Goal: Task Accomplishment & Management: Manage account settings

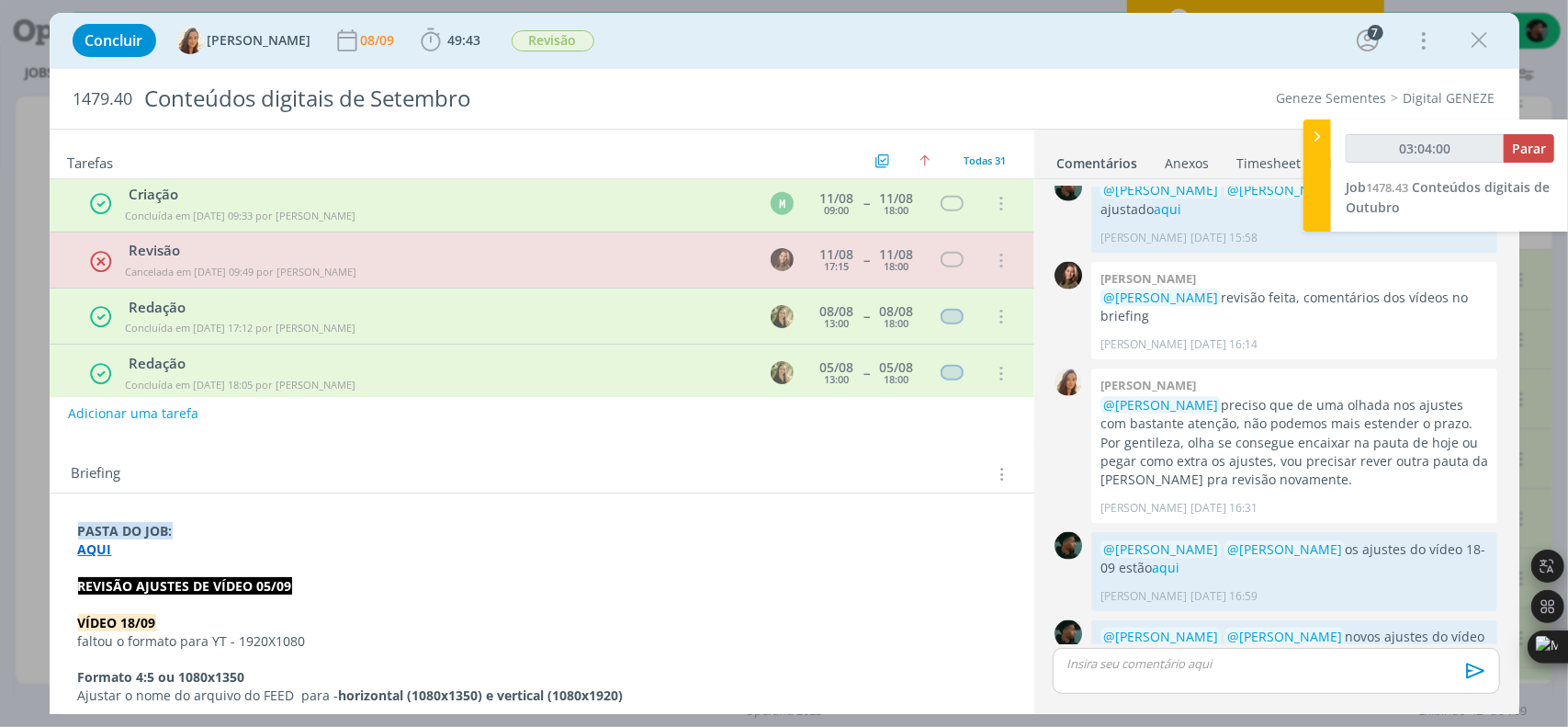
scroll to position [275, 0]
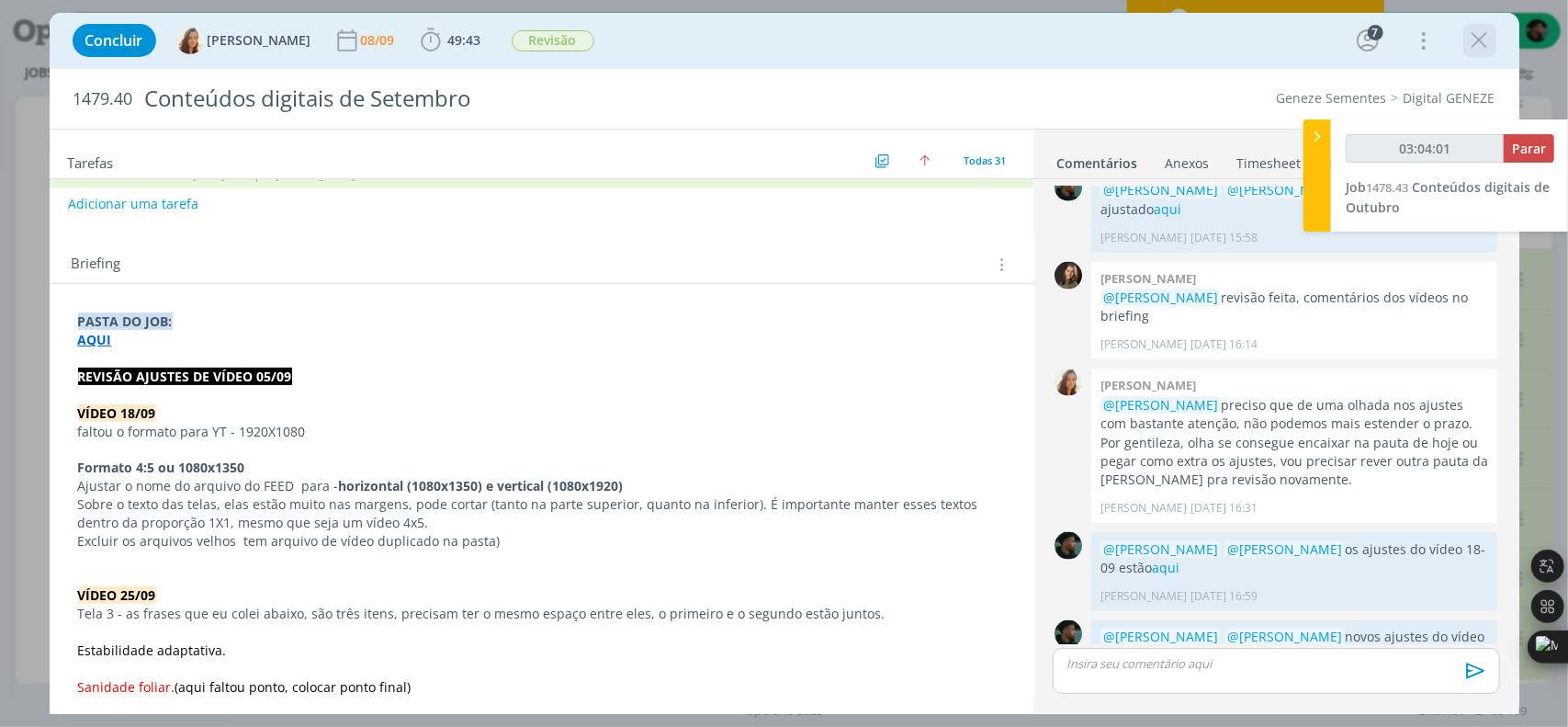
click at [1490, 38] on icon "dialog" at bounding box center [1479, 39] width 27 height 27
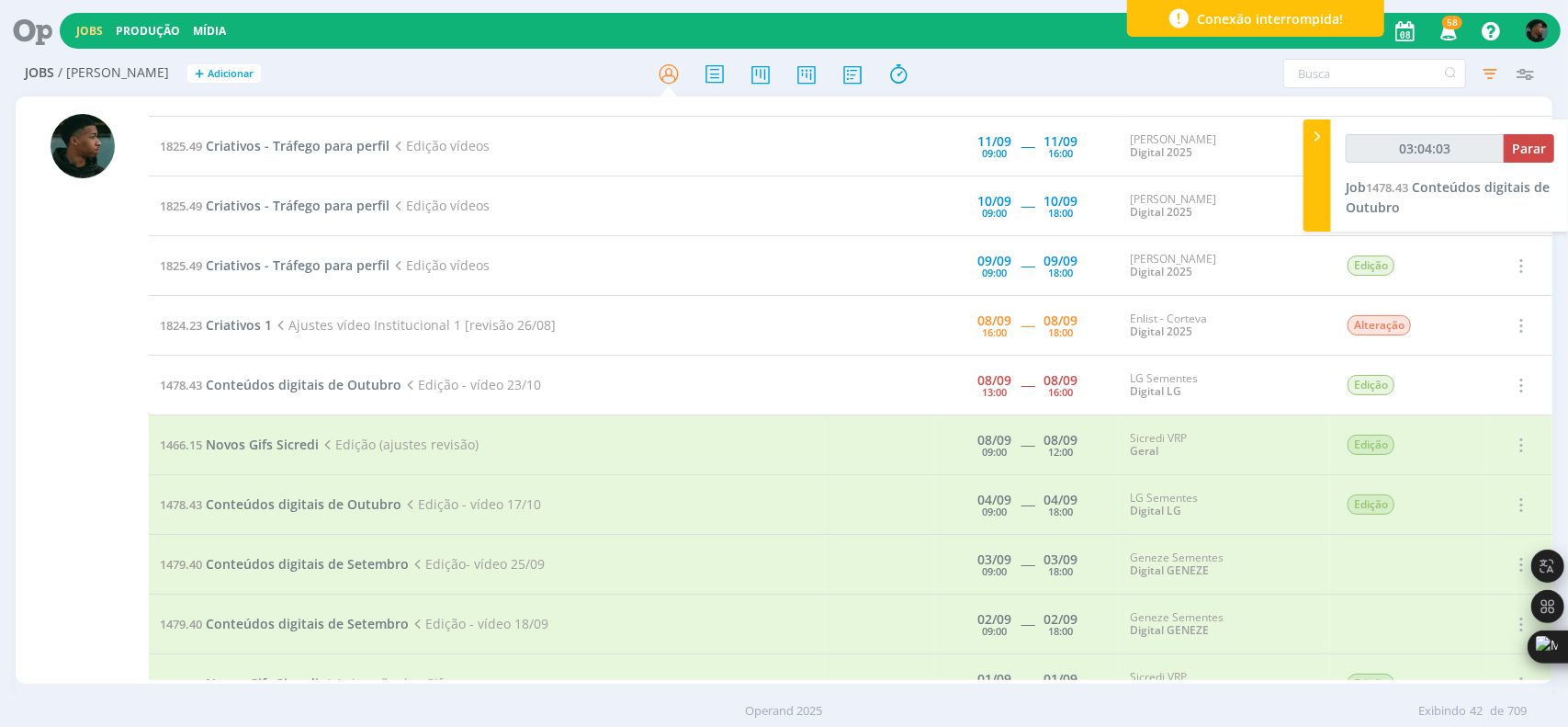
scroll to position [981, 0]
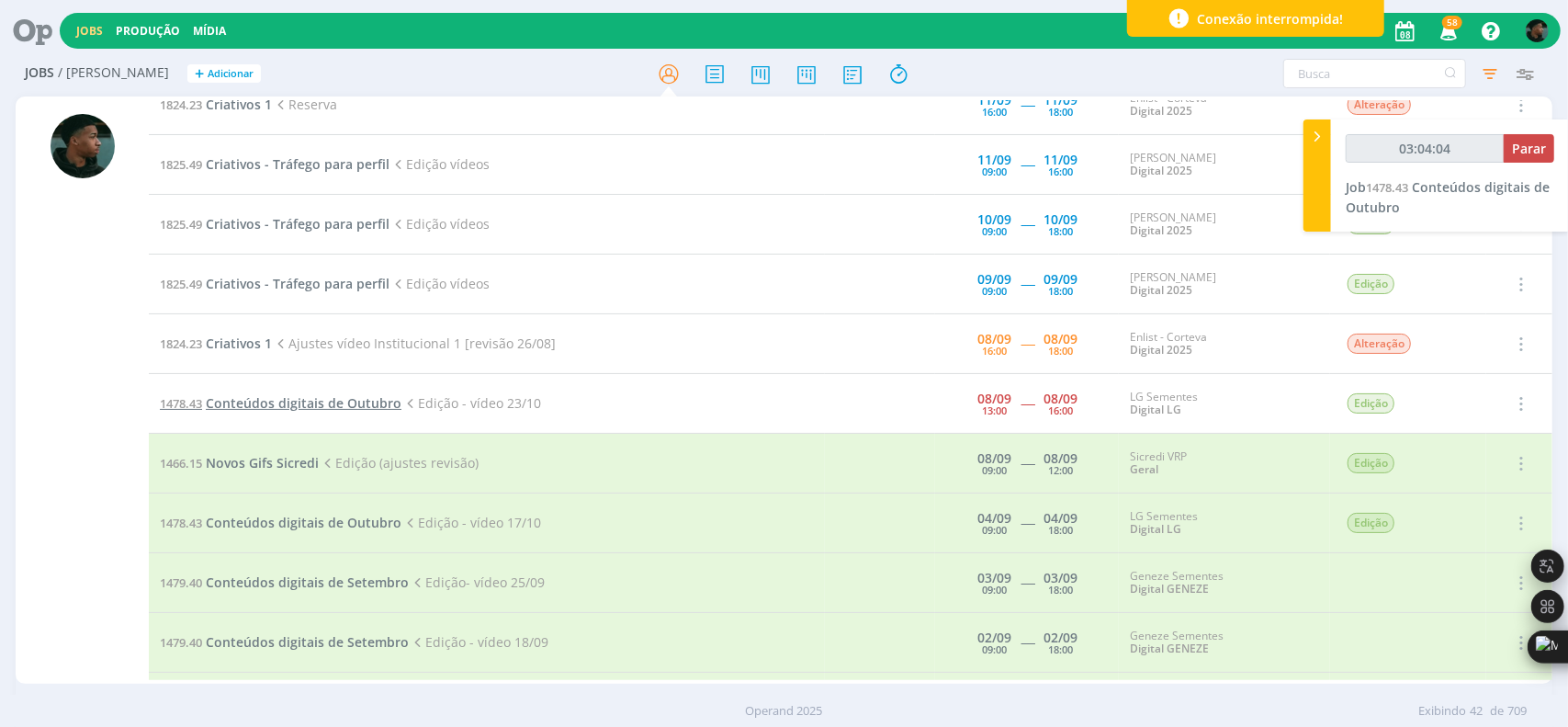
click at [219, 395] on span "Conteúdos digitais de Outubro" at bounding box center [303, 403] width 195 height 18
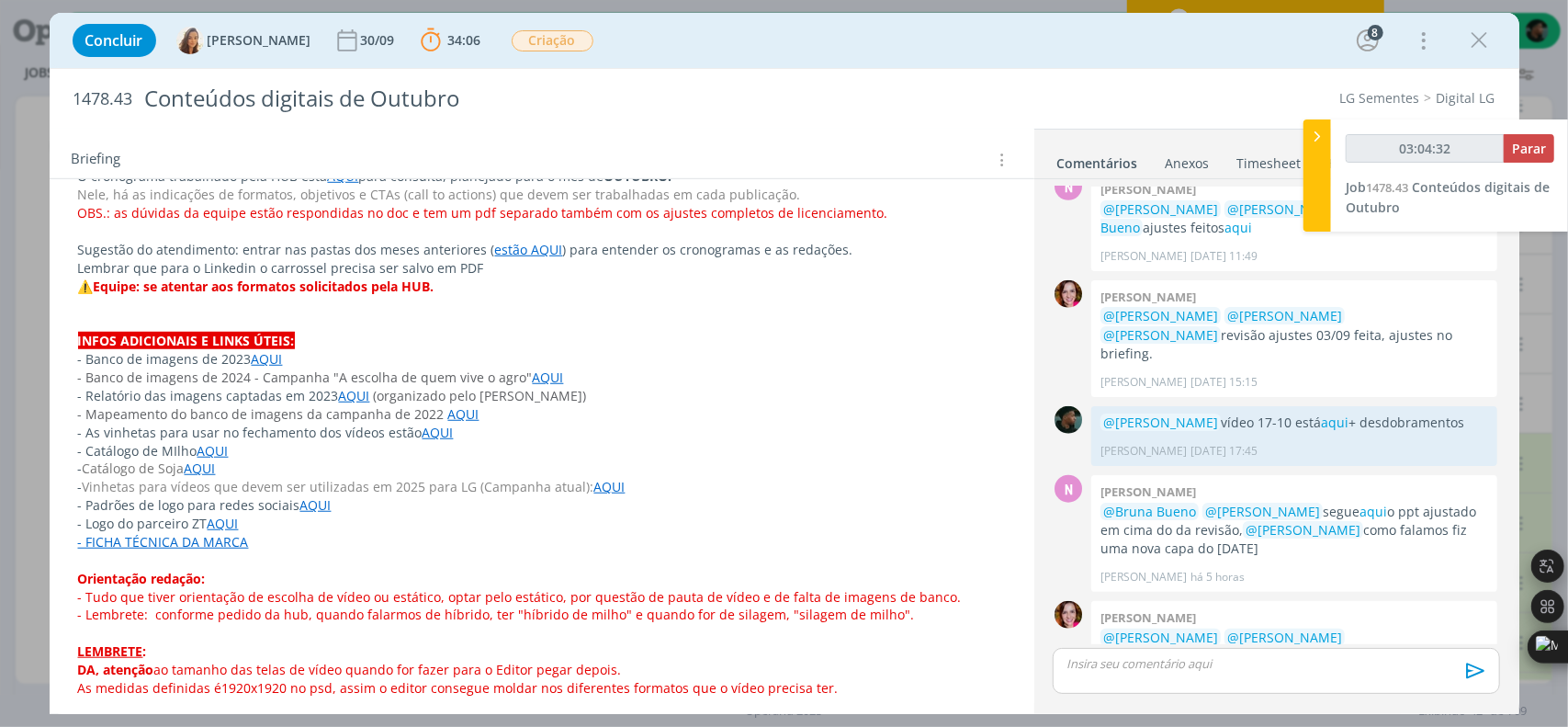
scroll to position [897, 0]
click at [616, 482] on p "﻿ - Vinhetas para vídeos que devem ser utilizadas em 2025 para LG (Campanha atu…" at bounding box center [542, 487] width 928 height 19
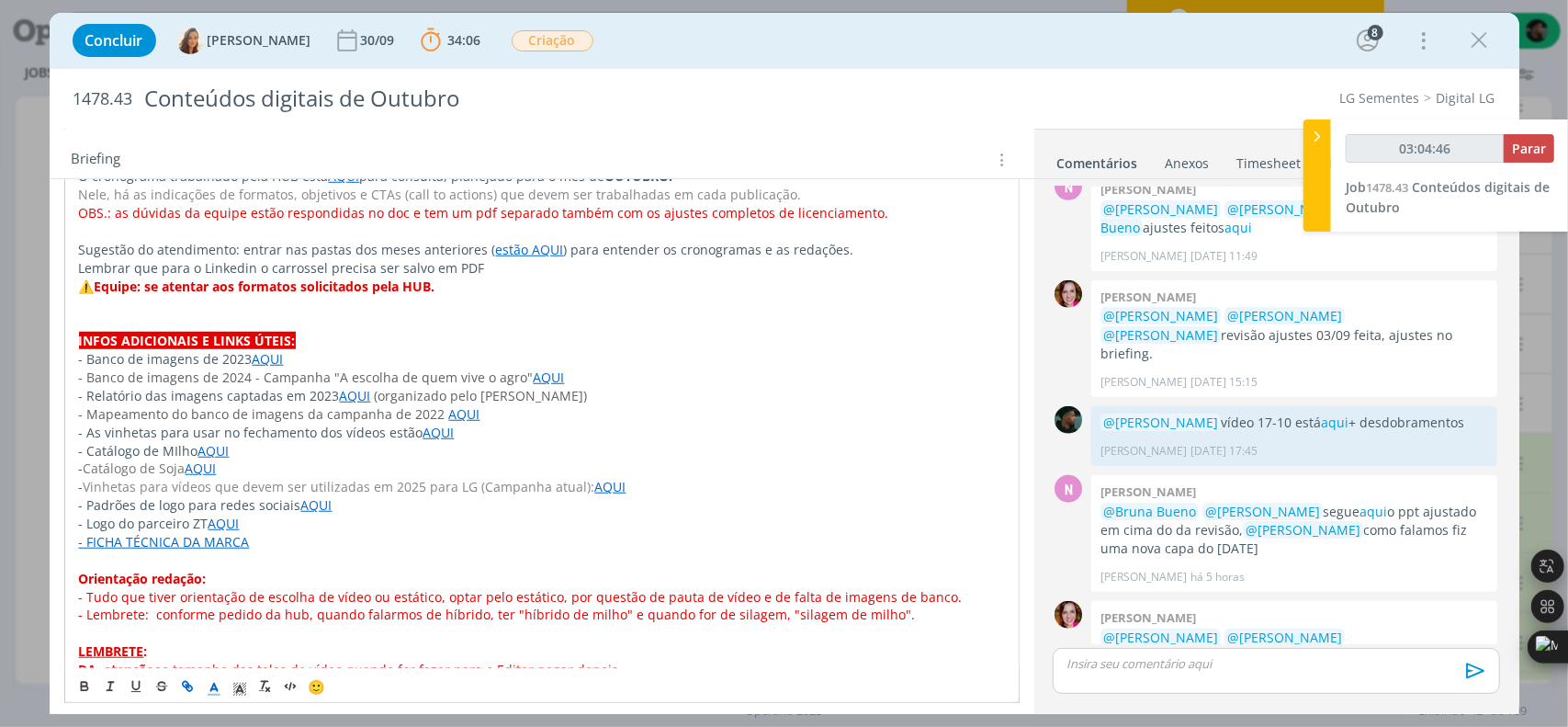
click at [428, 424] on link "AQUI" at bounding box center [438, 432] width 31 height 18
click at [434, 462] on link "https://sobeae.sharepoint.com/:f:/s/SOBEAE/EtOD1UpoMwhPvVBdN4FOgd4BtV-696Up65SP…" at bounding box center [377, 466] width 139 height 23
click at [182, 375] on span "- Banco de imagens de 2024 - Campanha "A escolha de quem vive o agro"" at bounding box center [306, 377] width 454 height 18
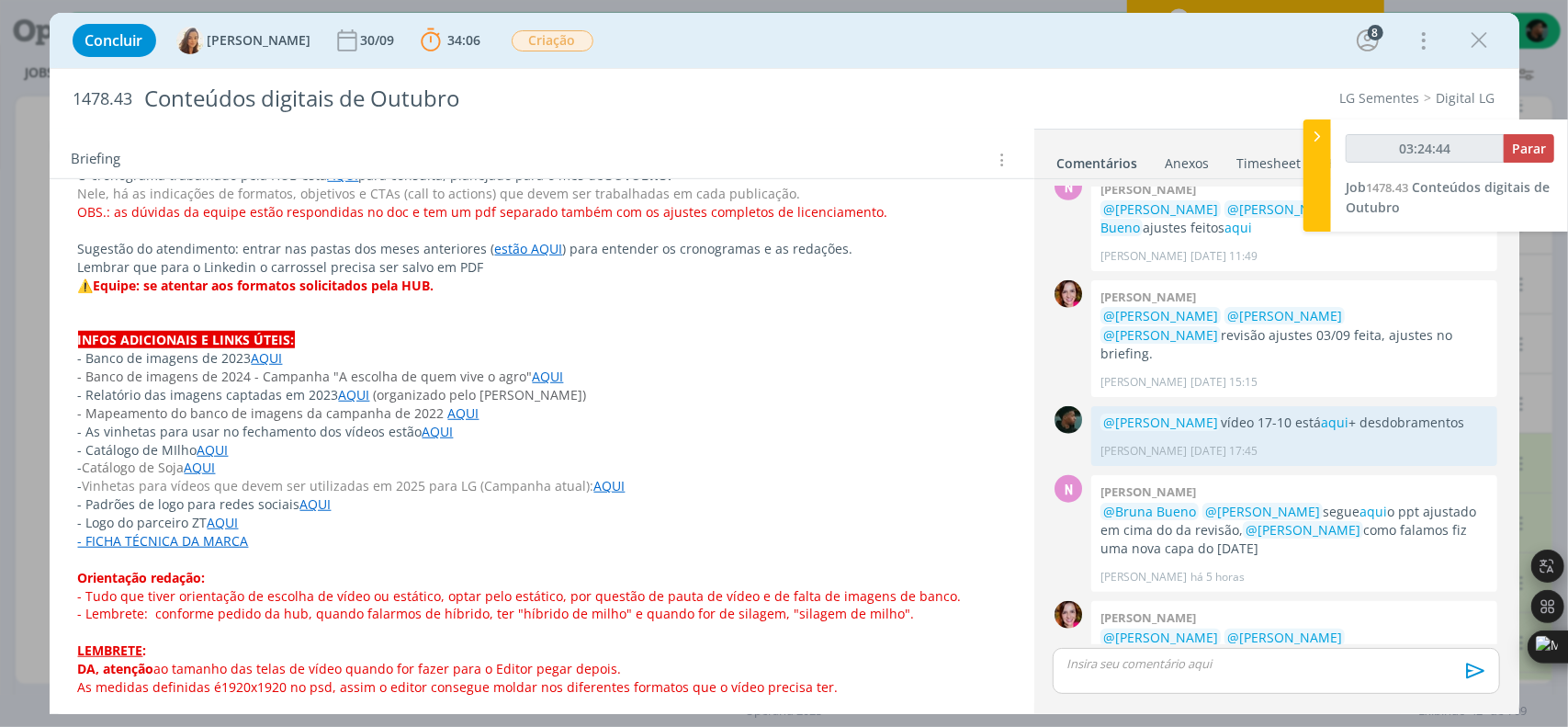
type input "03:24:45"
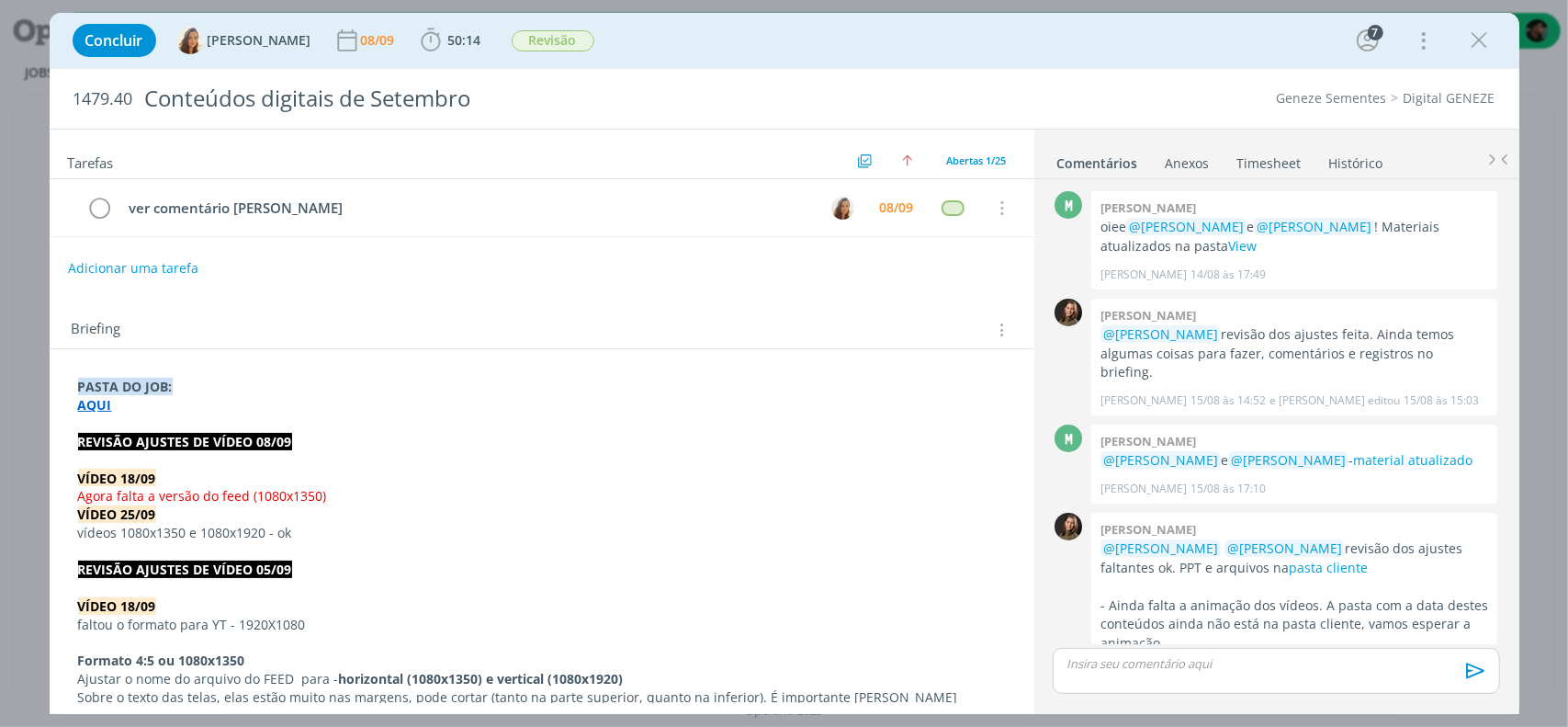
scroll to position [1793, 0]
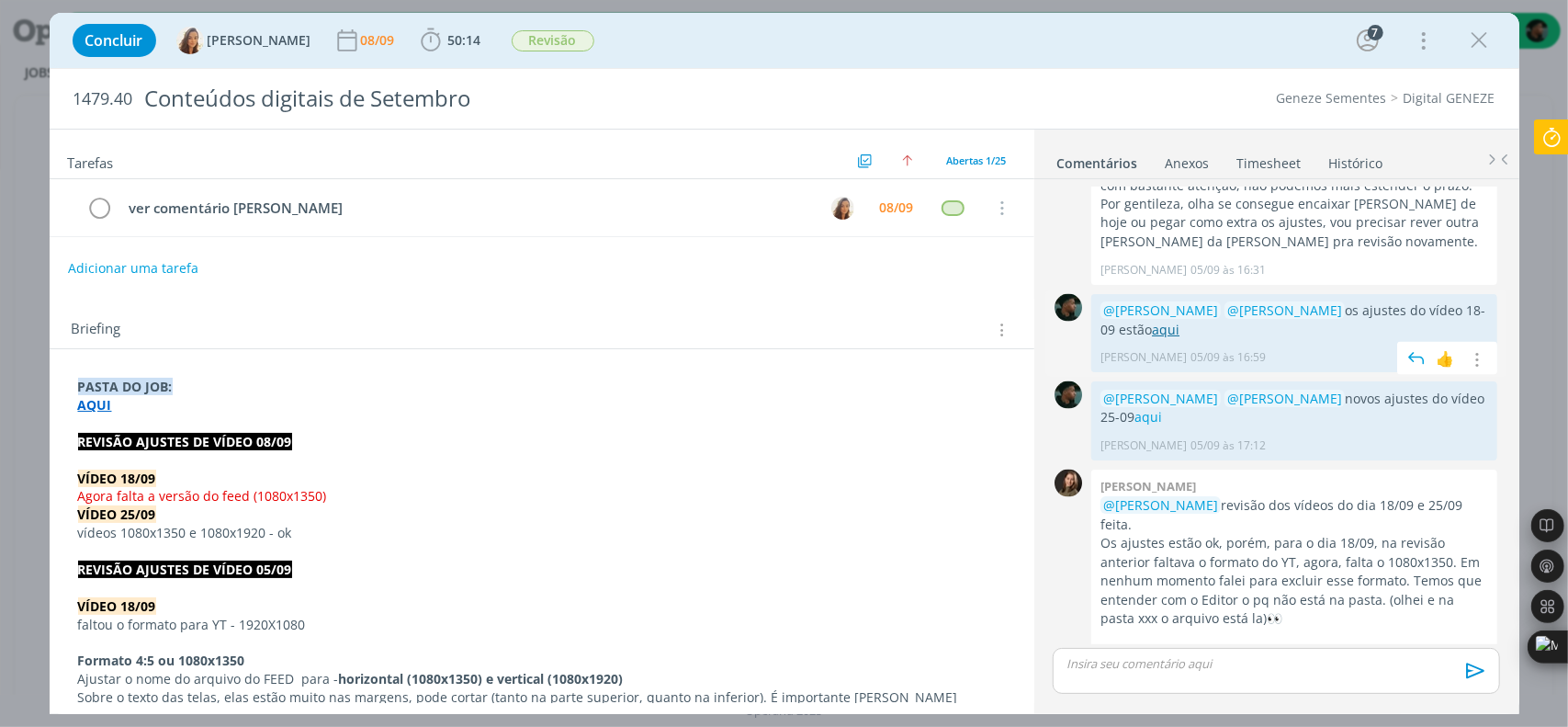
click at [1152, 320] on link "aqui" at bounding box center [1165, 329] width 27 height 18
click at [1548, 136] on icon at bounding box center [1551, 137] width 33 height 36
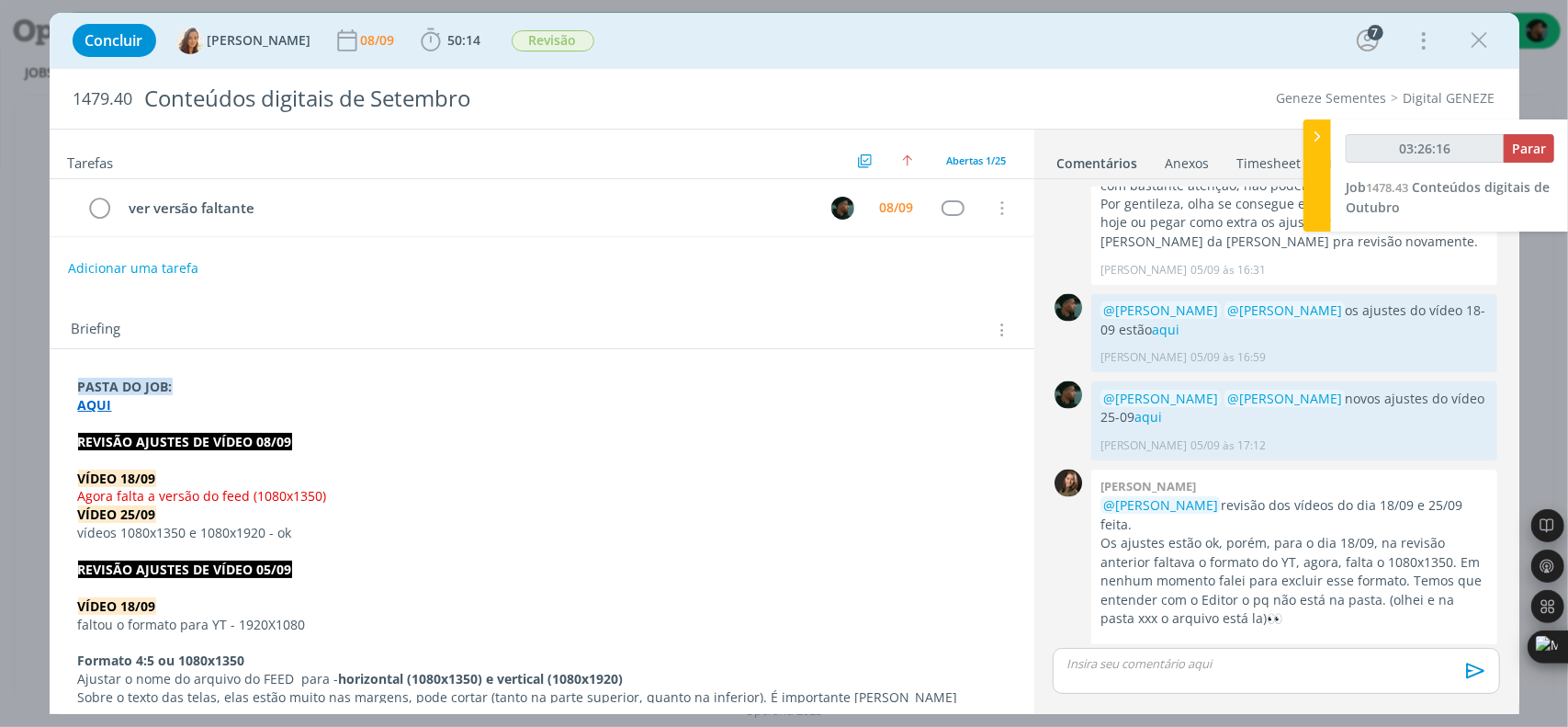
click at [203, 329] on div "Briefing Briefings Predefinidos Versões do Briefing Ver Briefing do Projeto" at bounding box center [544, 329] width 945 height 23
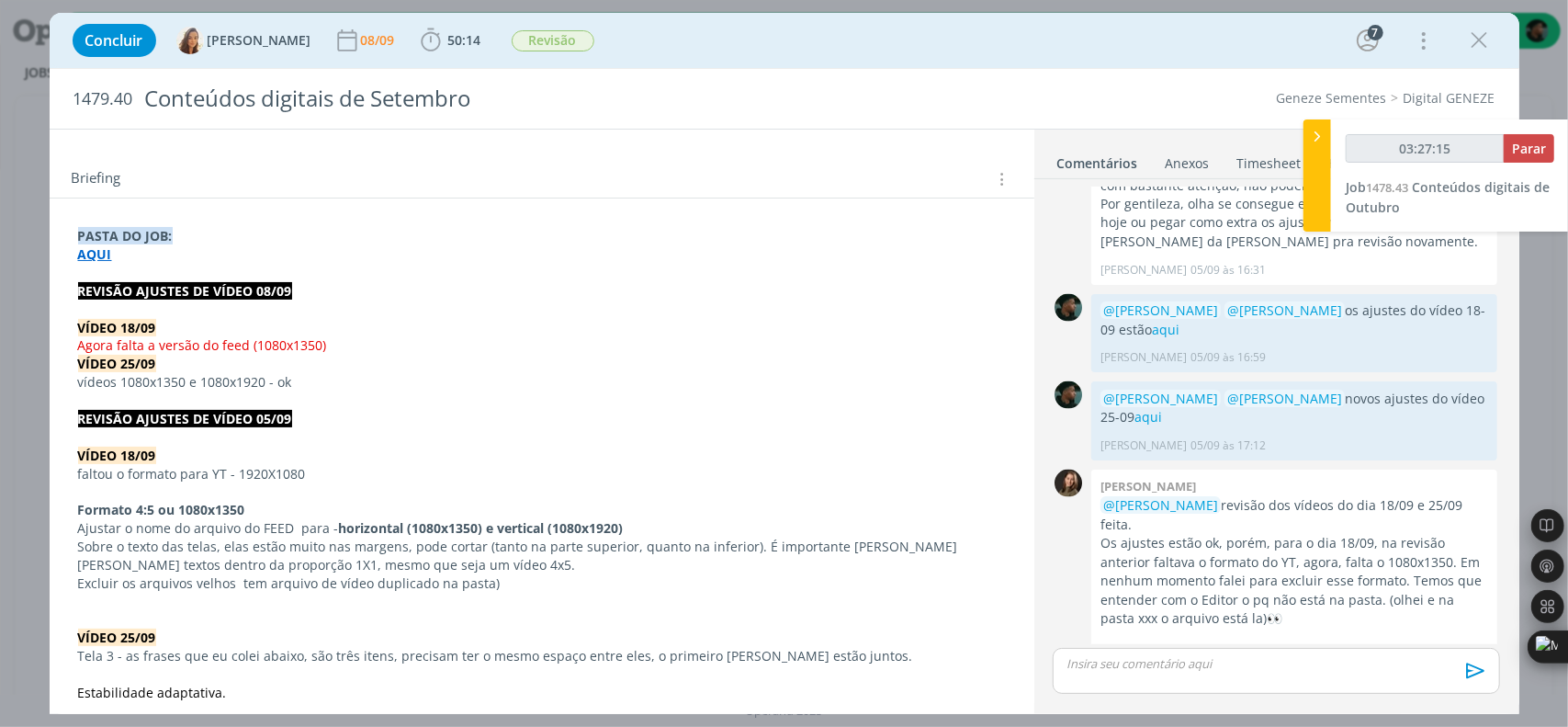
scroll to position [184, 0]
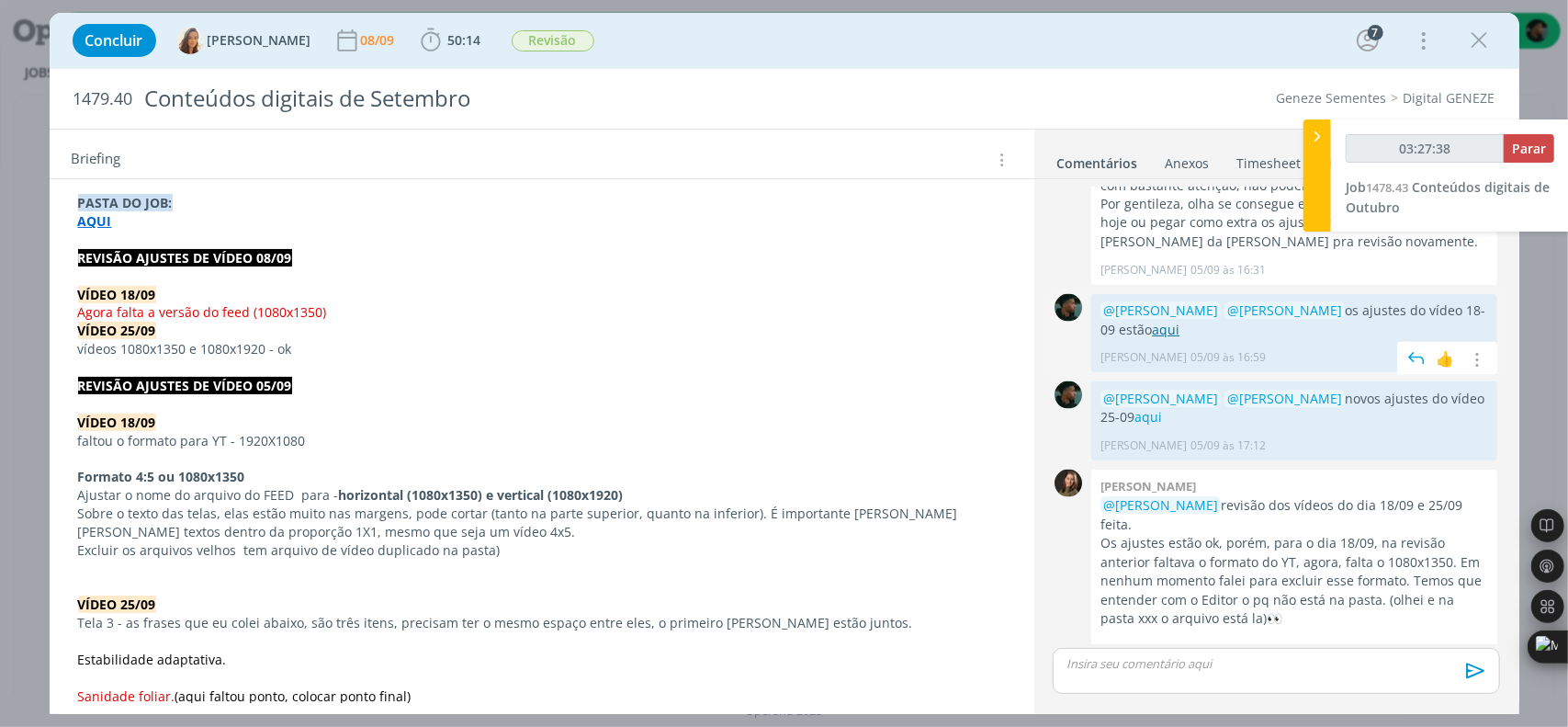
click at [1152, 320] on link "aqui" at bounding box center [1165, 329] width 27 height 18
type input "03:55:55"
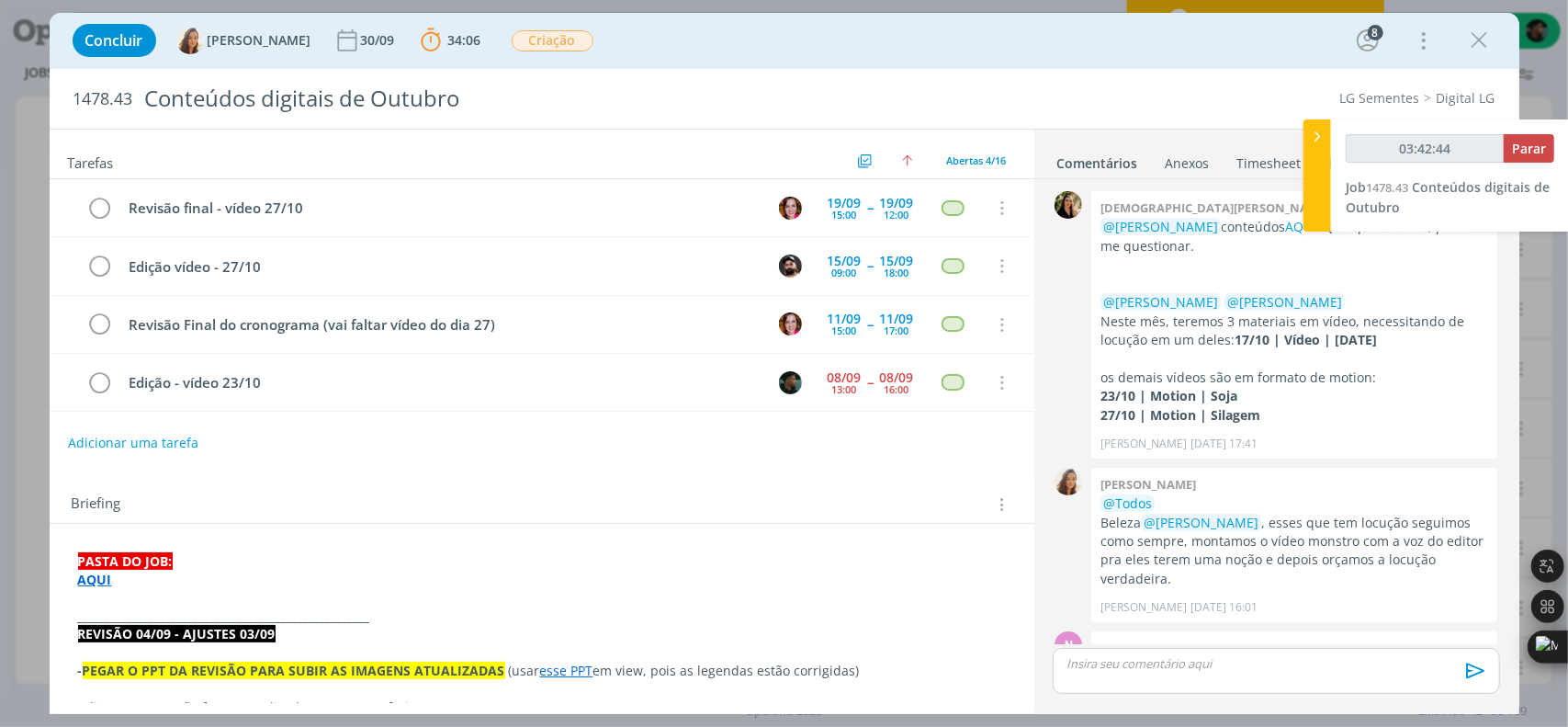
scroll to position [1061, 0]
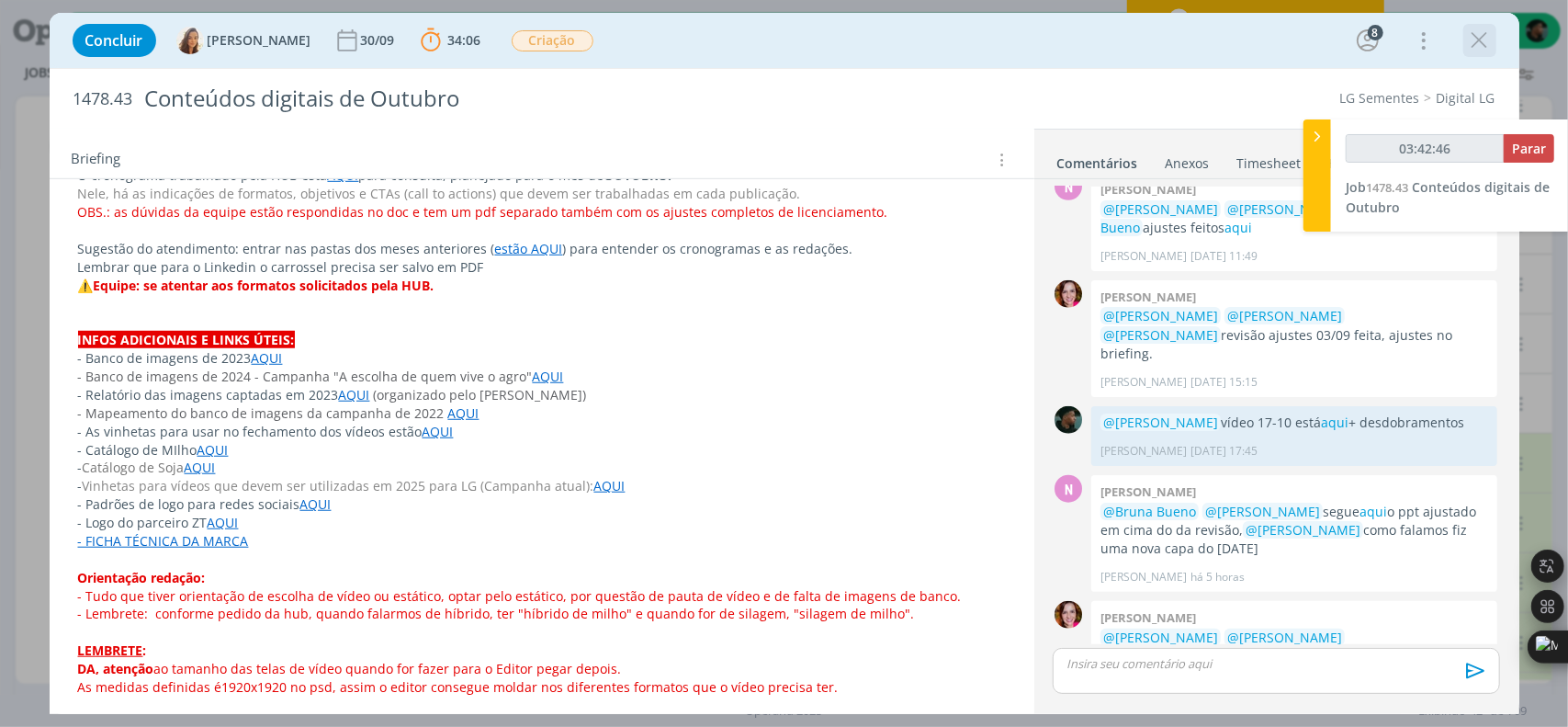
click at [1475, 43] on icon "dialog" at bounding box center [1479, 39] width 27 height 27
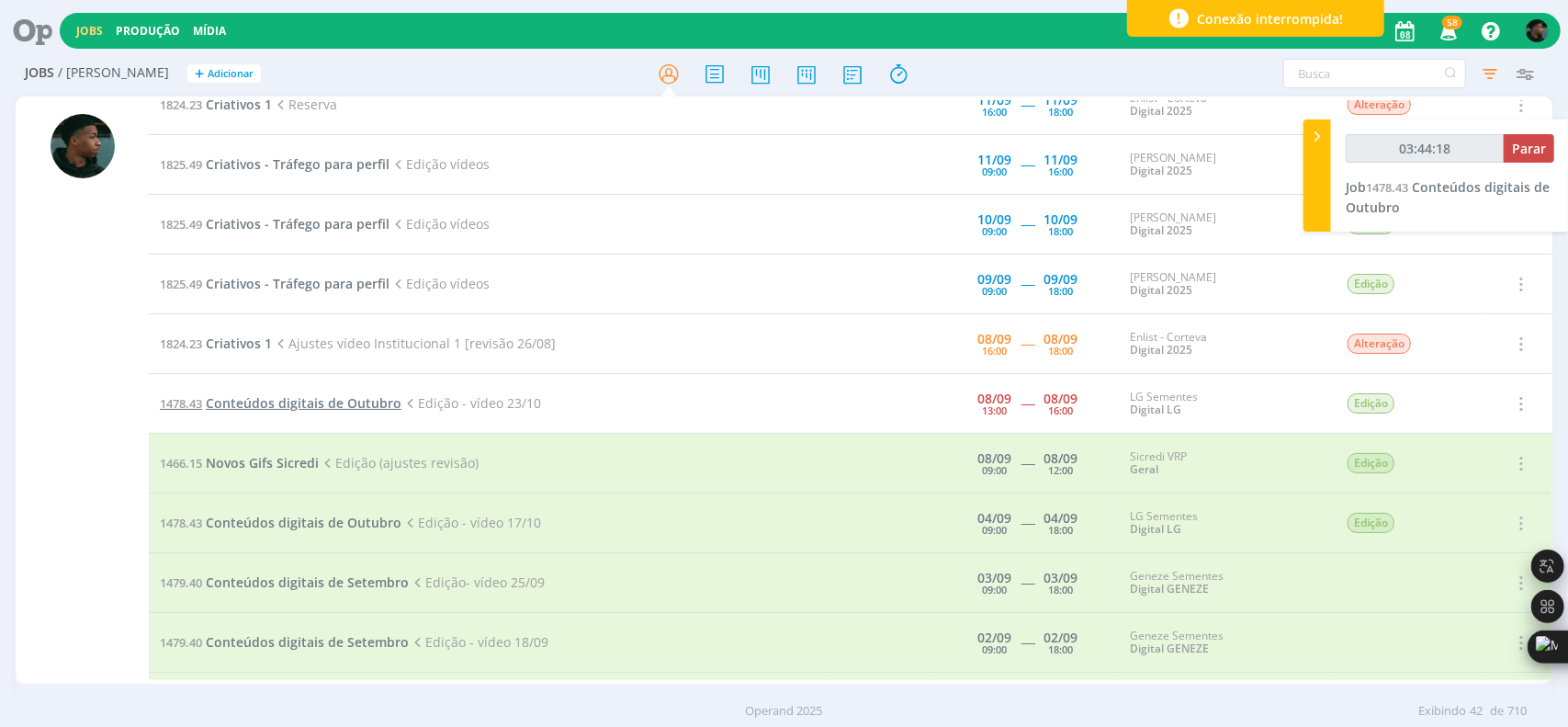
click at [296, 398] on span "Conteúdos digitais de Outubro" at bounding box center [303, 403] width 195 height 18
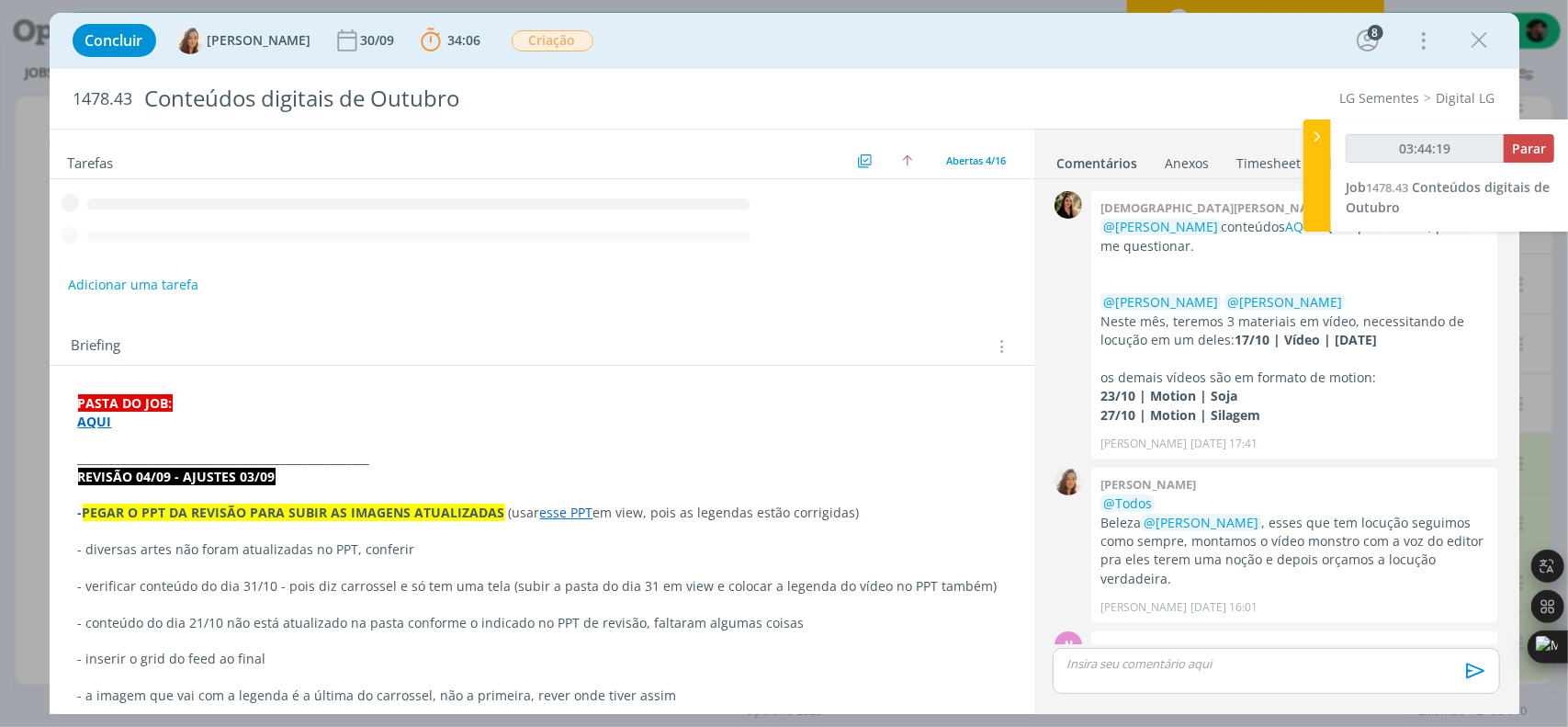
scroll to position [1061, 0]
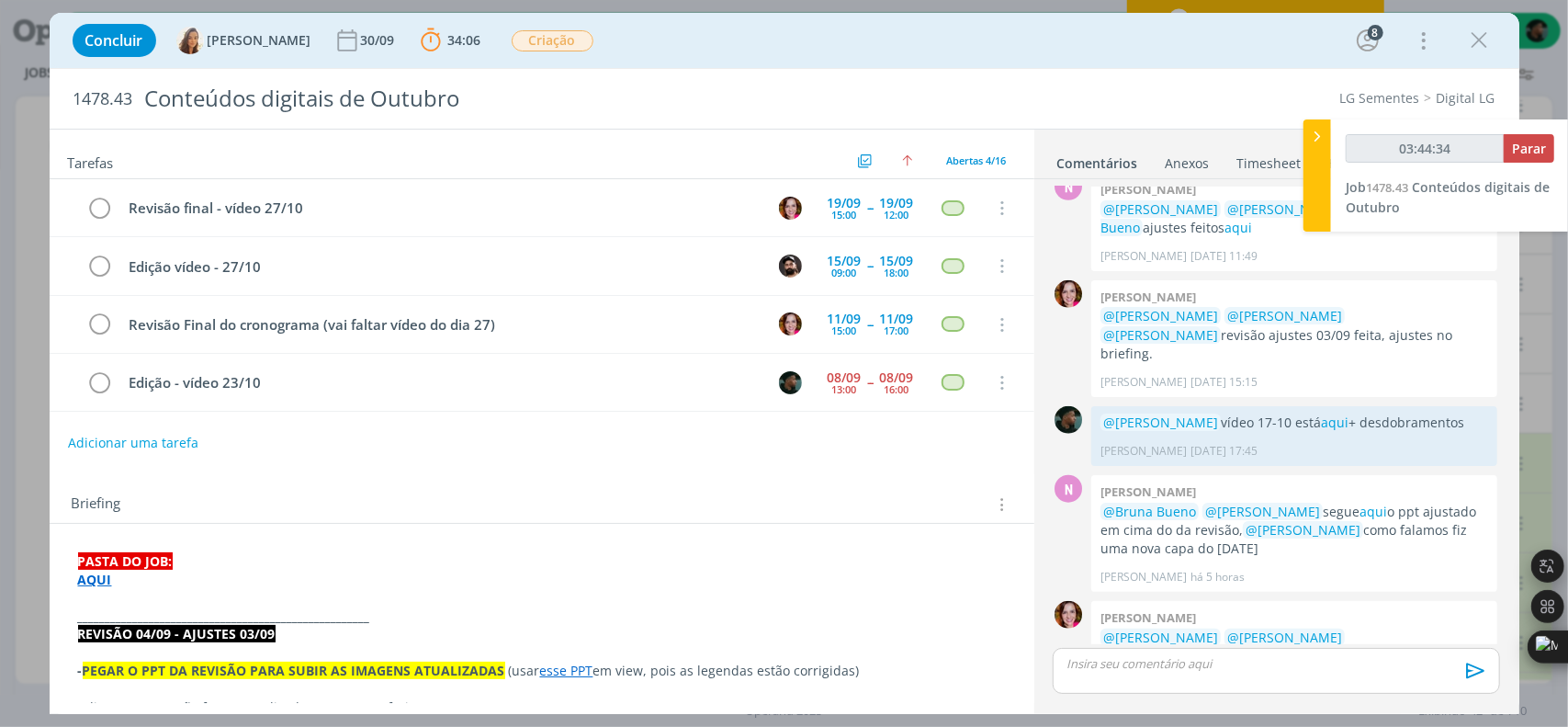
type input "02:18:00"
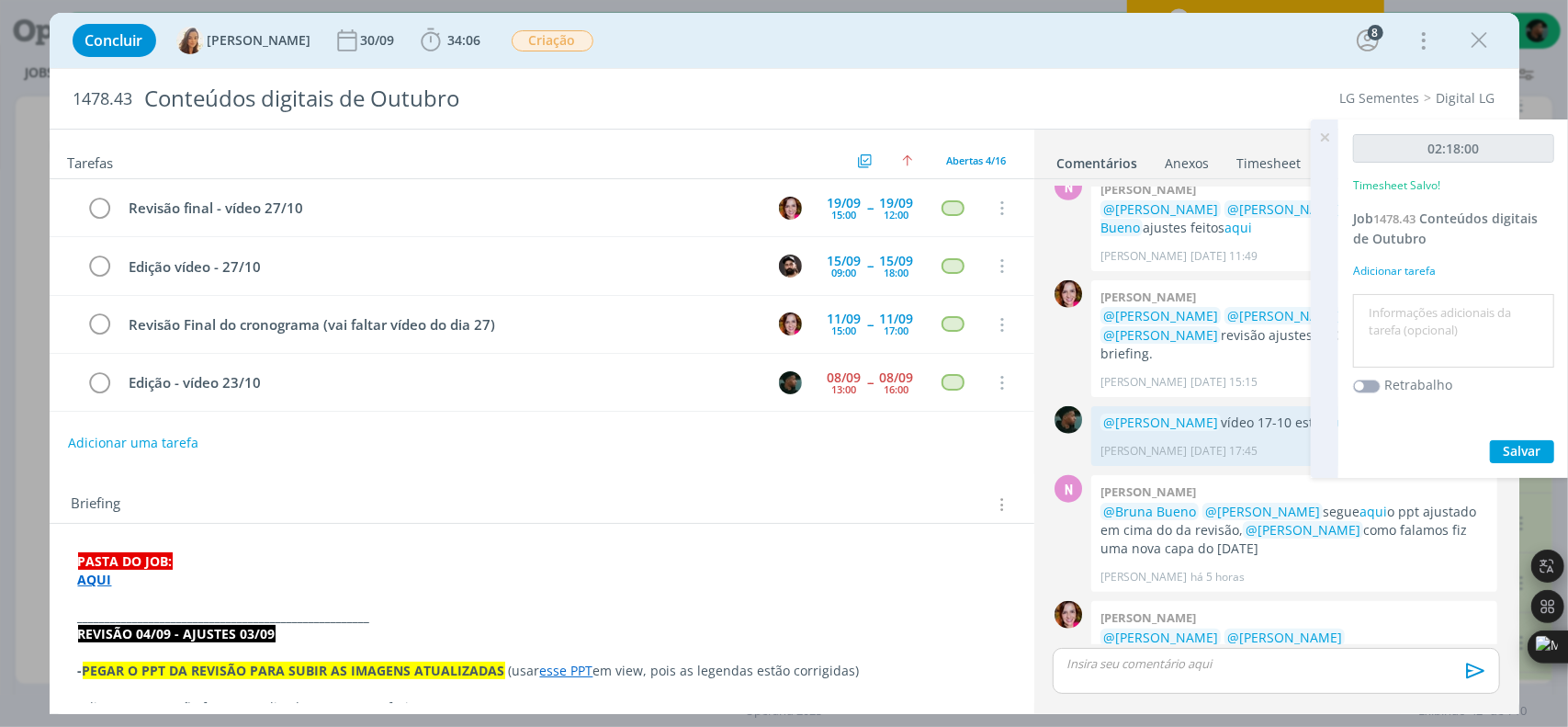
click at [1391, 345] on textarea at bounding box center [1453, 331] width 192 height 65
click at [1325, 141] on icon at bounding box center [1324, 137] width 33 height 36
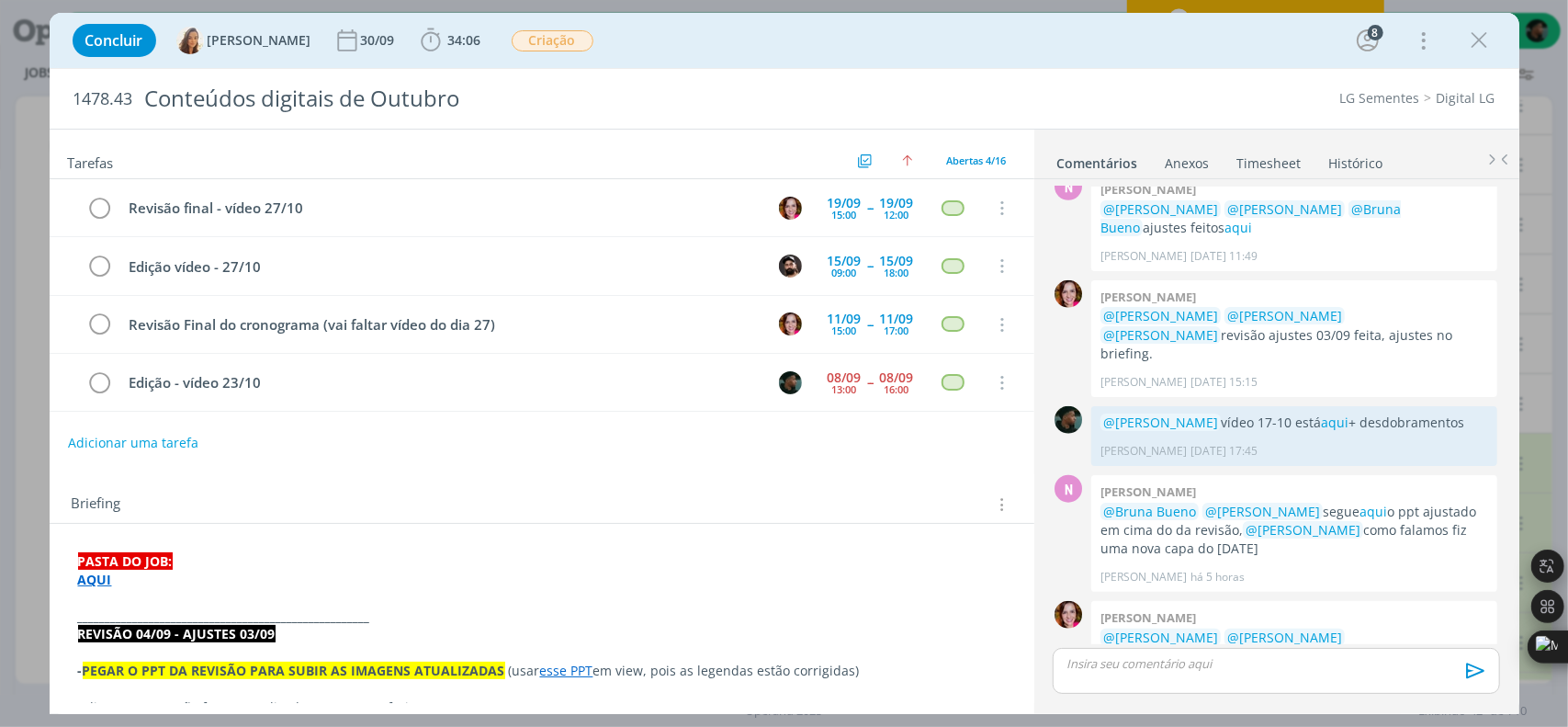
click at [1259, 155] on link "Timesheet" at bounding box center [1269, 160] width 66 height 26
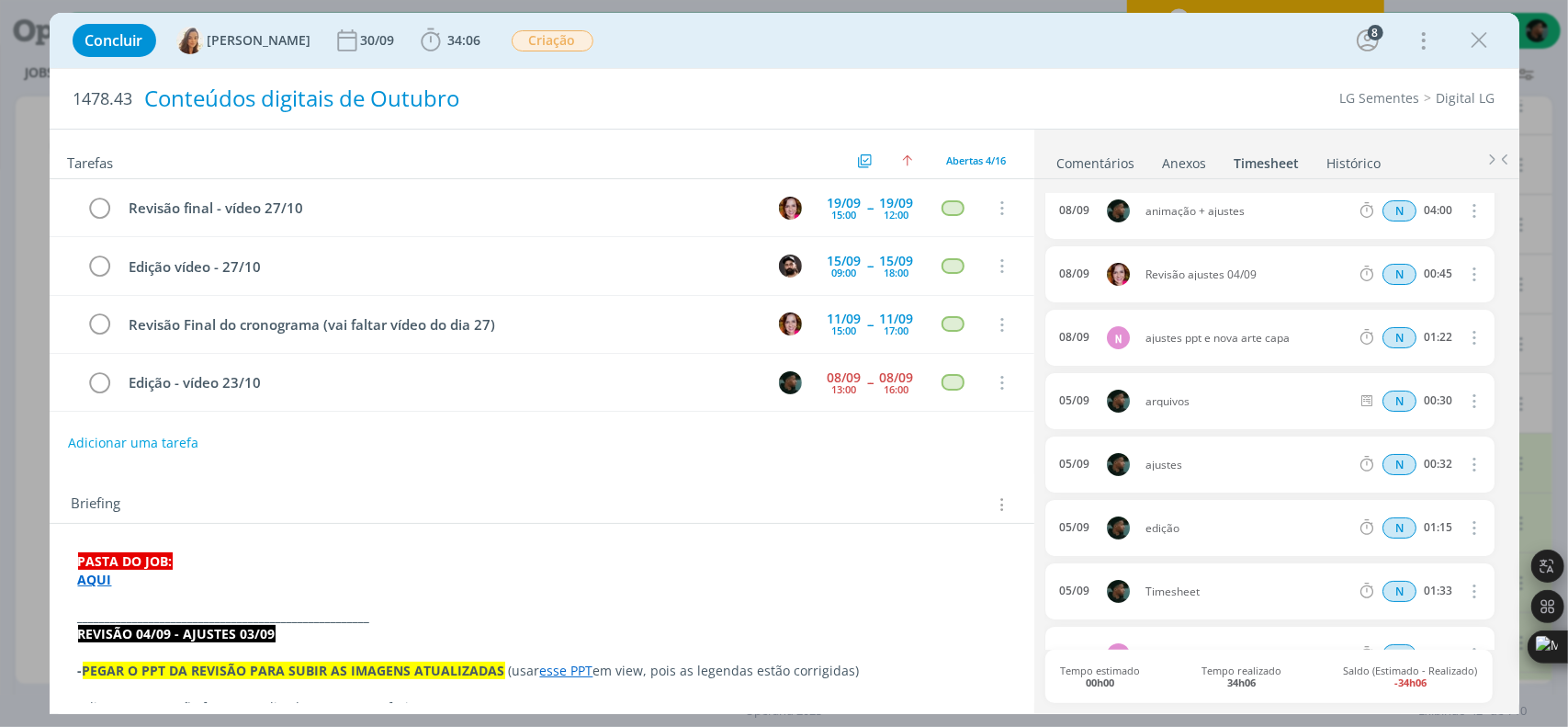
scroll to position [0, 0]
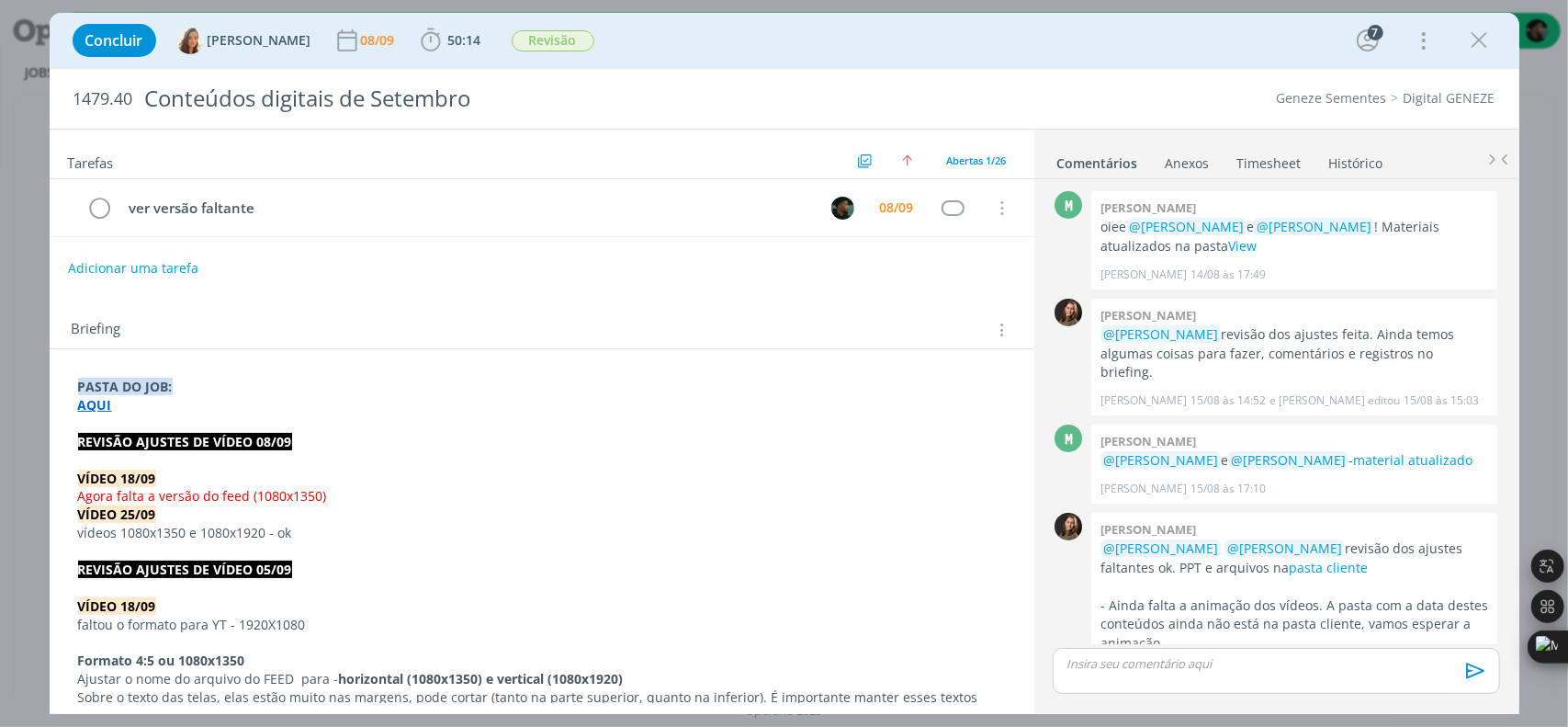
scroll to position [1793, 0]
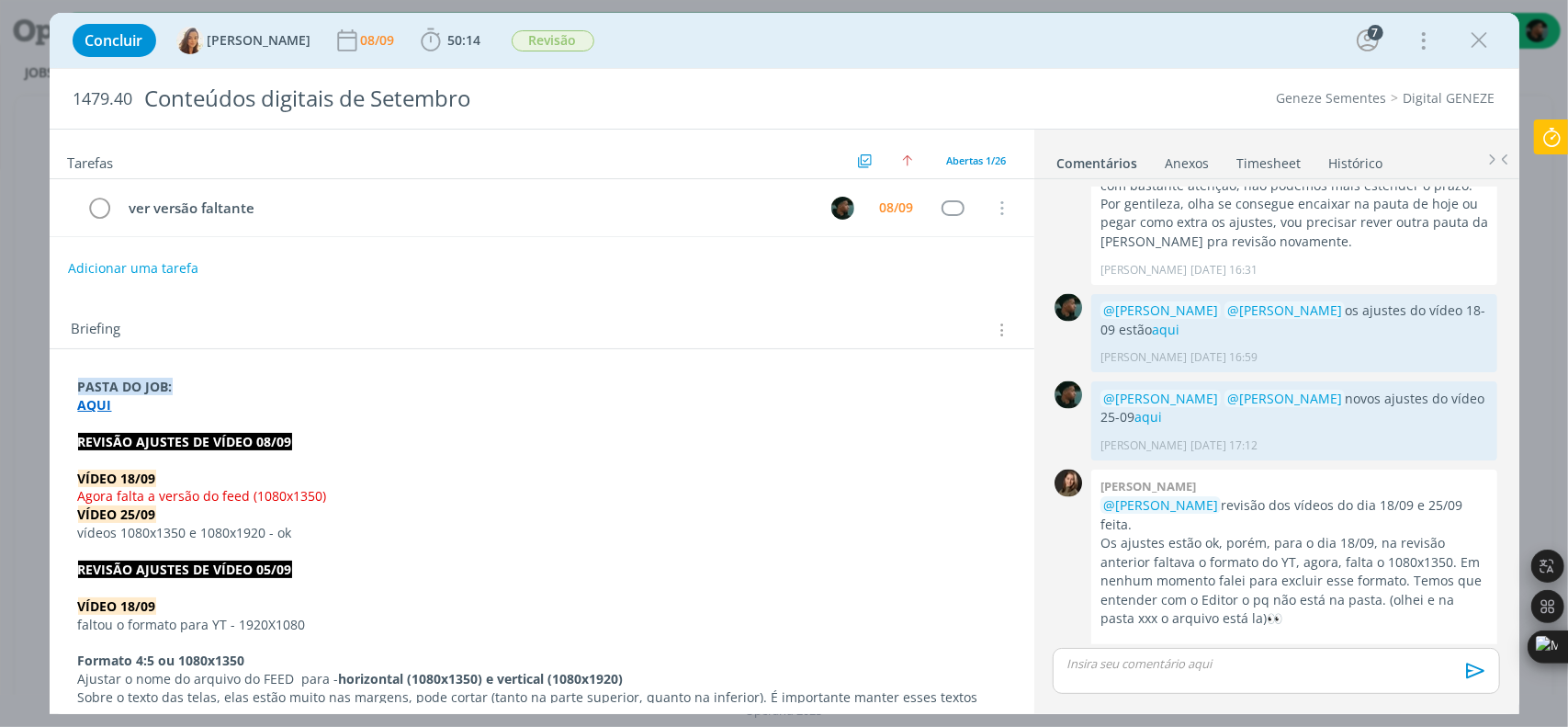
click at [96, 404] on strong "AQUI" at bounding box center [95, 405] width 34 height 18
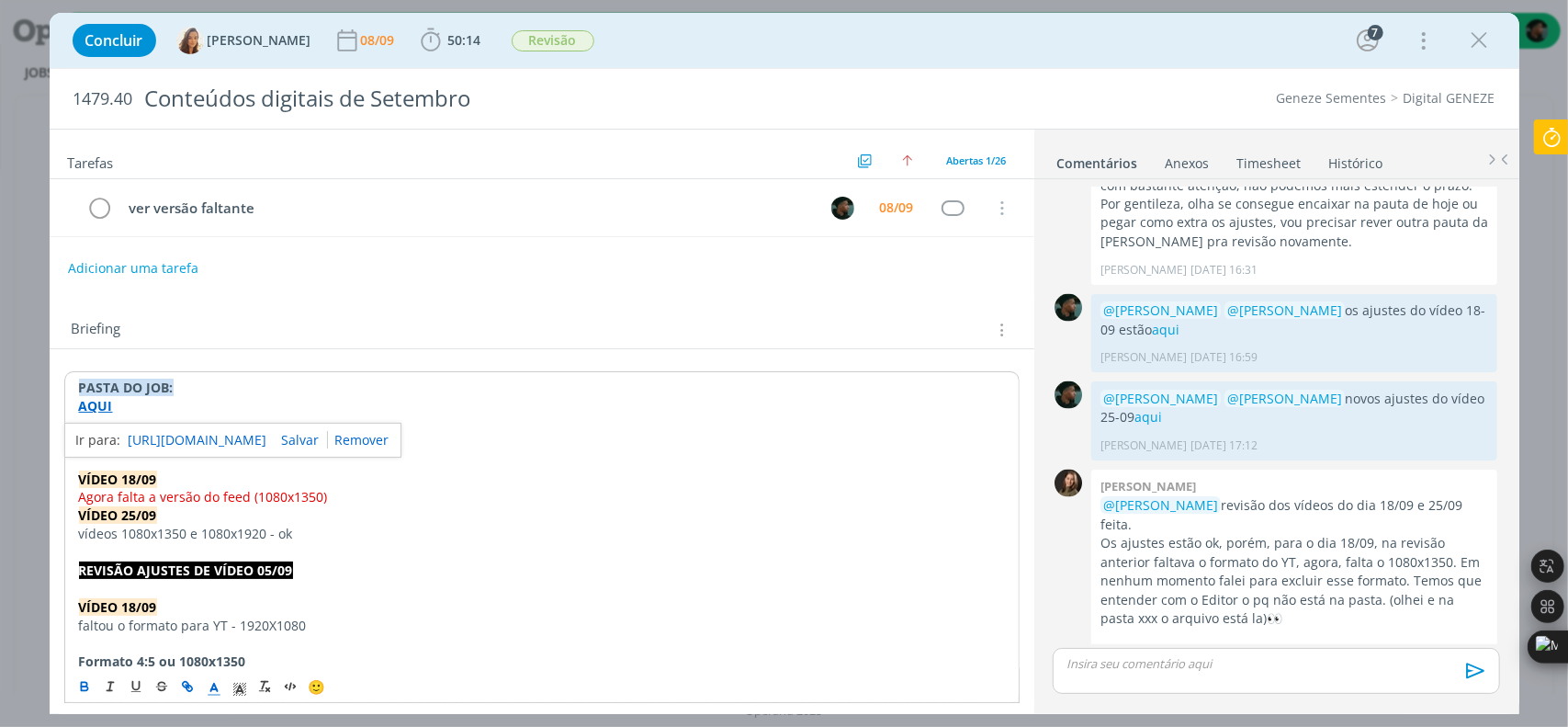
click at [160, 435] on link "https://sobeae.sharepoint.com/:f:/s/SOBEAE/Ei4hf-hlcqBAmRcvxpu4Nv0Bv8LQwVBsQyQE…" at bounding box center [198, 440] width 139 height 23
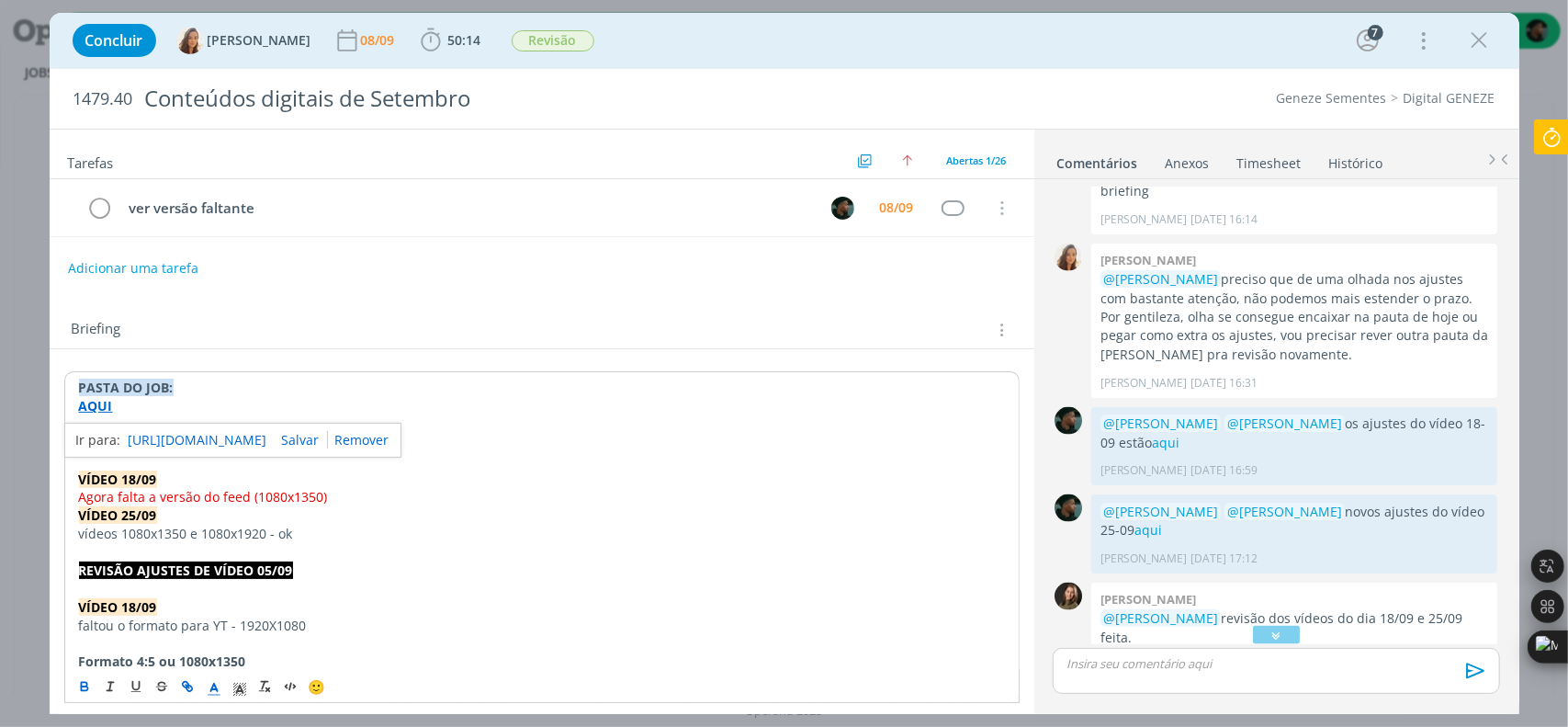
scroll to position [1404, 0]
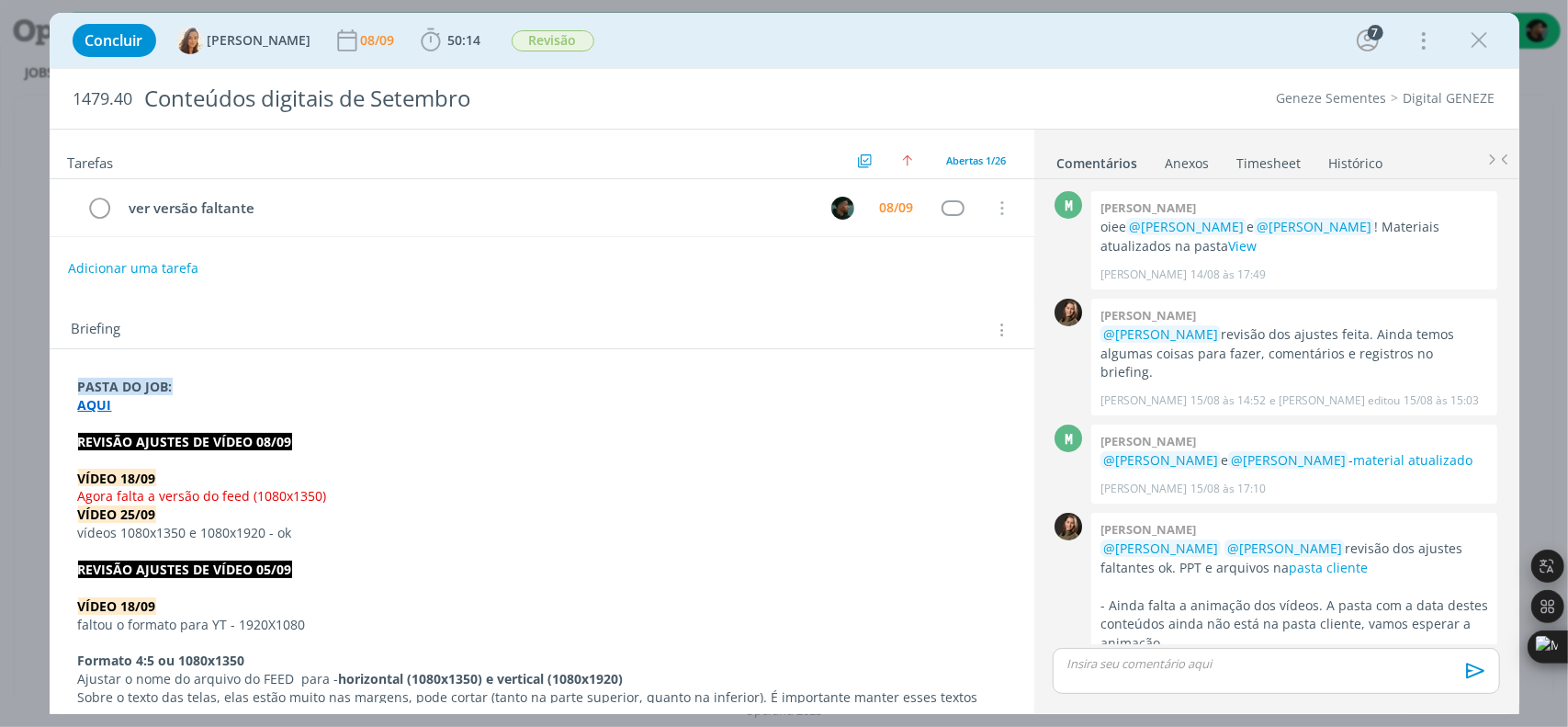
scroll to position [1793, 0]
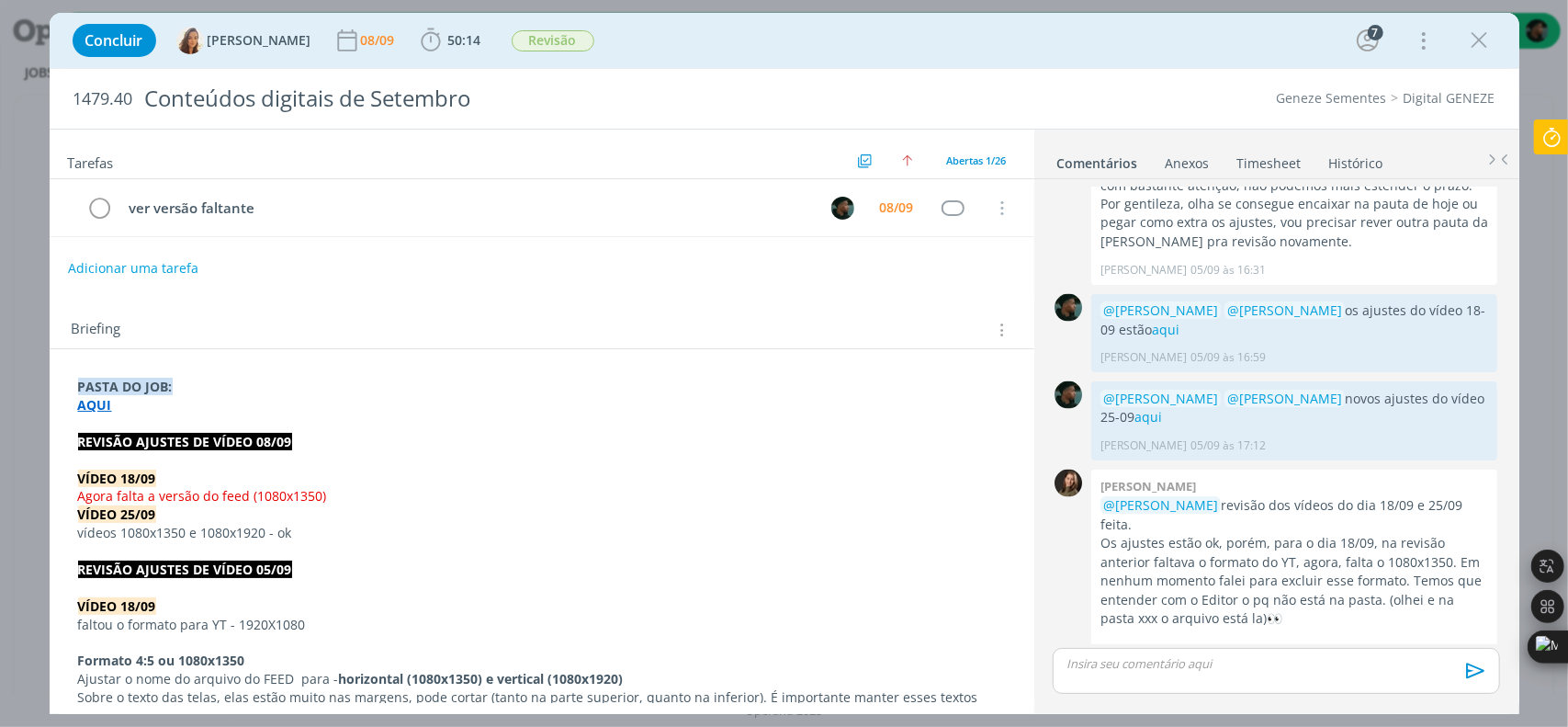
click at [1127, 671] on p "dialog" at bounding box center [1276, 663] width 417 height 17
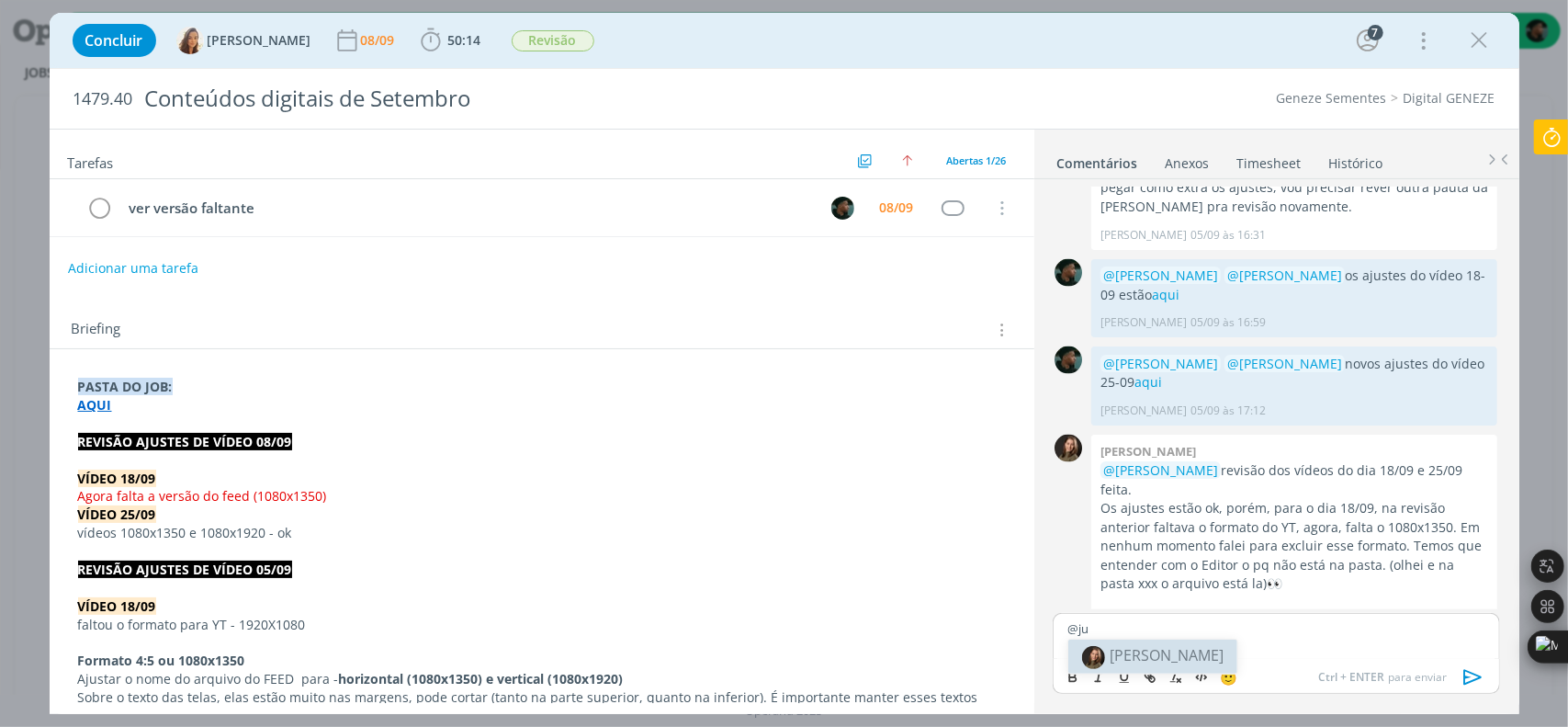
click at [1151, 648] on span "[PERSON_NAME]" at bounding box center [1166, 656] width 114 height 21
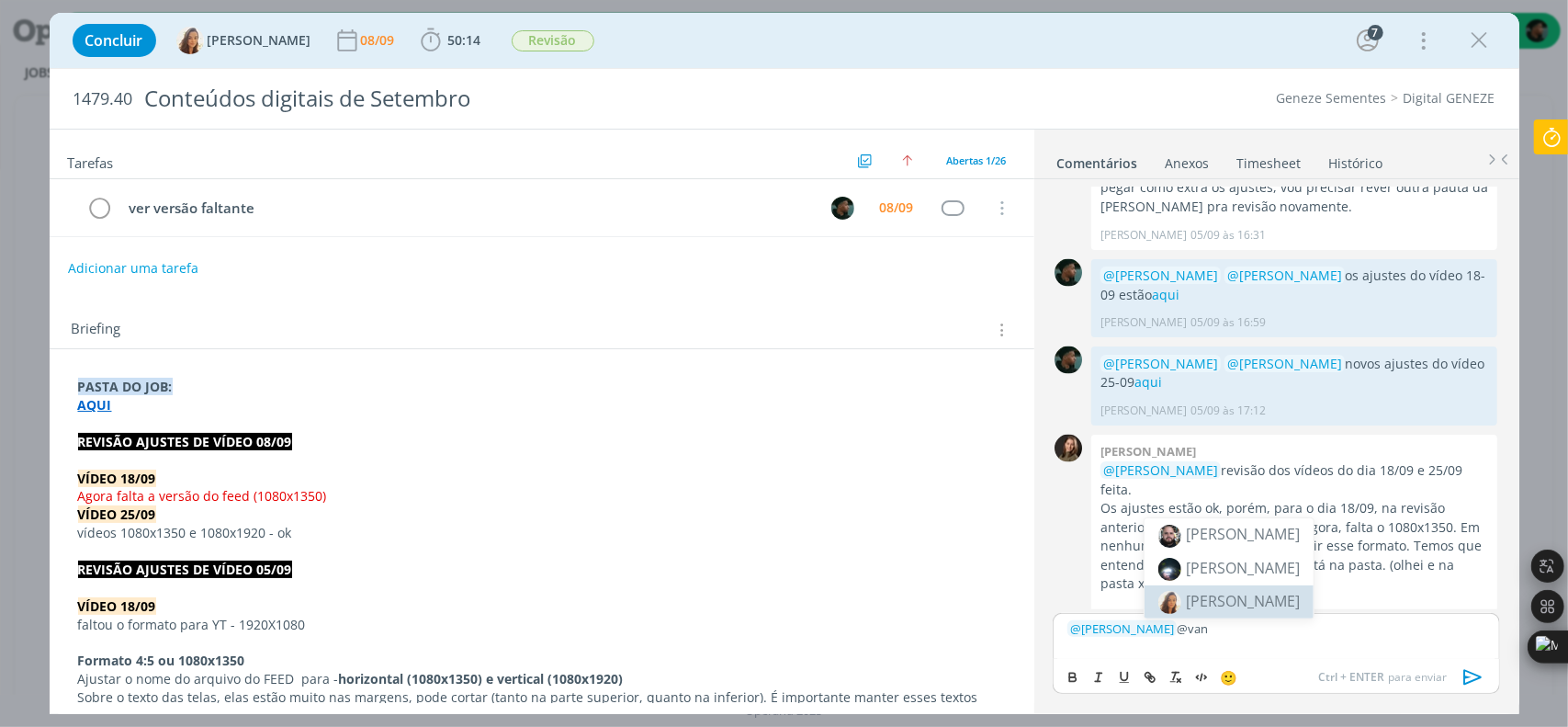
click at [1214, 610] on span "[PERSON_NAME]" at bounding box center [1242, 601] width 114 height 21
click at [1070, 629] on span "@" at bounding box center [1076, 628] width 11 height 17
click at [1275, 631] on p "Oi ﻿ @ Julia Abich ﻿ ﻿ @ Vanessa Feron ﻿" at bounding box center [1276, 628] width 417 height 17
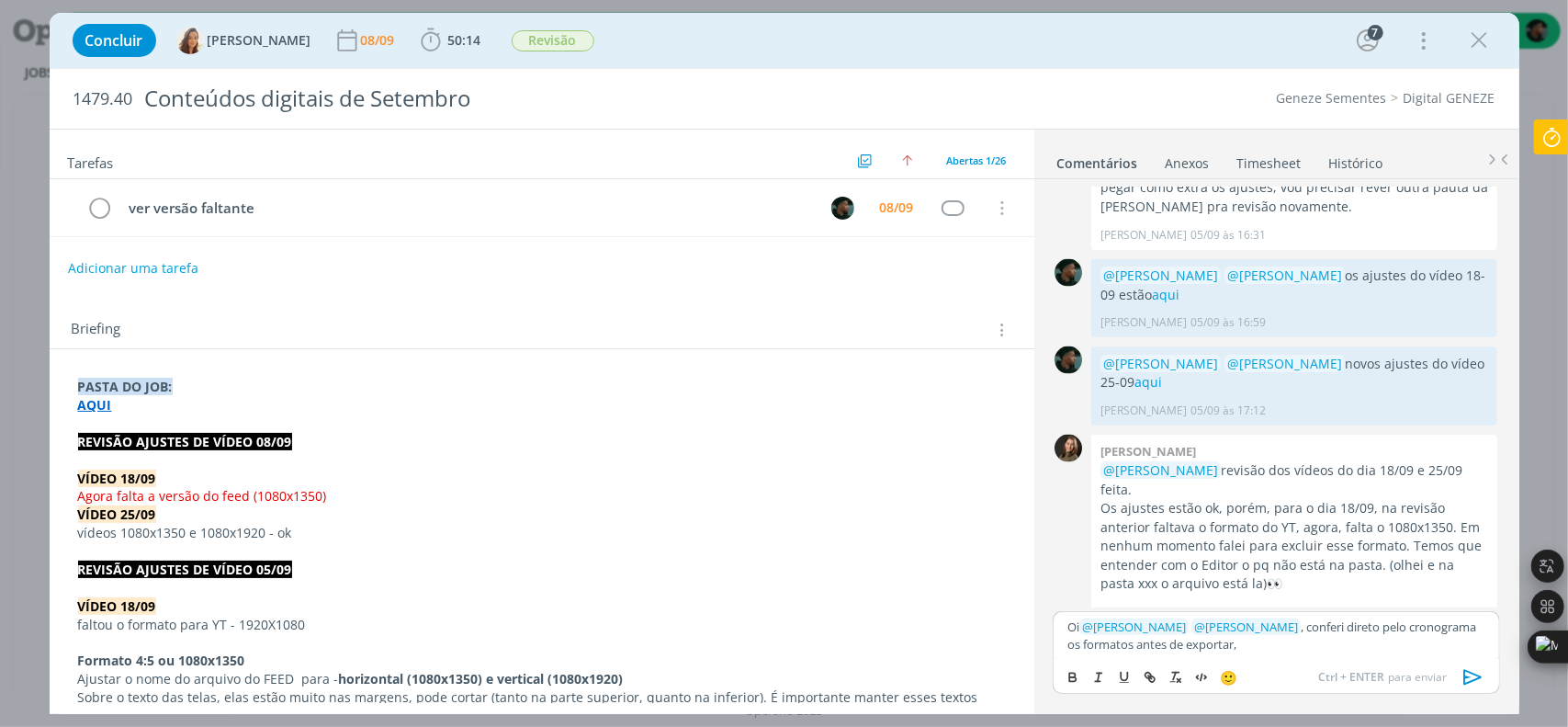
click at [1264, 629] on p "Oi ﻿ @ Julia Abich ﻿ ﻿ @ Vanessa Feron ﻿ , conferi direto pelo cronograma os fo…" at bounding box center [1276, 635] width 417 height 34
click at [1294, 651] on div "Oi ﻿ @ Julia Abich ﻿ ﻿ @ Vanessa Feron ﻿ , anteriormente conferi direto pelo cr…" at bounding box center [1275, 635] width 446 height 48
click at [1294, 651] on p "Oi ﻿ @ Julia Abich ﻿ ﻿ @ Vanessa Feron ﻿ , anteriormente conferi direto pelo cr…" at bounding box center [1276, 635] width 417 height 34
click at [1291, 649] on p "Oi ﻿ @ Julia Abich ﻿ ﻿ @ Vanessa Feron ﻿ , anteriormente conferi direto pelo cr…" at bounding box center [1276, 635] width 417 height 34
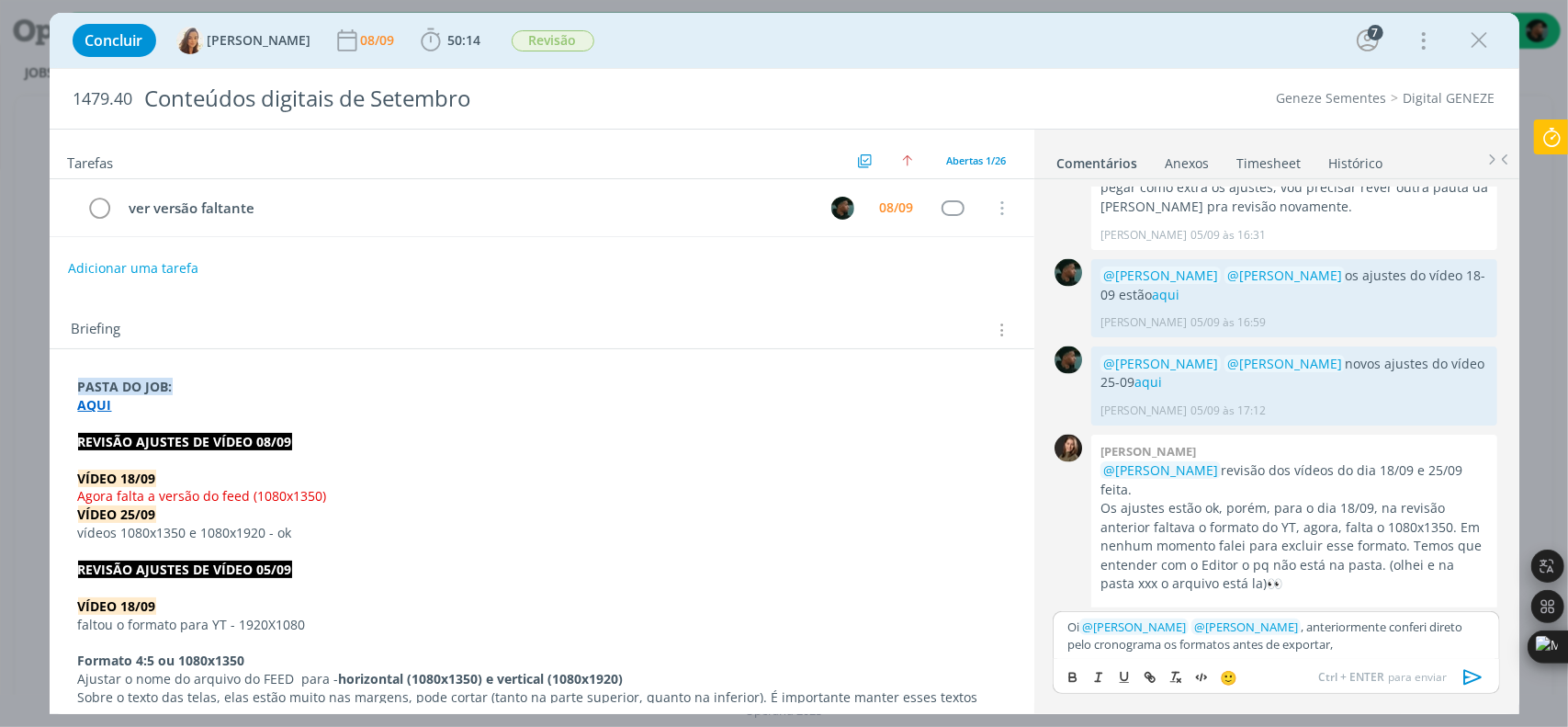
click at [1289, 648] on p "Oi ﻿ @ Julia Abich ﻿ ﻿ @ Vanessa Feron ﻿ , anteriormente conferi direto pelo cr…" at bounding box center [1276, 635] width 417 height 34
click at [1198, 652] on p "Oi ﻿ @ Julia Abich ﻿ ﻿ @ Vanessa Feron ﻿ , anteriormente conferi direto pelo cr…" at bounding box center [1276, 635] width 417 height 34
click at [1189, 629] on p "Oi ﻿ @ Julia Abich ﻿ ﻿ @ Vanessa Feron ﻿ , anteriormente conferi direto pelo cr…" at bounding box center [1276, 627] width 417 height 51
drag, startPoint x: 1192, startPoint y: 627, endPoint x: 1260, endPoint y: 630, distance: 68.1
click at [1260, 630] on p "Oi ﻿ @ Julia Abich ﻿ ﻿ @ Vanessa Feron ﻿ , anteriormente conferi direto pelo cr…" at bounding box center [1276, 627] width 417 height 51
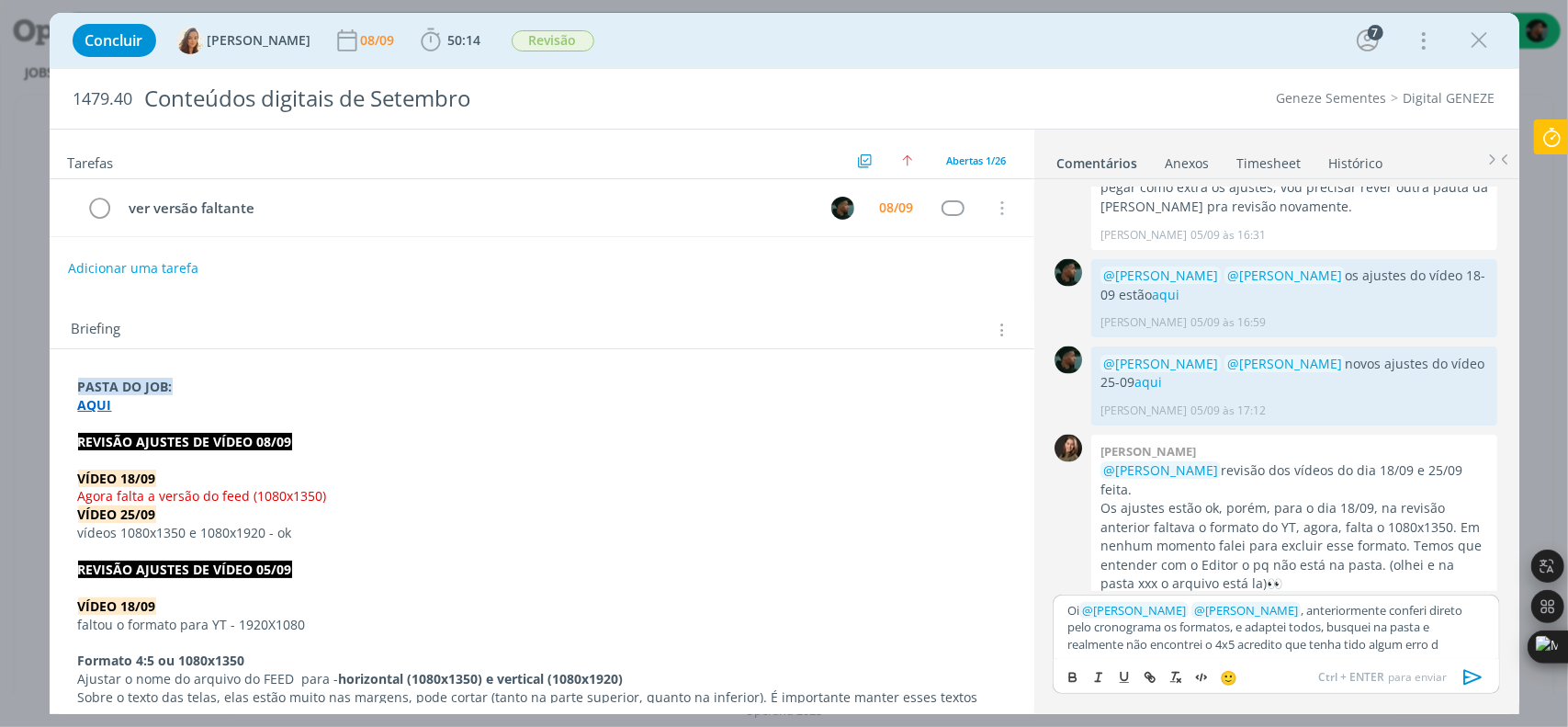
click at [1281, 629] on p "Oi ﻿ @ Julia Abich ﻿ ﻿ @ Vanessa Feron ﻿ , anteriormente conferi direto pelo cr…" at bounding box center [1276, 627] width 417 height 51
click at [1365, 646] on p "Oi ﻿ @ Julia Abich ﻿ ﻿ @ Vanessa Feron ﻿ , anteriormente conferi direto pelo cr…" at bounding box center [1276, 627] width 417 height 51
click at [1342, 600] on p "Oi ﻿ @ Julia Abich ﻿ ﻿ @ Vanessa Feron ﻿ , anteriormente conferi direto pelo cr…" at bounding box center [1276, 619] width 417 height 68
click at [1354, 612] on p "Oi ﻿ @ Julia Abich ﻿ ﻿ @ Vanessa Feron ﻿ , antes de realizar os ajustes conferi…" at bounding box center [1276, 619] width 417 height 68
click at [1349, 612] on p "Oi ﻿ @ Julia Abich ﻿ ﻿ @ Vanessa Feron ﻿ , antes de realizar os ajustes conferi…" at bounding box center [1276, 619] width 417 height 68
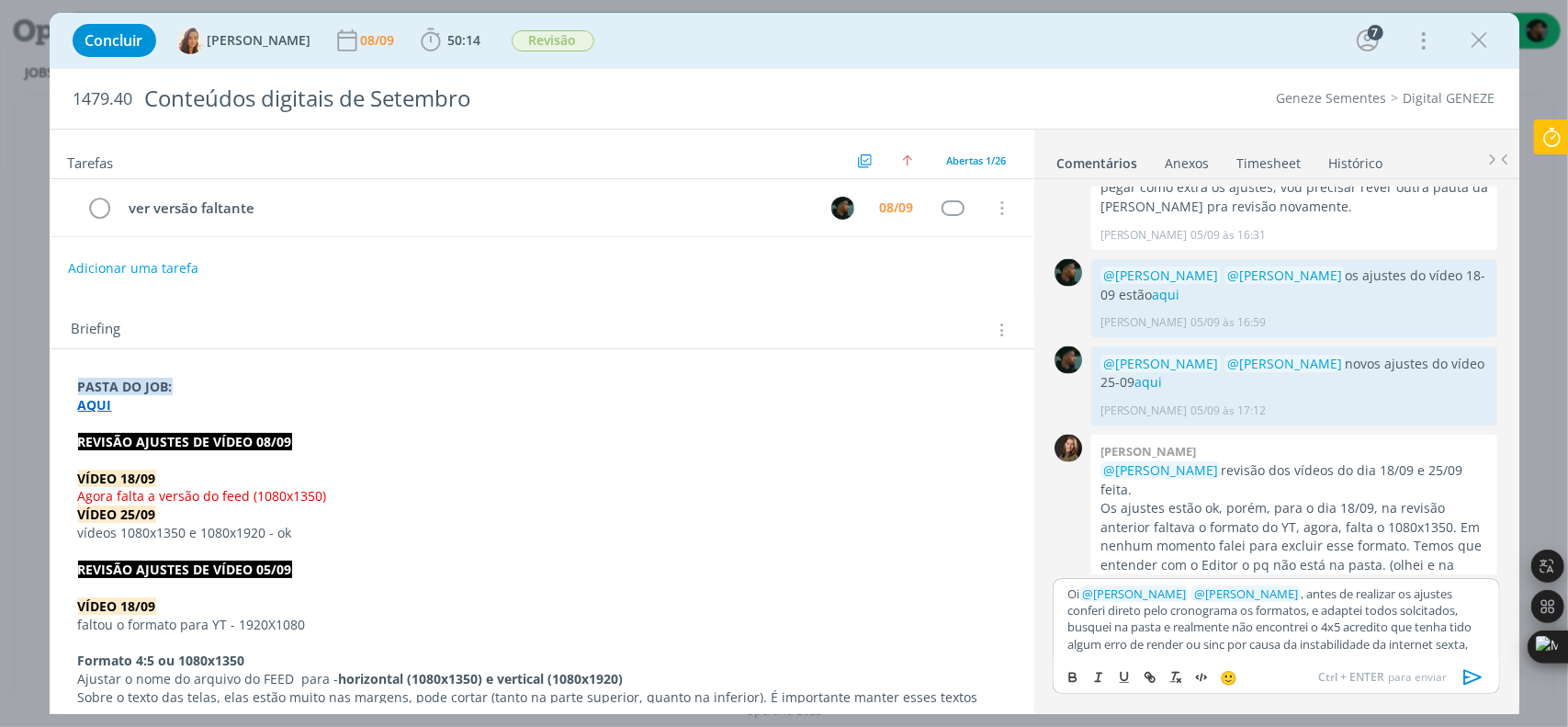
click at [1283, 630] on p "Oi ﻿ @ Julia Abich ﻿ ﻿ @ Vanessa Feron ﻿ , antes de realizar os ajustes conferi…" at bounding box center [1276, 619] width 417 height 68
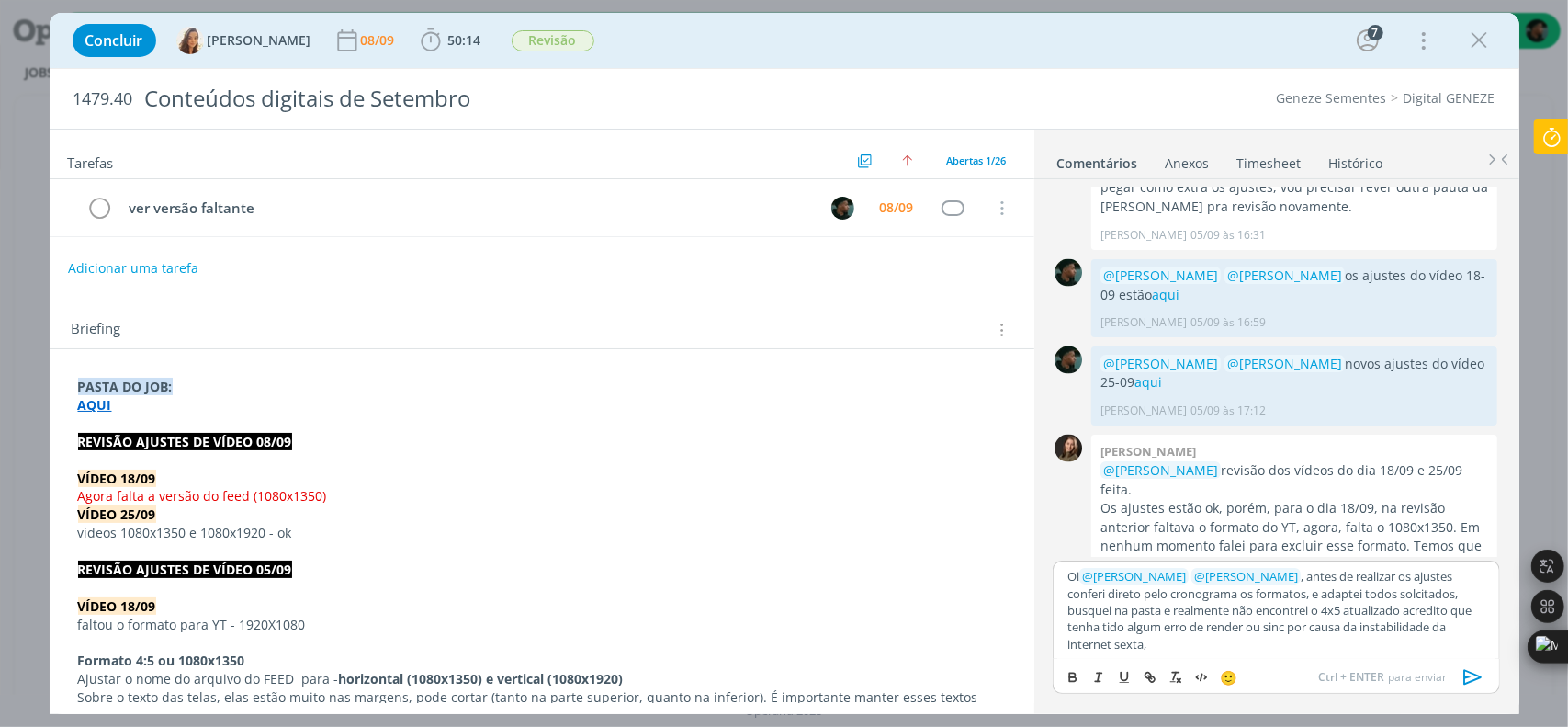
click at [1189, 642] on p "Oi ﻿ @ Julia Abich ﻿ ﻿ @ Vanessa Feron ﻿ , antes de realizar os ajustes conferi…" at bounding box center [1276, 611] width 417 height 85
click at [1476, 644] on p "Oi ﻿ @ Julia Abich ﻿ ﻿ @ Vanessa Feron ﻿ , antes de realizar os ajustes conferi…" at bounding box center [1276, 611] width 417 height 85
click at [1484, 644] on p "Oi ﻿ @ Julia Abich ﻿ ﻿ @ Vanessa Feron ﻿ , antes de realizar os ajustes conferi…" at bounding box center [1276, 611] width 417 height 85
drag, startPoint x: 1283, startPoint y: 641, endPoint x: 1257, endPoint y: 651, distance: 27.9
click at [1257, 651] on p "Oi ﻿ @ Julia Abich ﻿ ﻿ @ Vanessa Feron ﻿ , antes de realizar os ajustes conferi…" at bounding box center [1276, 611] width 417 height 85
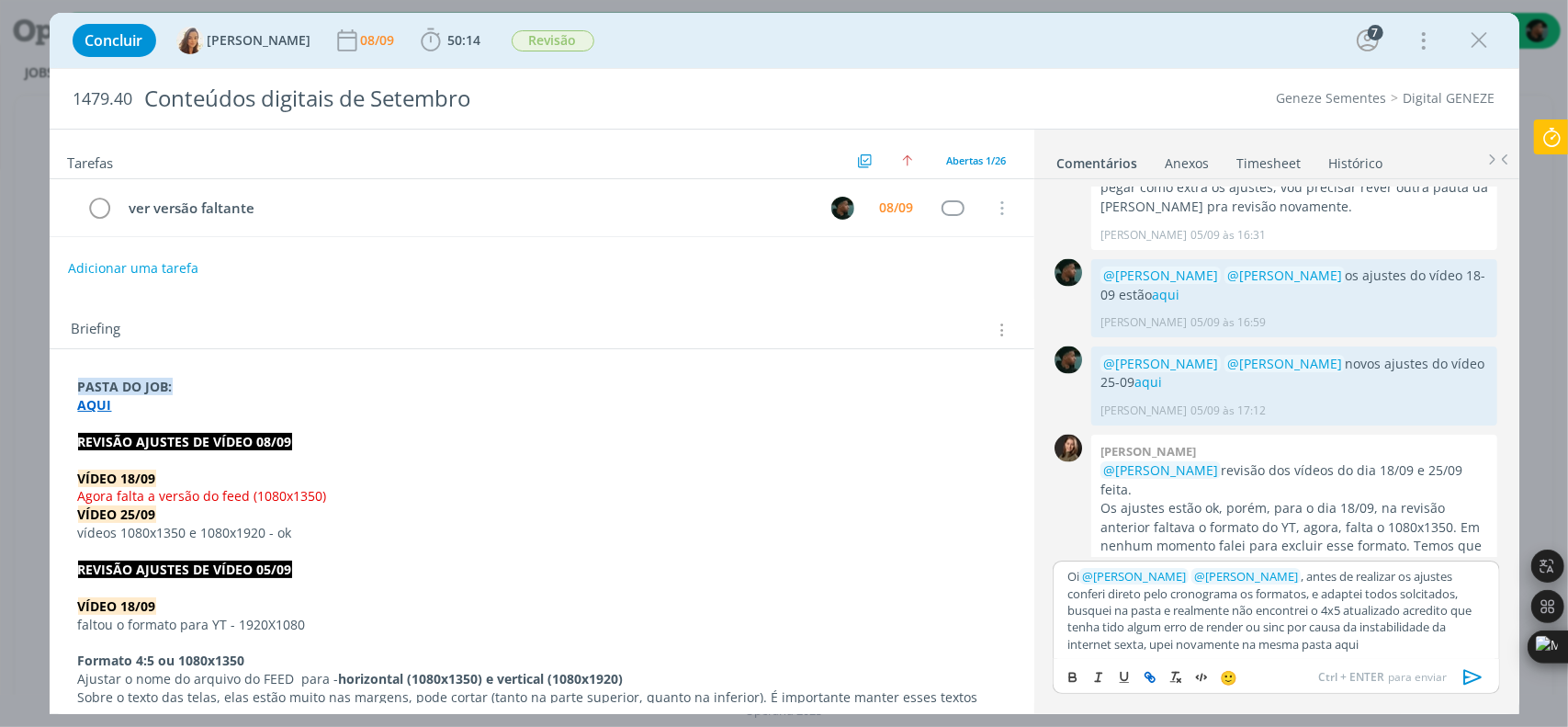
click at [1149, 679] on icon "dialog" at bounding box center [1152, 679] width 6 height 6
paste input "https://sobeae.sharepoint.com/:v:/s/SOBEAE/EepZhc_C15BHjsKgjAghzh0BtR-kCdOnT2G_…"
type input "https://sobeae.sharepoint.com/:v:/s/SOBEAE/EepZhc_C15BHjsKgjAghzh0BtR-kCdOnT2G_…"
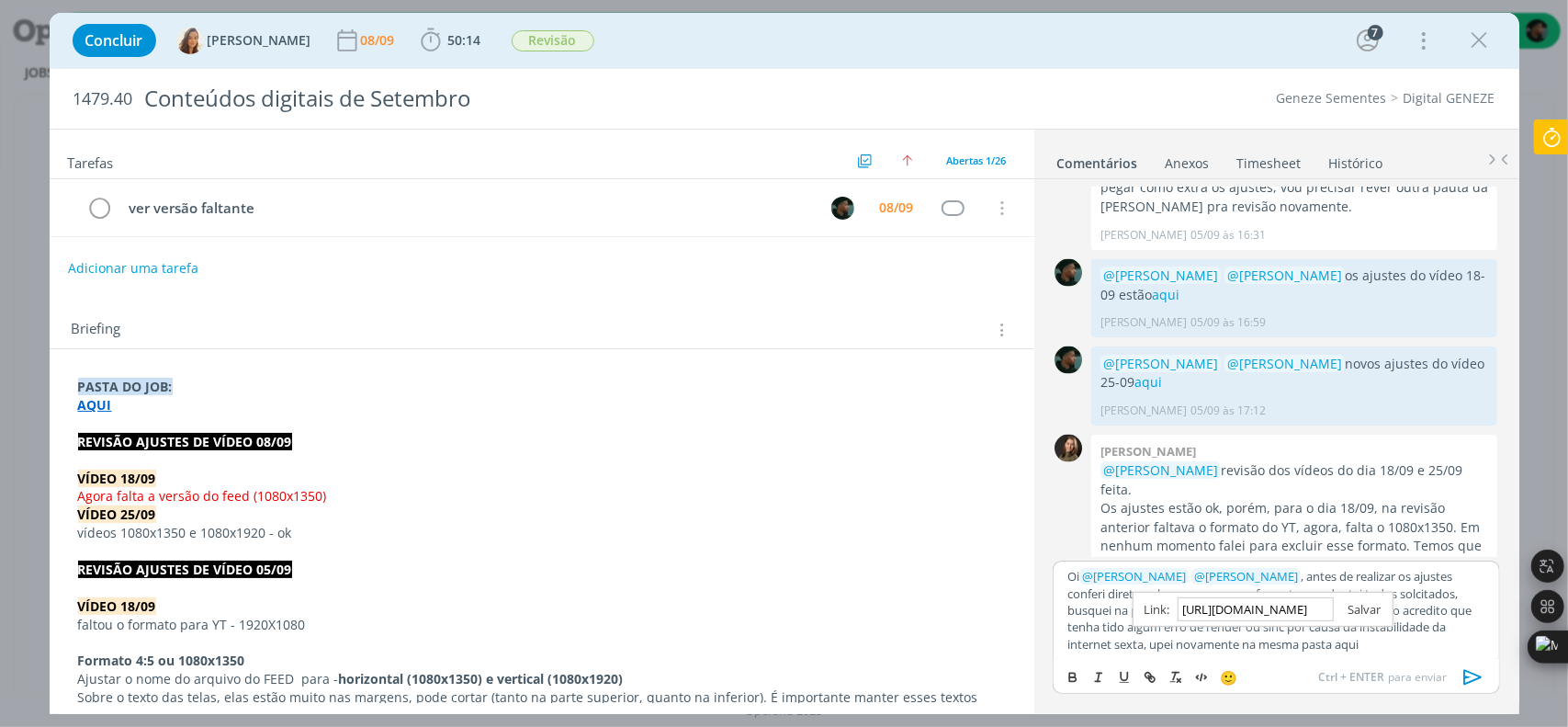
click at [1365, 610] on link "dialog" at bounding box center [1357, 610] width 48 height 17
click at [1307, 643] on p "Oi ﻿ @ Julia Abich ﻿ ﻿ @ Vanessa Feron ﻿ , antes de realizar os ajustes conferi…" at bounding box center [1276, 611] width 417 height 85
click at [1331, 644] on link "aqui" at bounding box center [1343, 644] width 23 height 17
click at [1232, 605] on link "https://sobeae.sharepoint.com/:v:/s/SOBEAE/EepZhc_C15BHjsKgjAghzh0BtR-kCdOnT2G_…" at bounding box center [1206, 609] width 125 height 23
click at [1074, 611] on p "Oi ﻿ @ Julia Abich ﻿ ﻿ @ Vanessa Feron ﻿ , antes de realizar os ajustes conferi…" at bounding box center [1276, 611] width 417 height 85
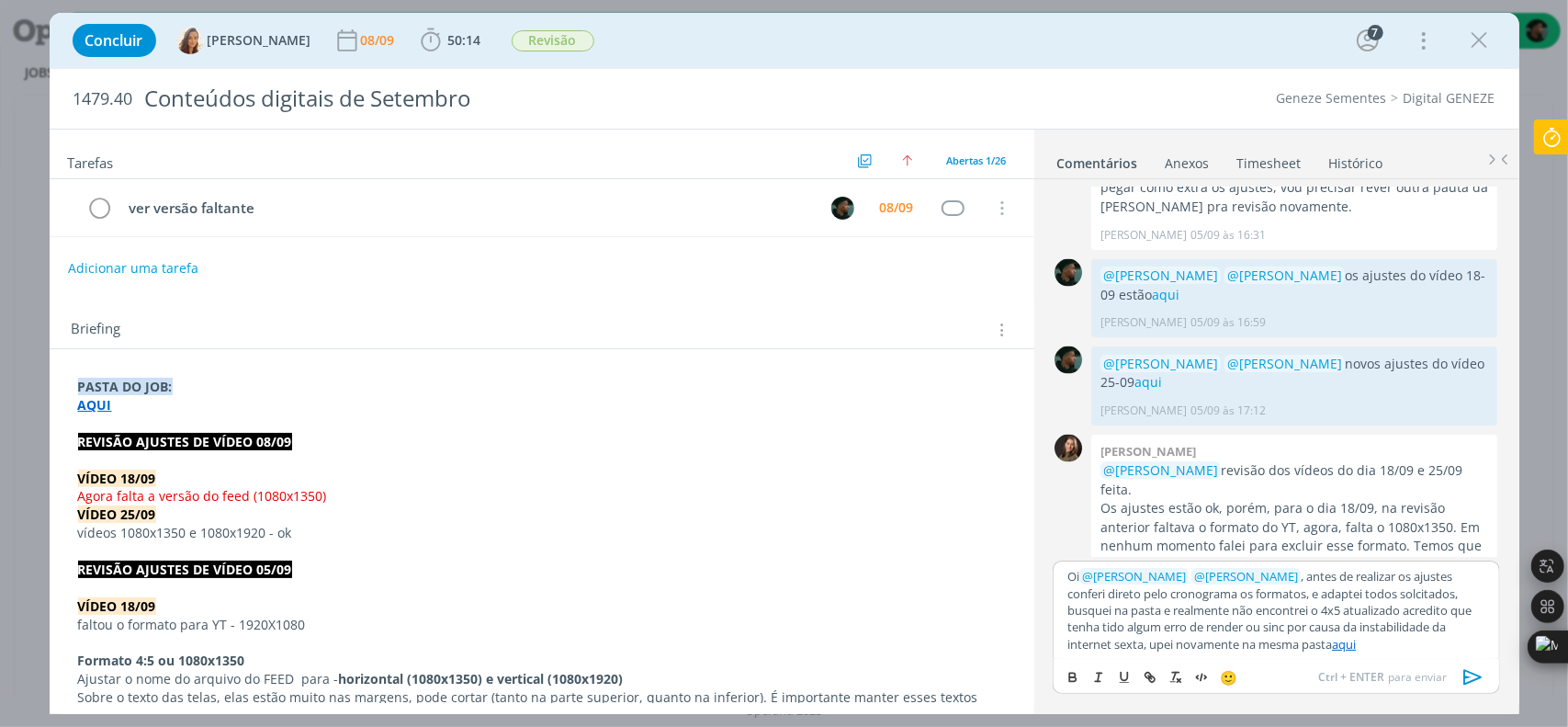
click at [1473, 627] on p "Oi ﻿ @ Julia Abich ﻿ ﻿ @ Vanessa Feron ﻿ , antes de realizar os ajustes conferi…" at bounding box center [1276, 611] width 417 height 85
click at [1183, 653] on p "Oi ﻿ @ Julia Abich ﻿ ﻿ @ Vanessa Feron ﻿ , antes de realizar os ajustes conferi…" at bounding box center [1276, 611] width 417 height 85
click at [1269, 641] on p "Oi ﻿ @ Julia Abich ﻿ ﻿ @ Vanessa Feron ﻿ , antes de realizar os ajustes conferi…" at bounding box center [1276, 611] width 417 height 85
click at [1350, 635] on p "Oi ﻿ @ Julia Abich ﻿ ﻿ @ Vanessa Feron ﻿ , antes de realizar os ajustes conferi…" at bounding box center [1276, 611] width 417 height 85
click at [1214, 650] on p "Oi ﻿ @ Julia Abich ﻿ ﻿ @ Vanessa Feron ﻿ , antes de realizar os ajustes conferi…" at bounding box center [1276, 611] width 417 height 85
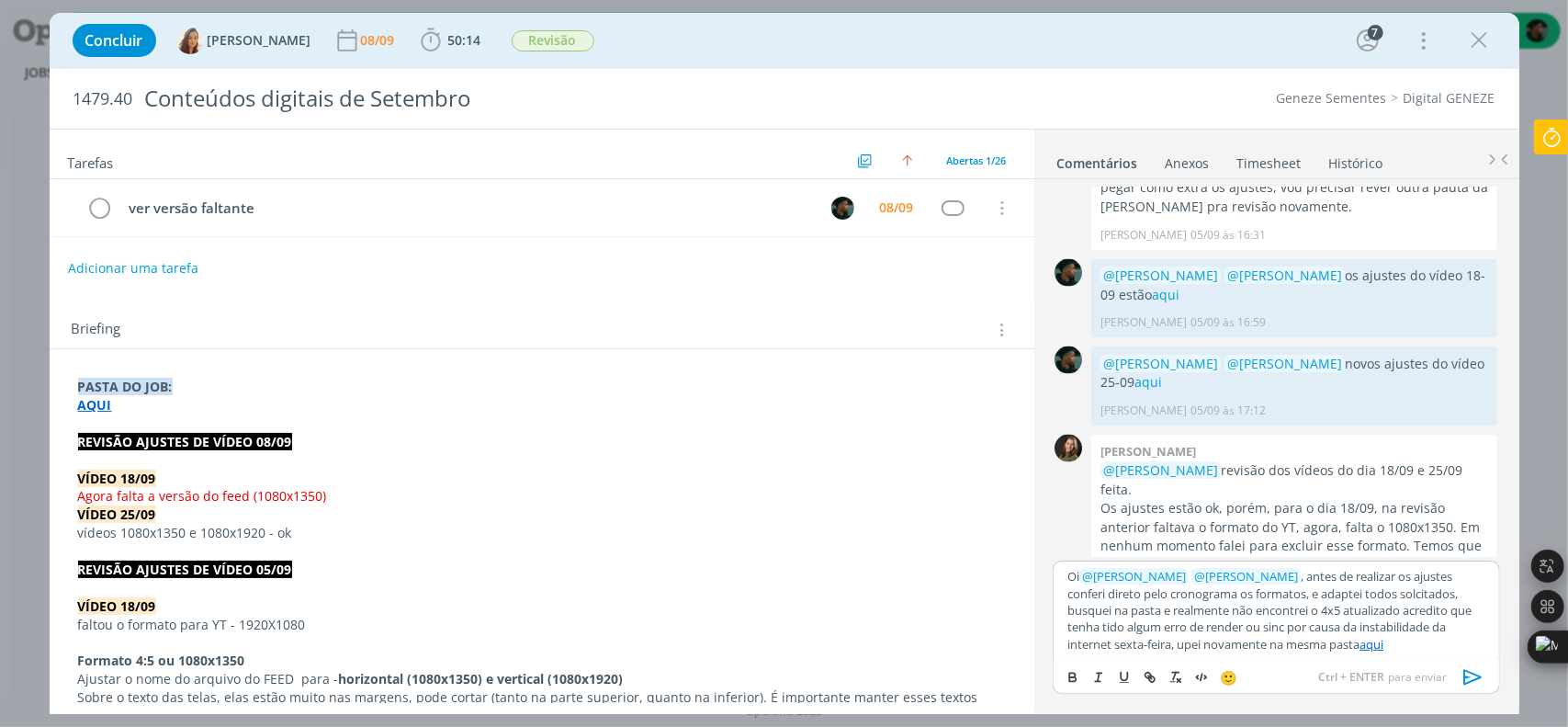
click at [1470, 675] on icon "dialog" at bounding box center [1472, 676] width 27 height 27
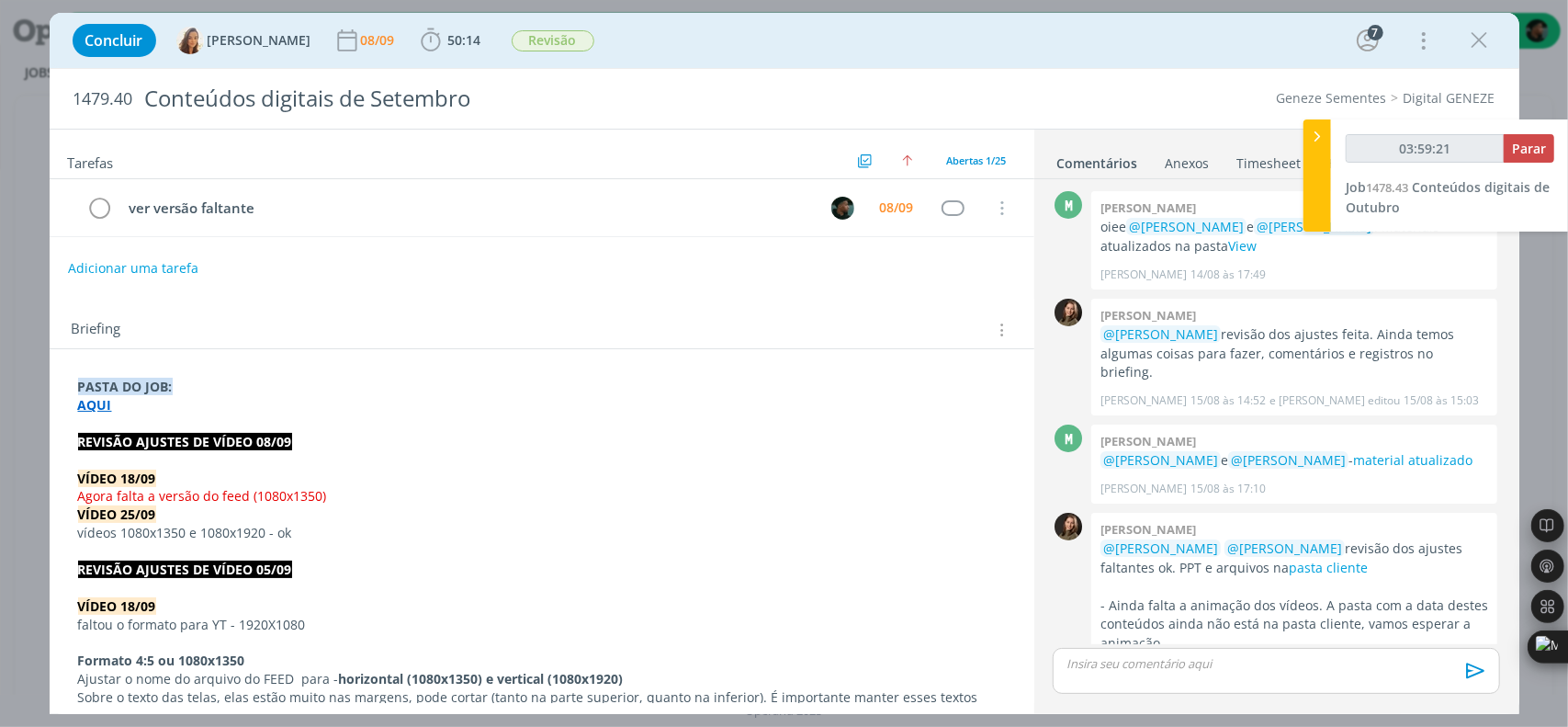
scroll to position [1956, 0]
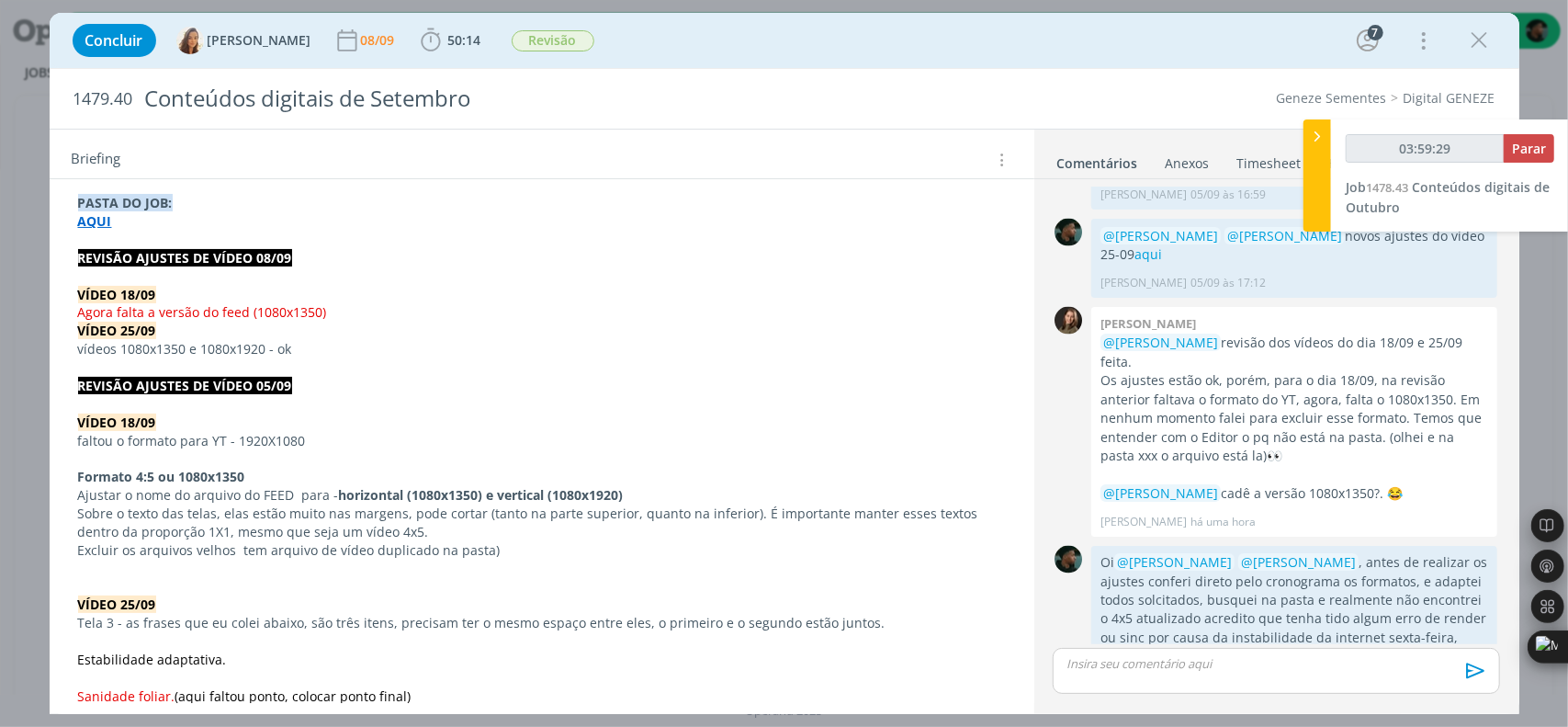
type input "03:59:30"
click at [1513, 145] on span "Parar" at bounding box center [1529, 148] width 34 height 18
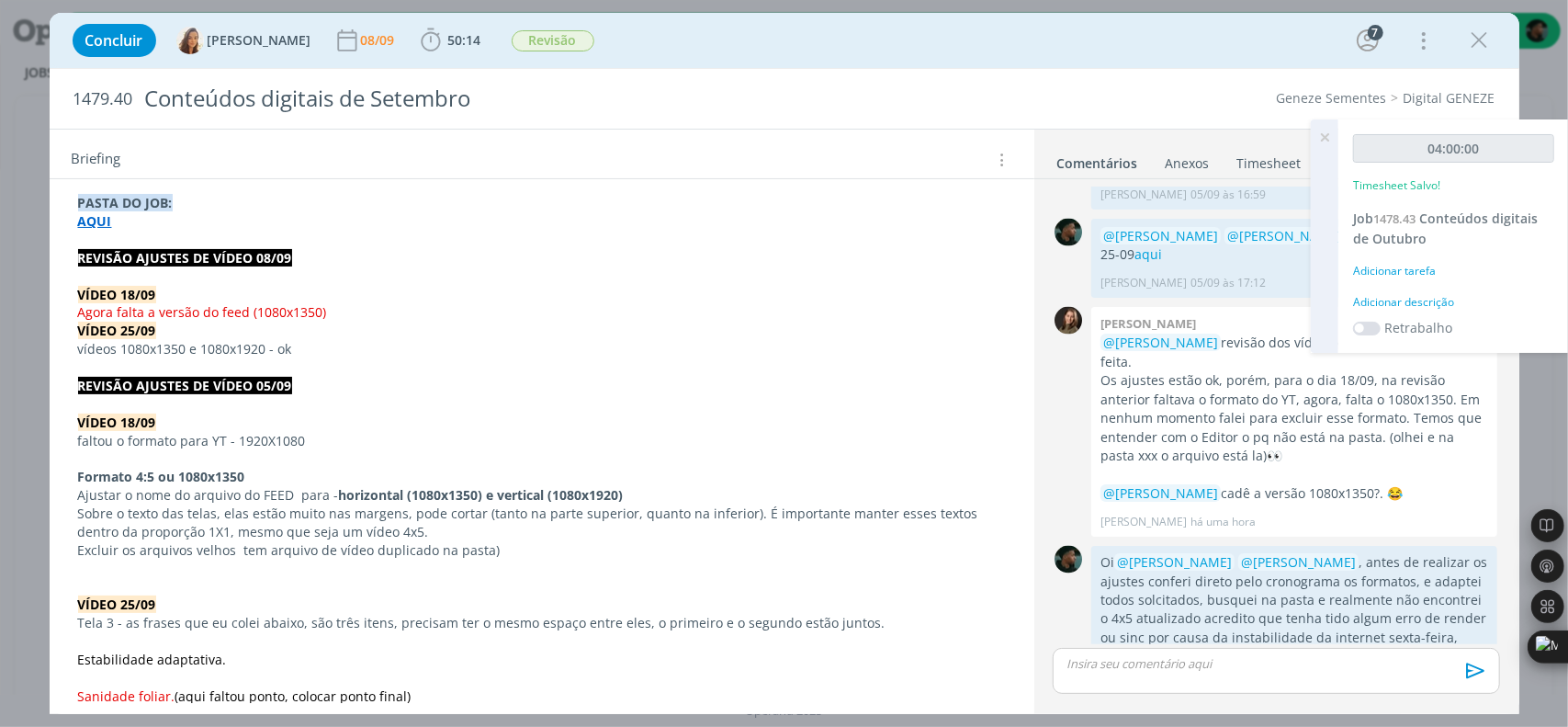
click at [1379, 291] on div "04:00:00 Timesheet Salvo! Job 1478.43 Conteúdos digitais de Outubro Adicionar t…" at bounding box center [1453, 236] width 231 height 233
click at [1389, 301] on div "Adicionar descrição" at bounding box center [1453, 302] width 201 height 17
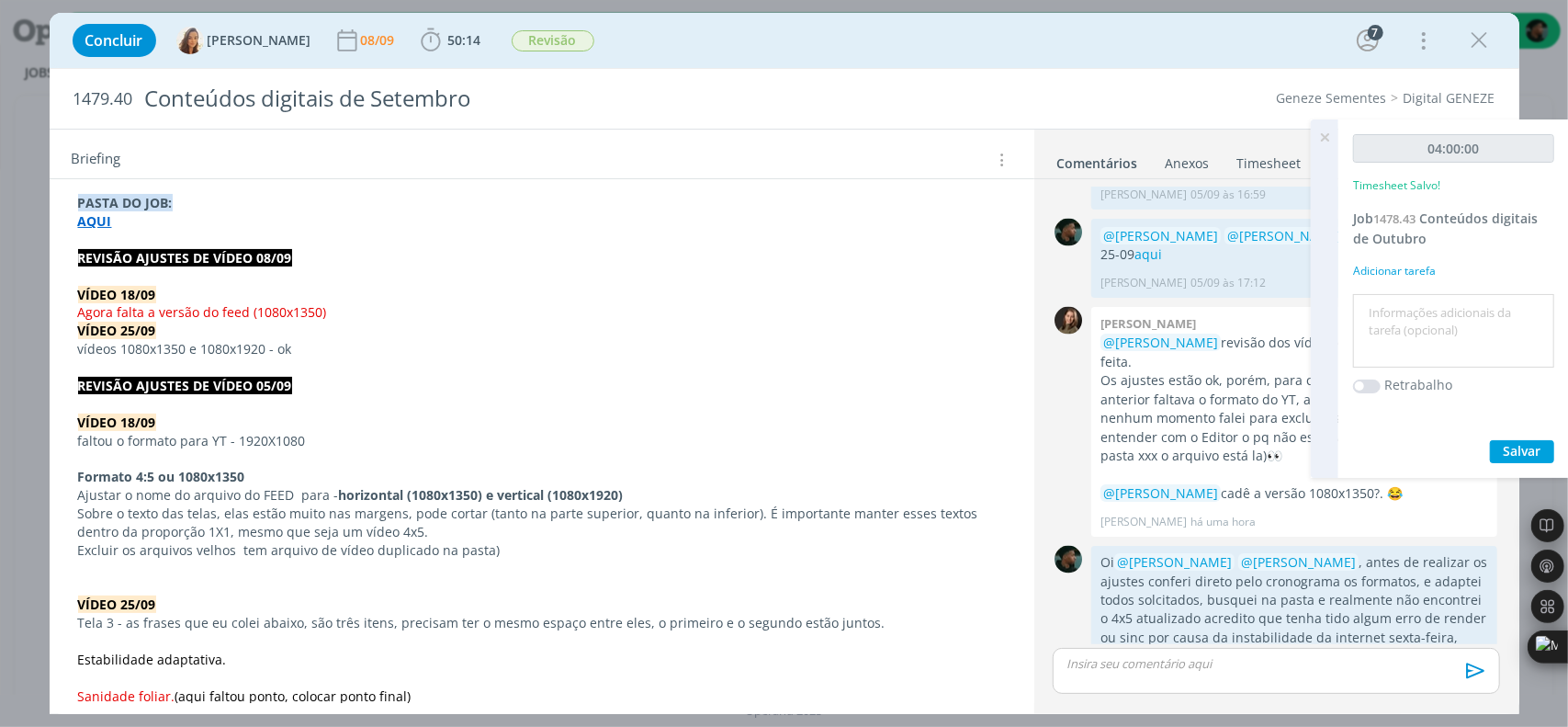
click at [1385, 314] on textarea at bounding box center [1453, 331] width 192 height 65
type textarea "a"
type textarea "animação + ajustes"
click at [1508, 445] on span "Salvar" at bounding box center [1522, 451] width 38 height 18
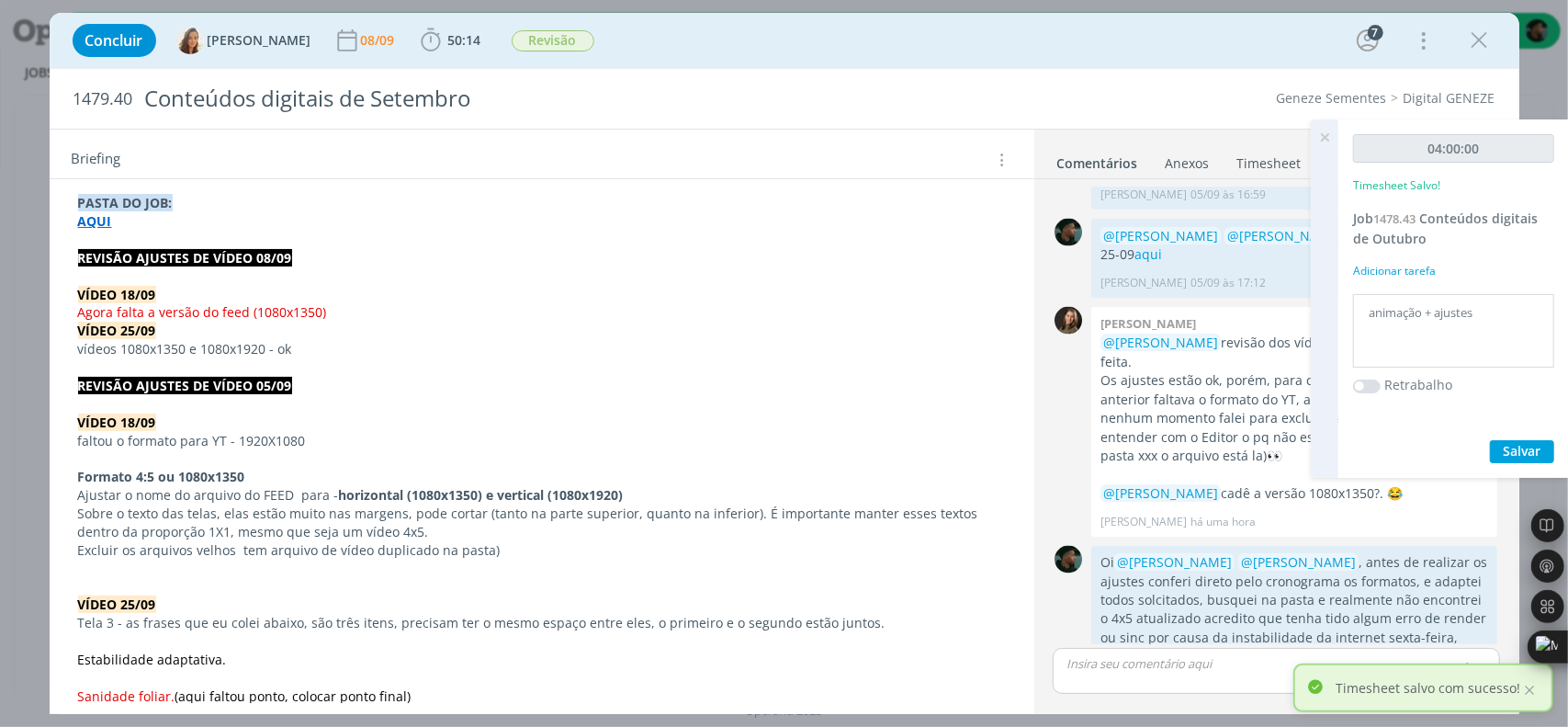
click at [1327, 135] on icon at bounding box center [1324, 137] width 33 height 36
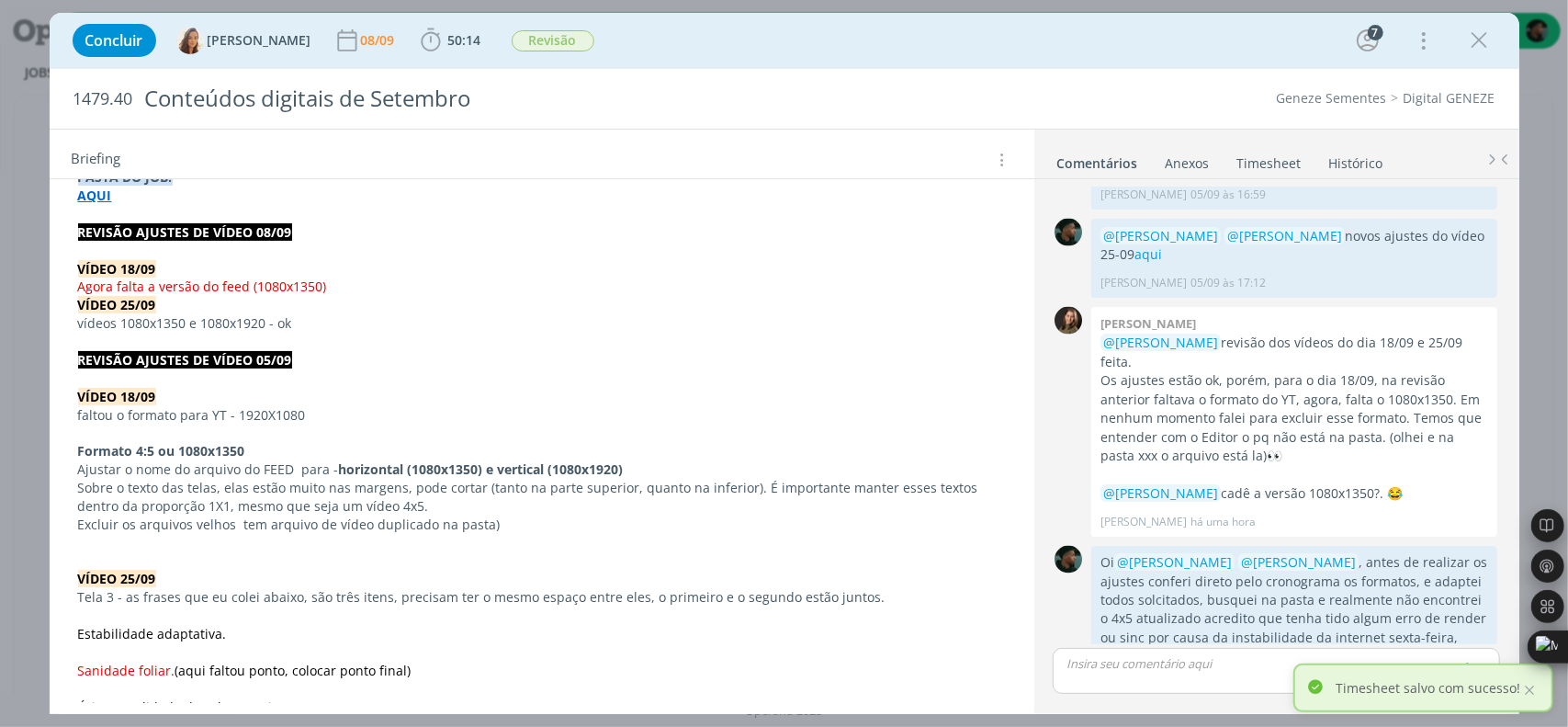
scroll to position [0, 0]
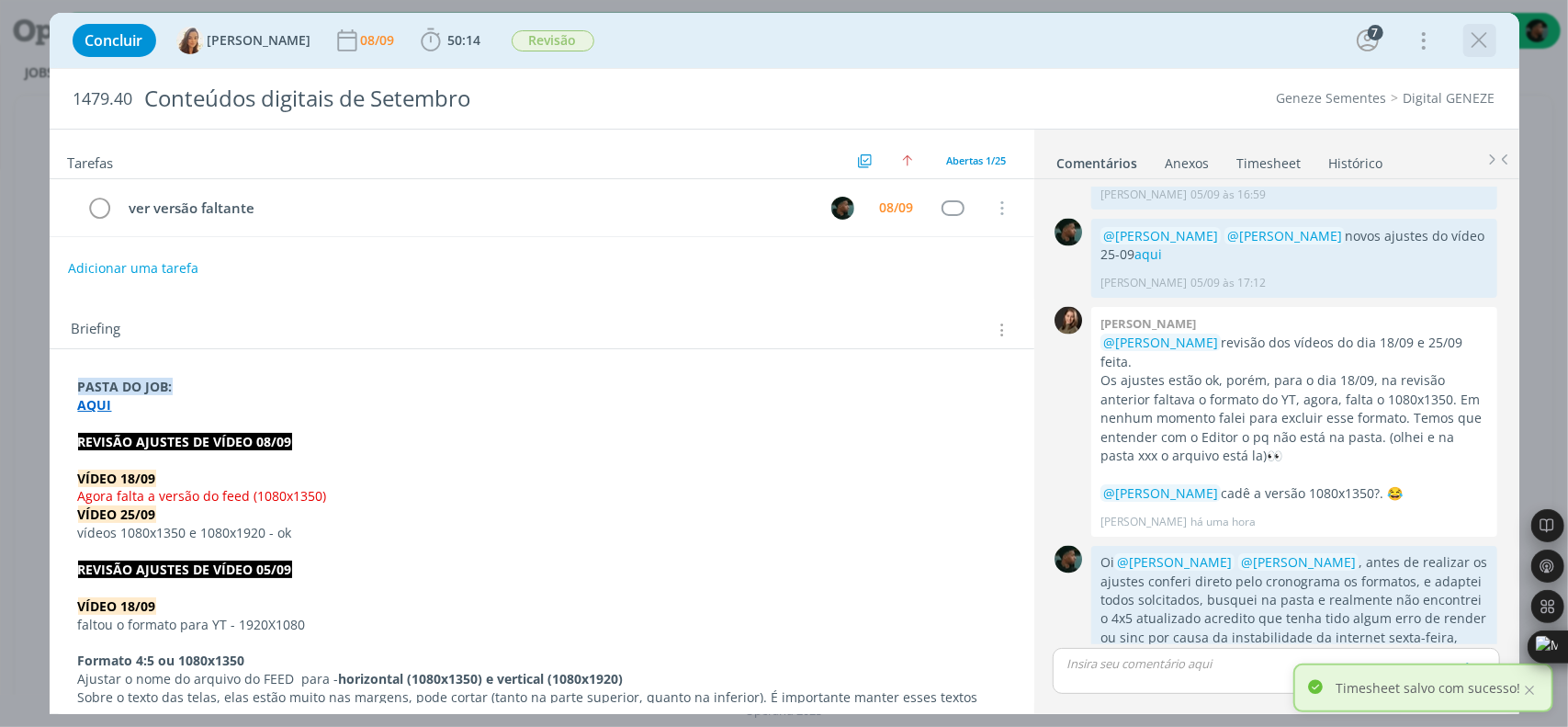
click at [1472, 44] on icon "dialog" at bounding box center [1479, 39] width 27 height 27
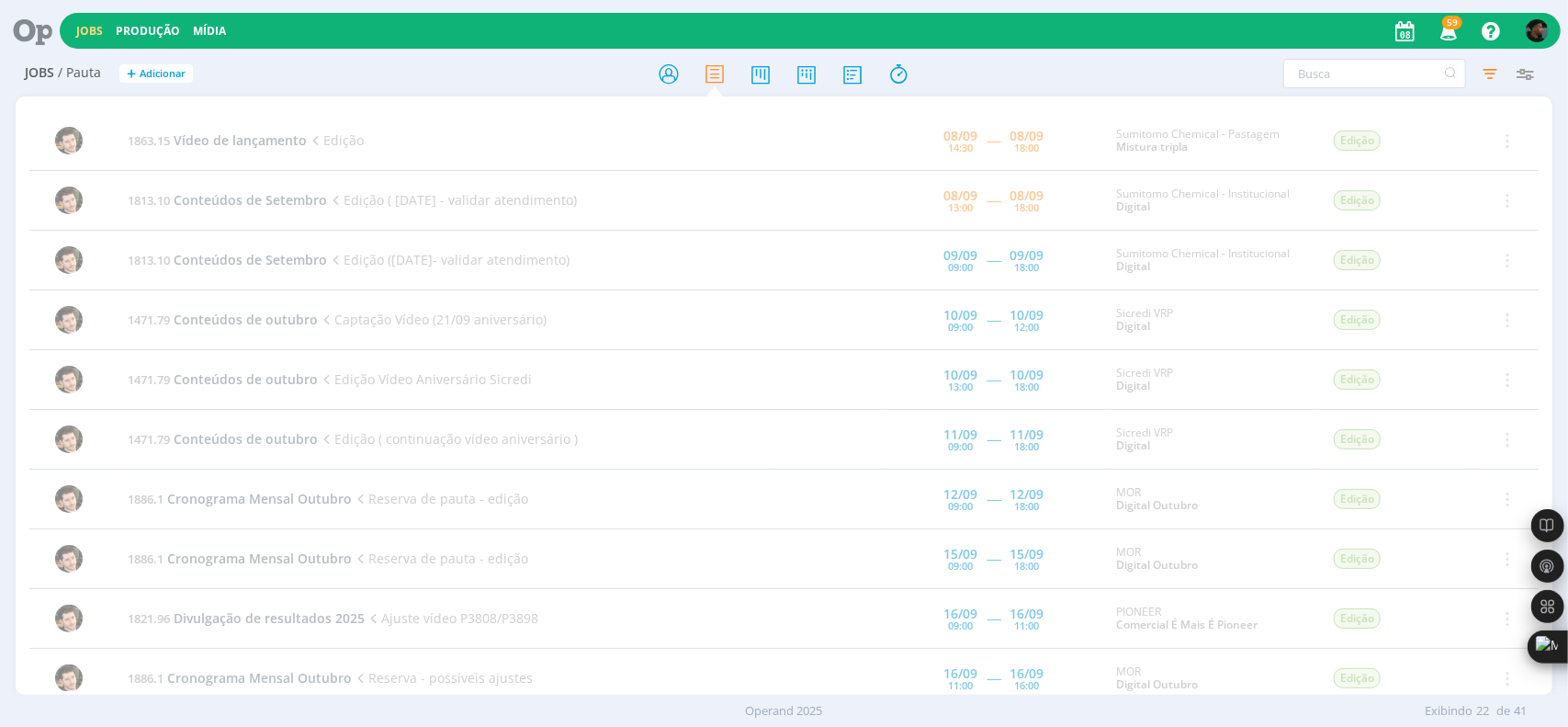
scroll to position [367, 0]
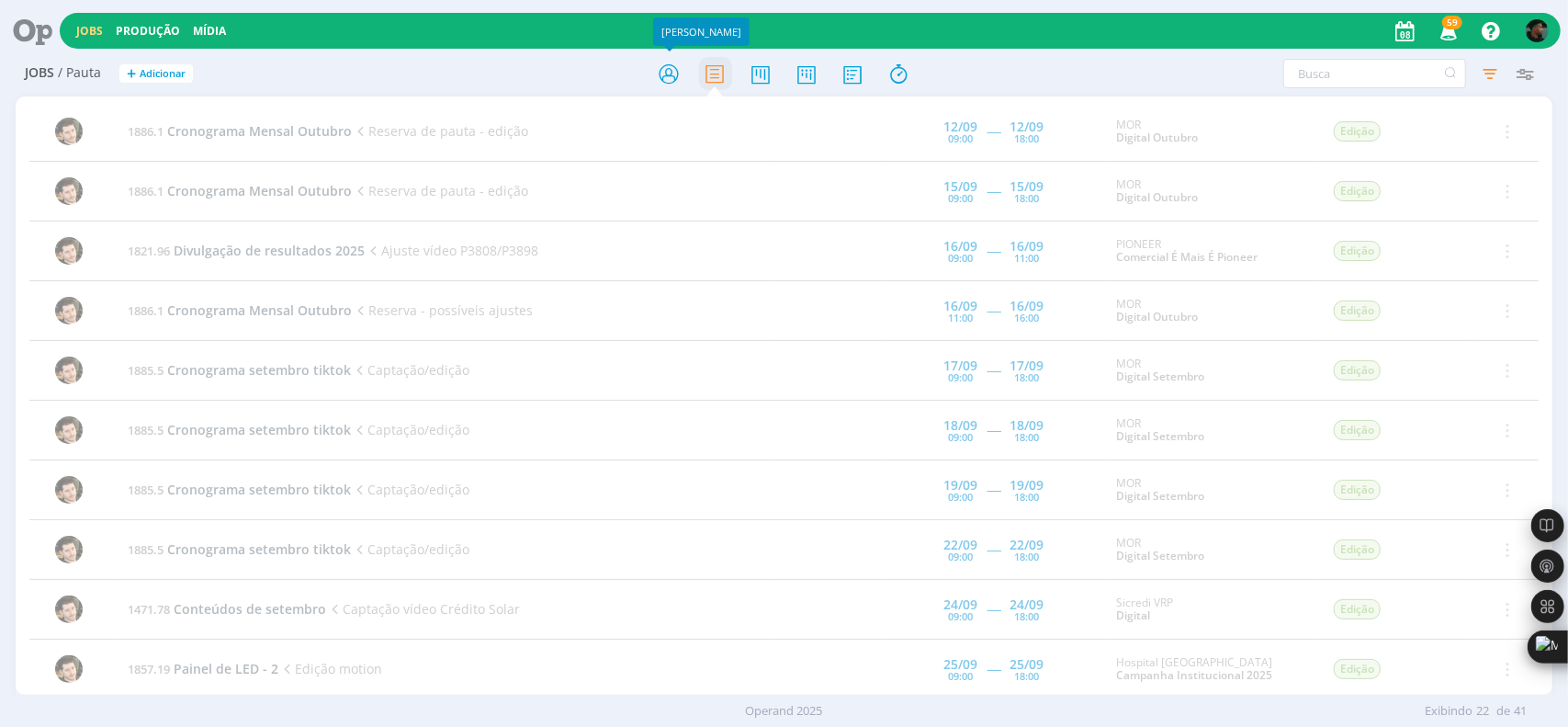
click at [699, 77] on icon at bounding box center [714, 74] width 33 height 36
click at [684, 79] on icon at bounding box center [669, 74] width 33 height 36
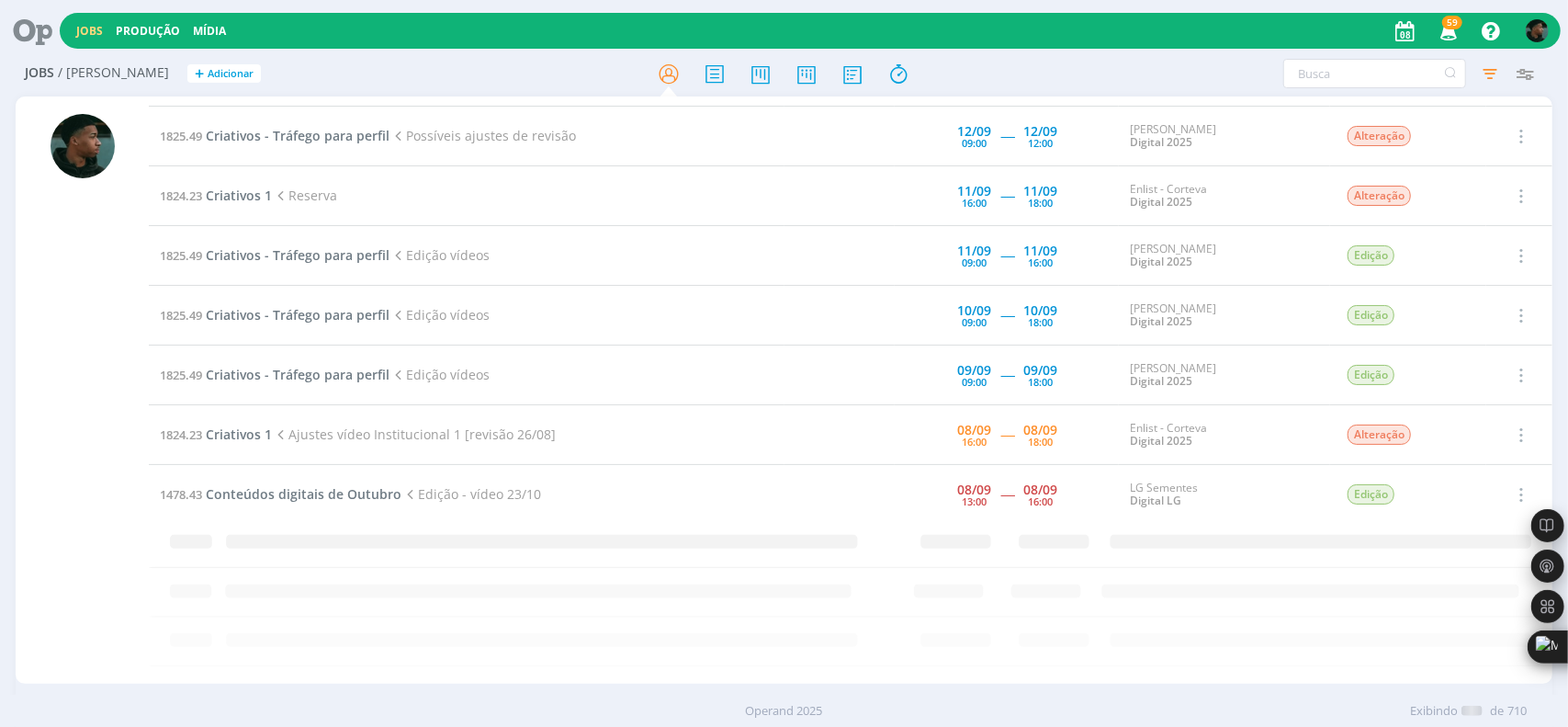
scroll to position [1070, 0]
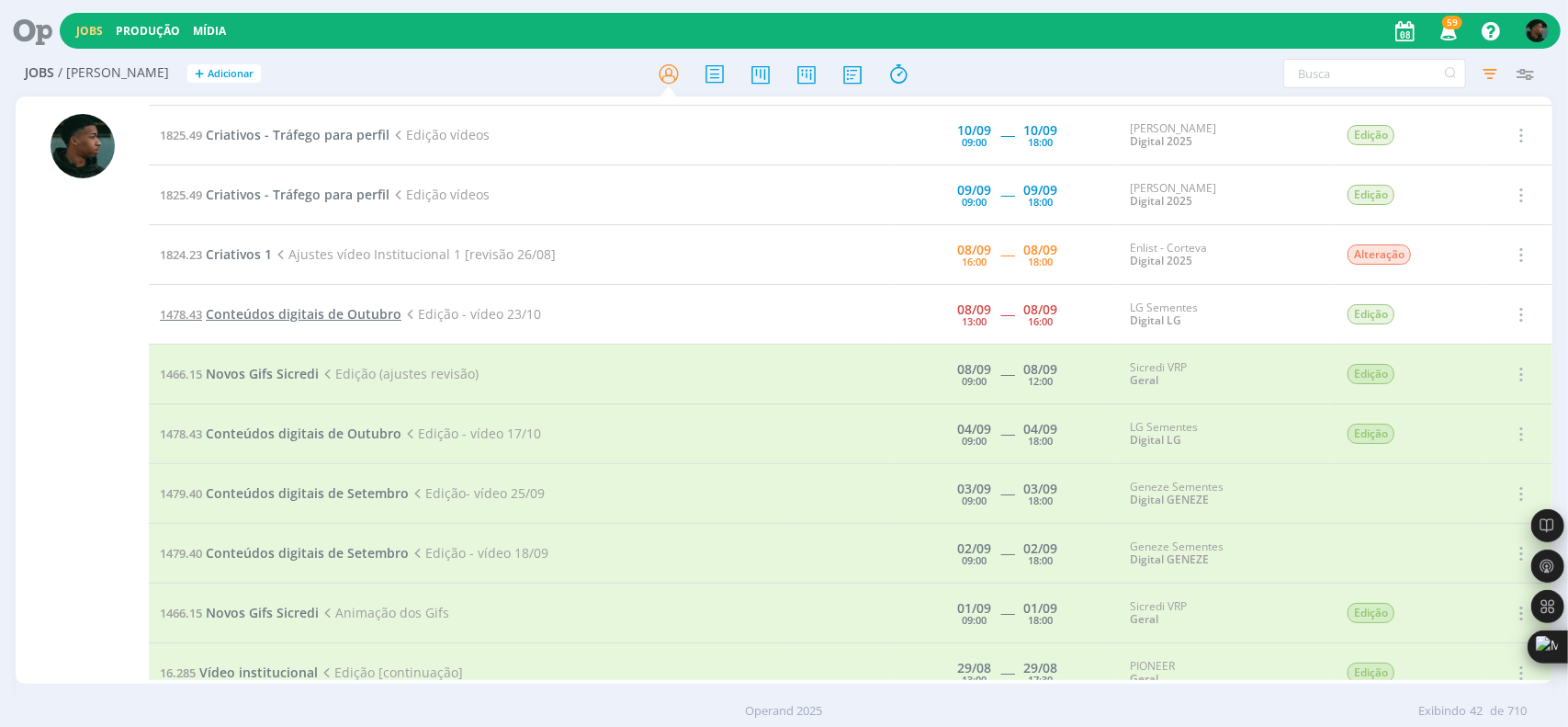
click at [282, 312] on span "Conteúdos digitais de Outubro" at bounding box center [303, 314] width 195 height 18
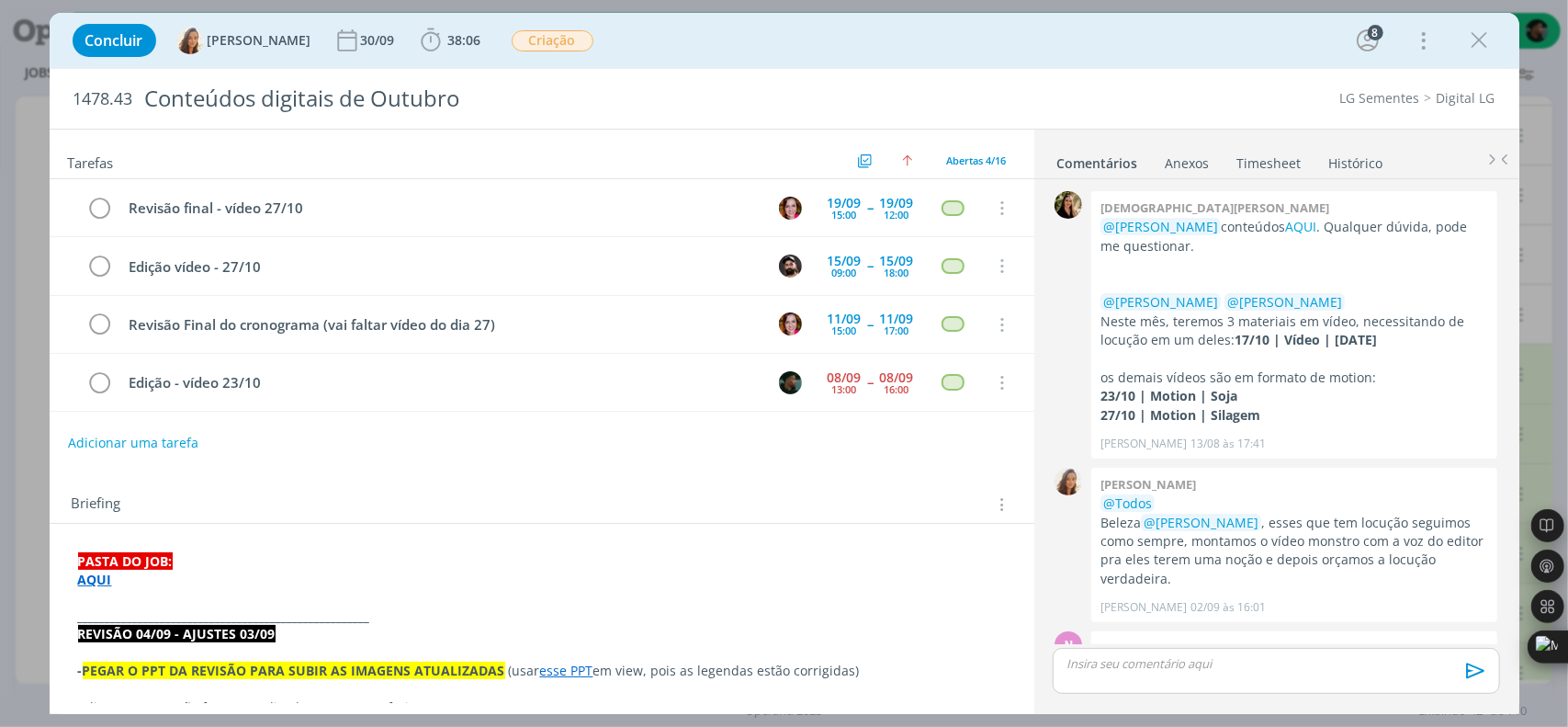
scroll to position [1061, 0]
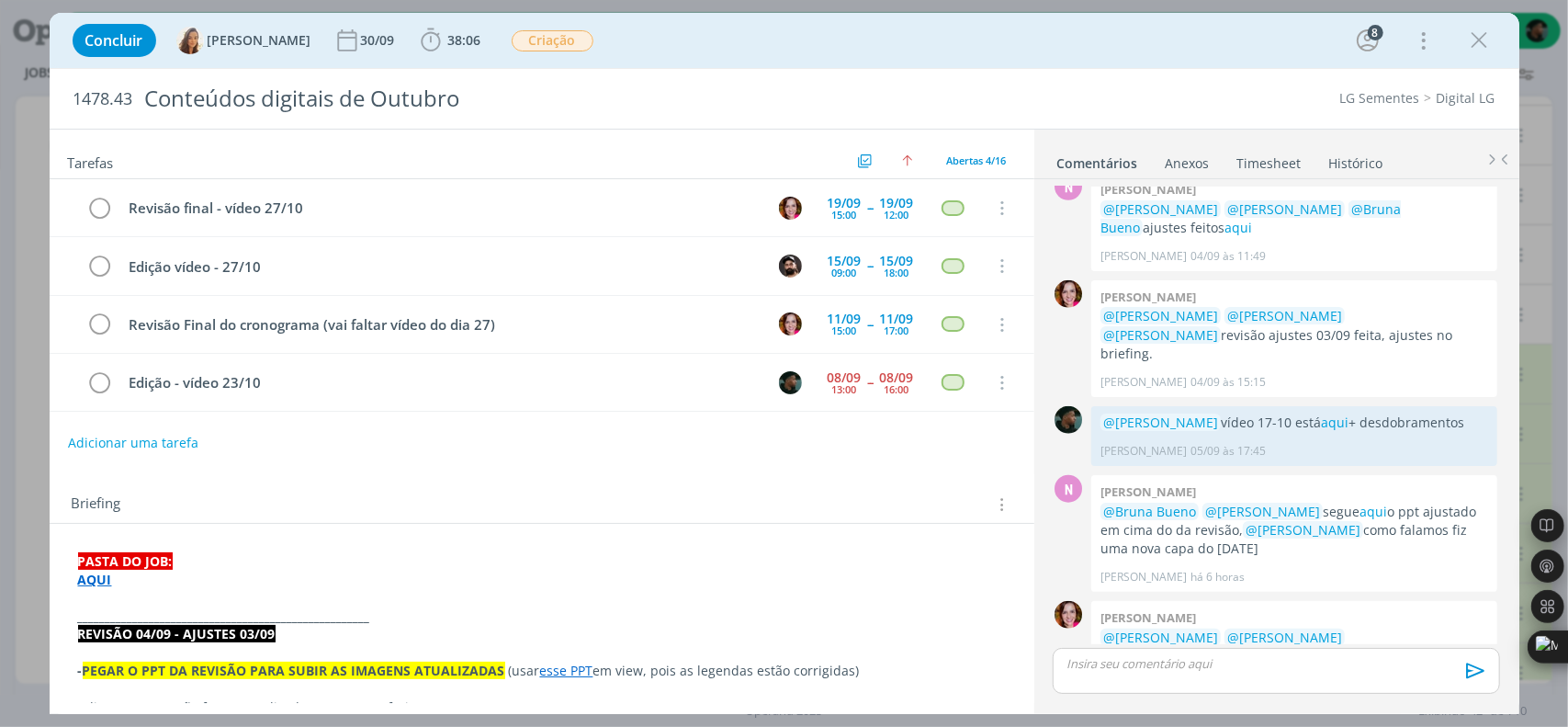
click at [92, 574] on strong "AQUI" at bounding box center [95, 579] width 34 height 18
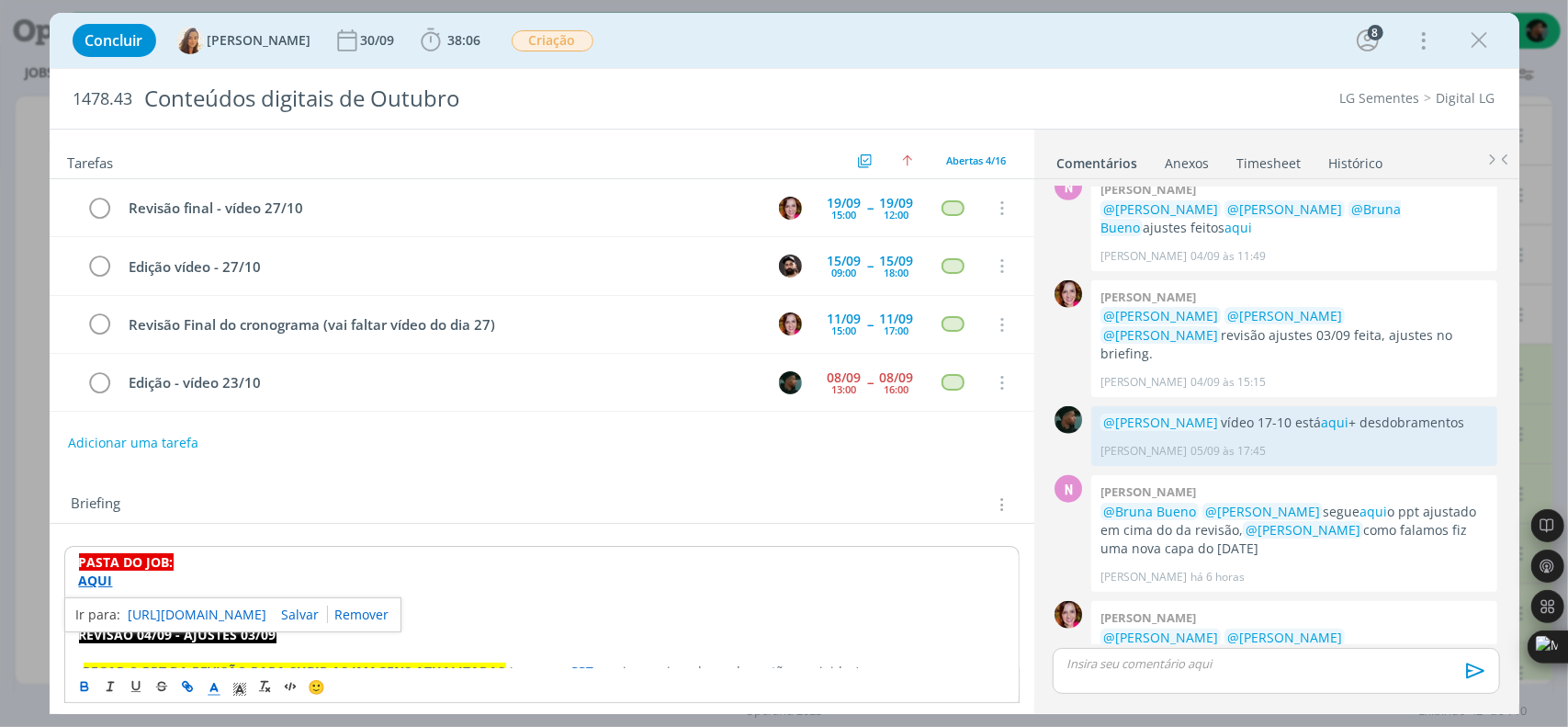
click at [161, 606] on link "[URL][DOMAIN_NAME]" at bounding box center [198, 614] width 139 height 23
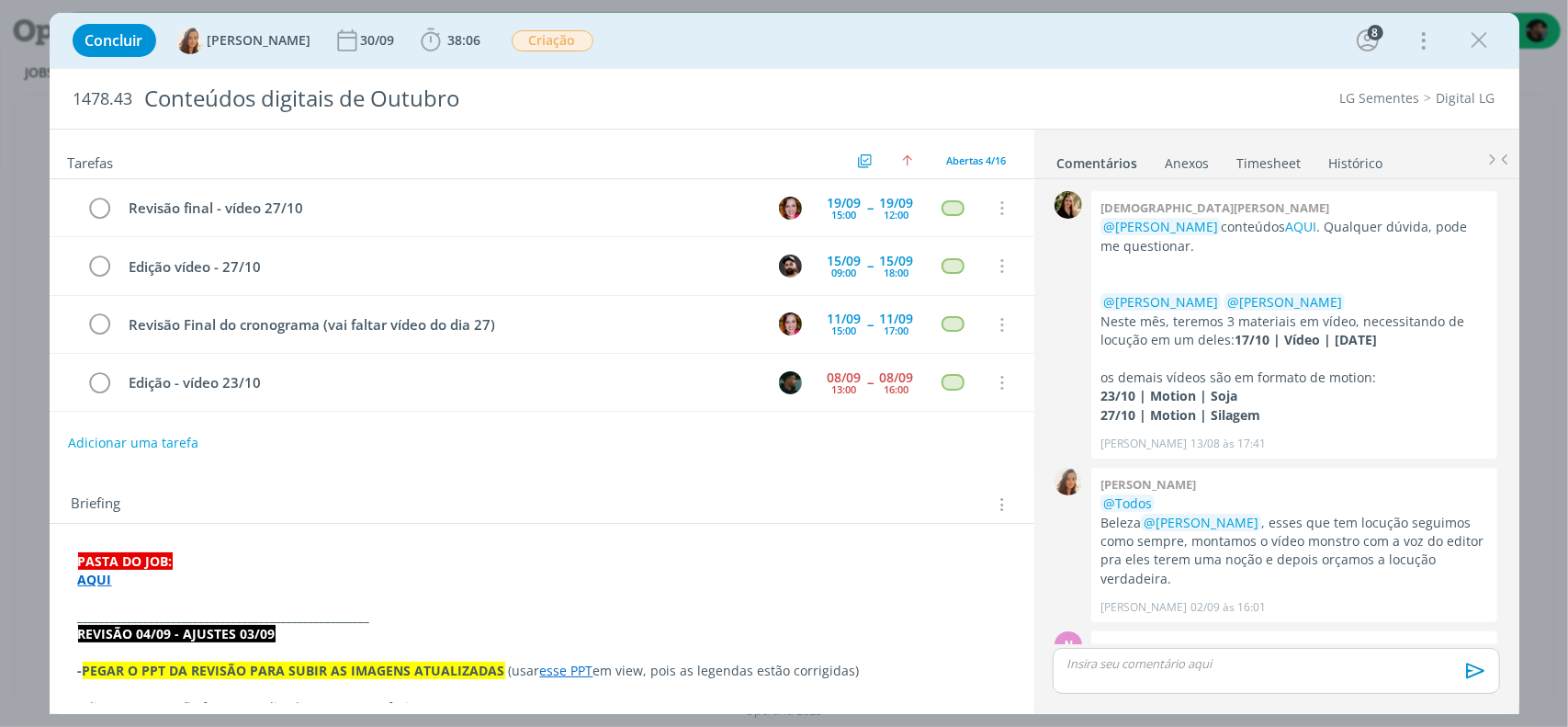
scroll to position [1061, 0]
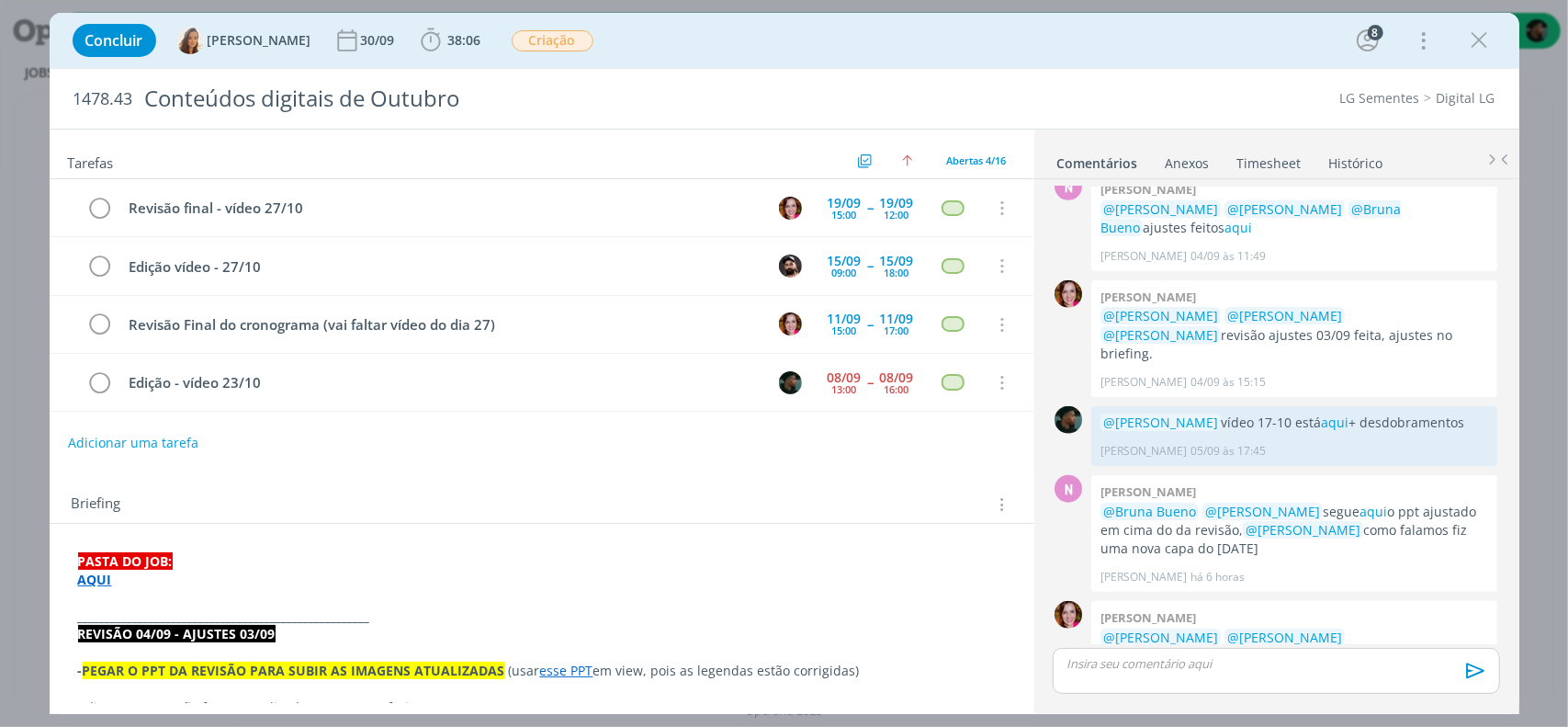
click at [1265, 166] on link "Timesheet" at bounding box center [1269, 160] width 66 height 26
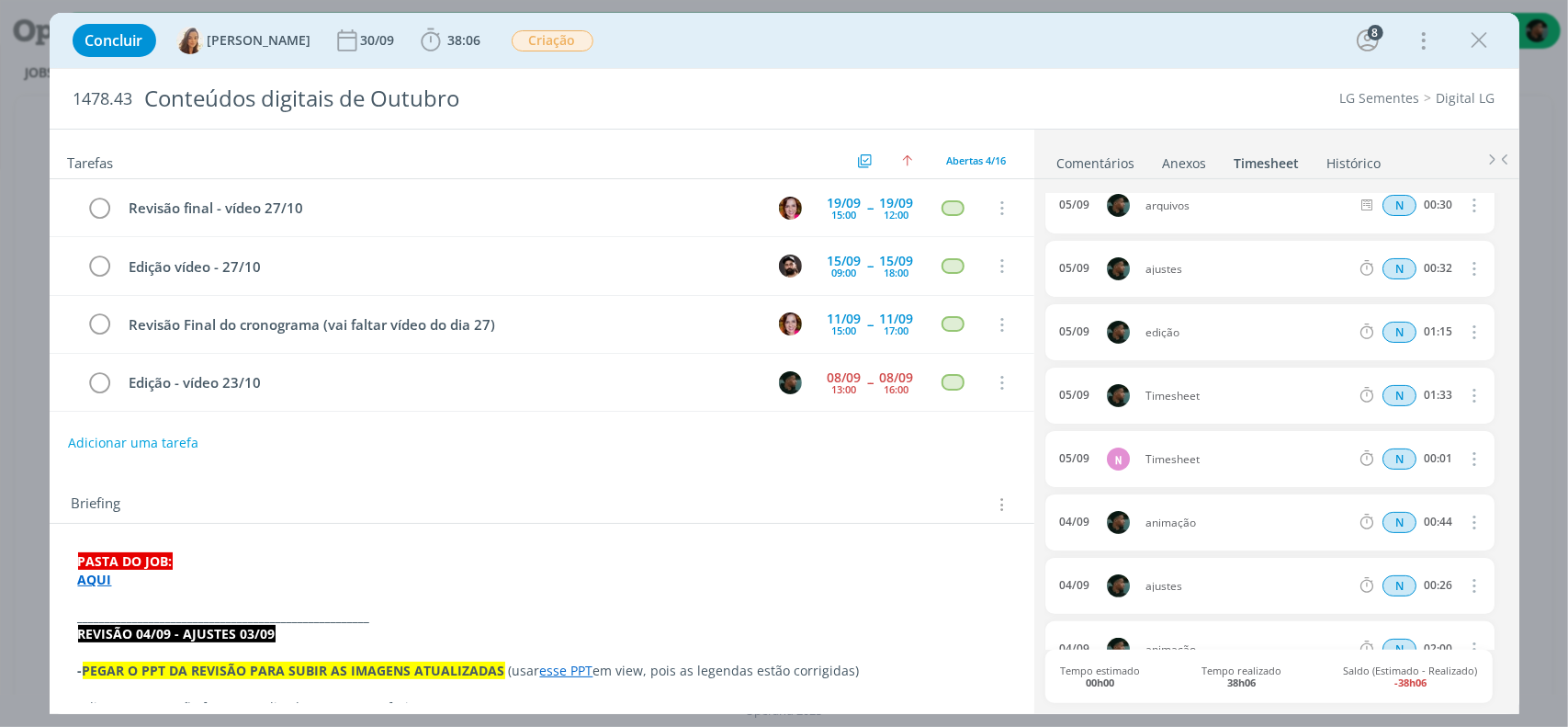
scroll to position [0, 0]
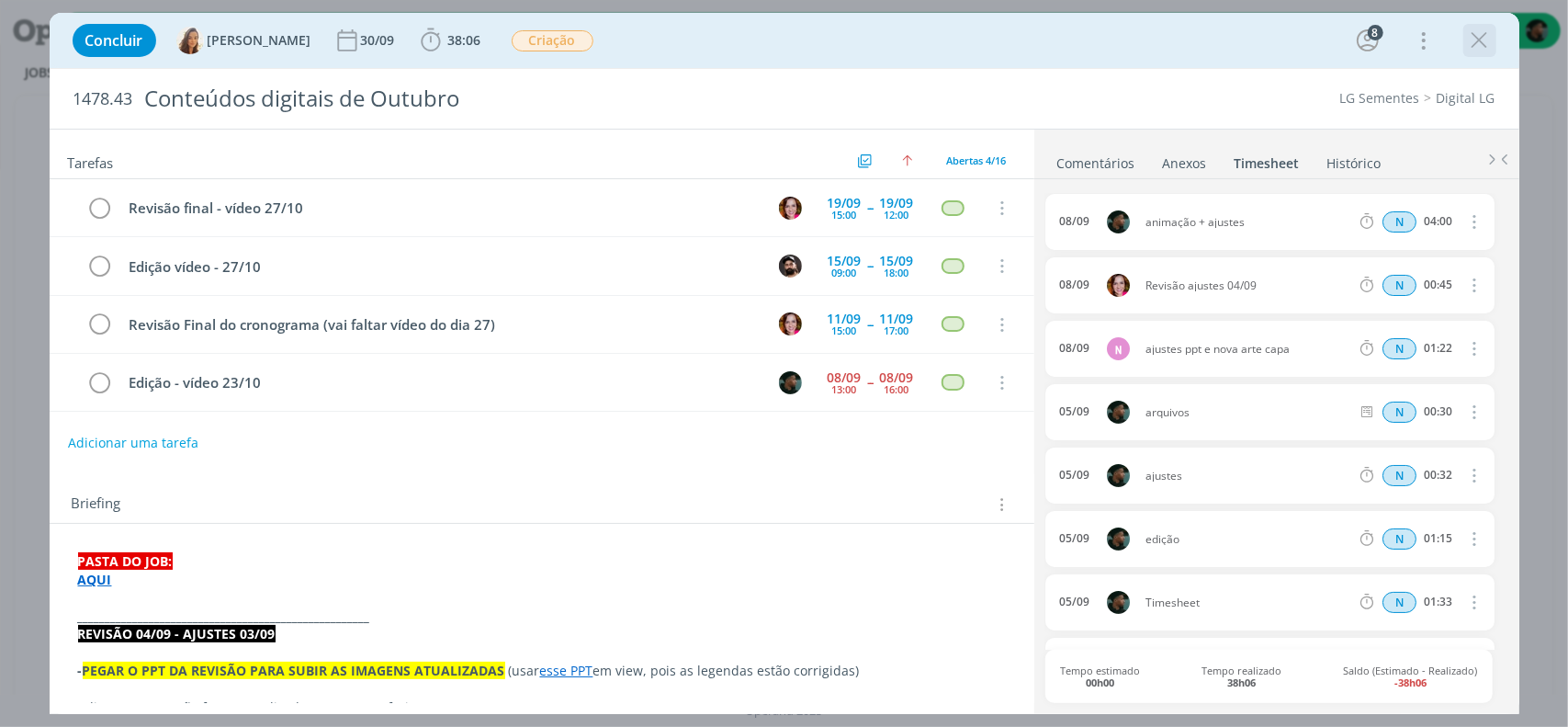
click at [1473, 35] on icon "dialog" at bounding box center [1479, 39] width 27 height 27
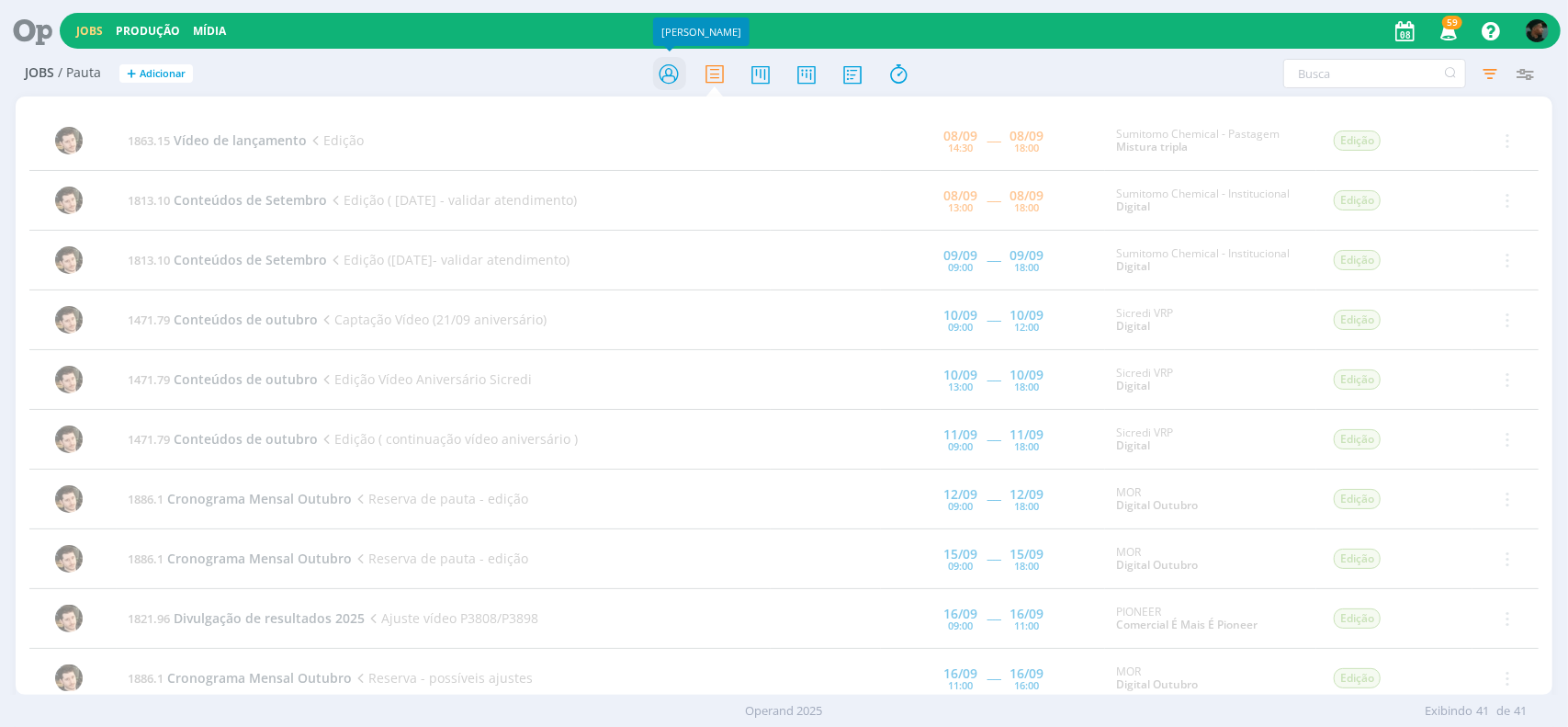
click at [658, 71] on icon at bounding box center [669, 74] width 33 height 36
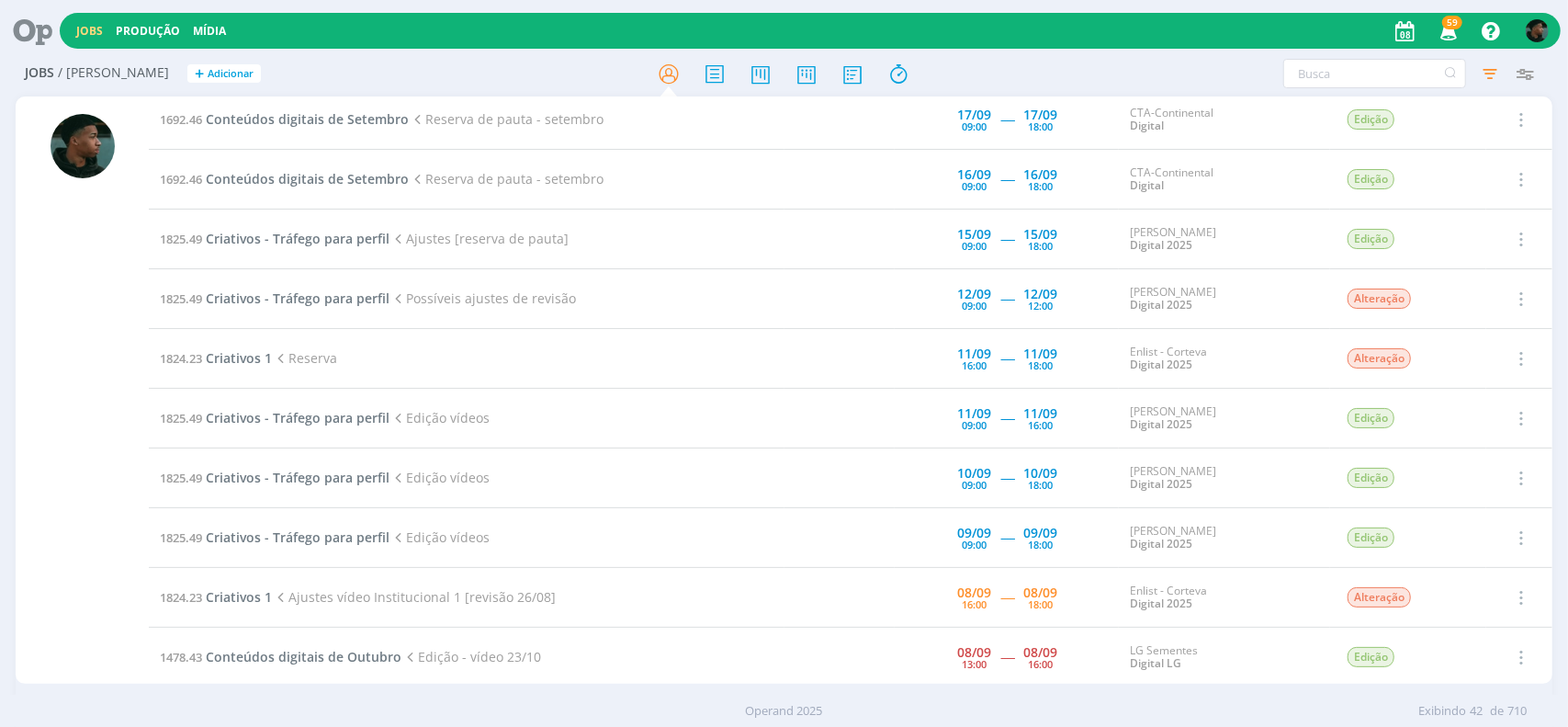
scroll to position [910, 0]
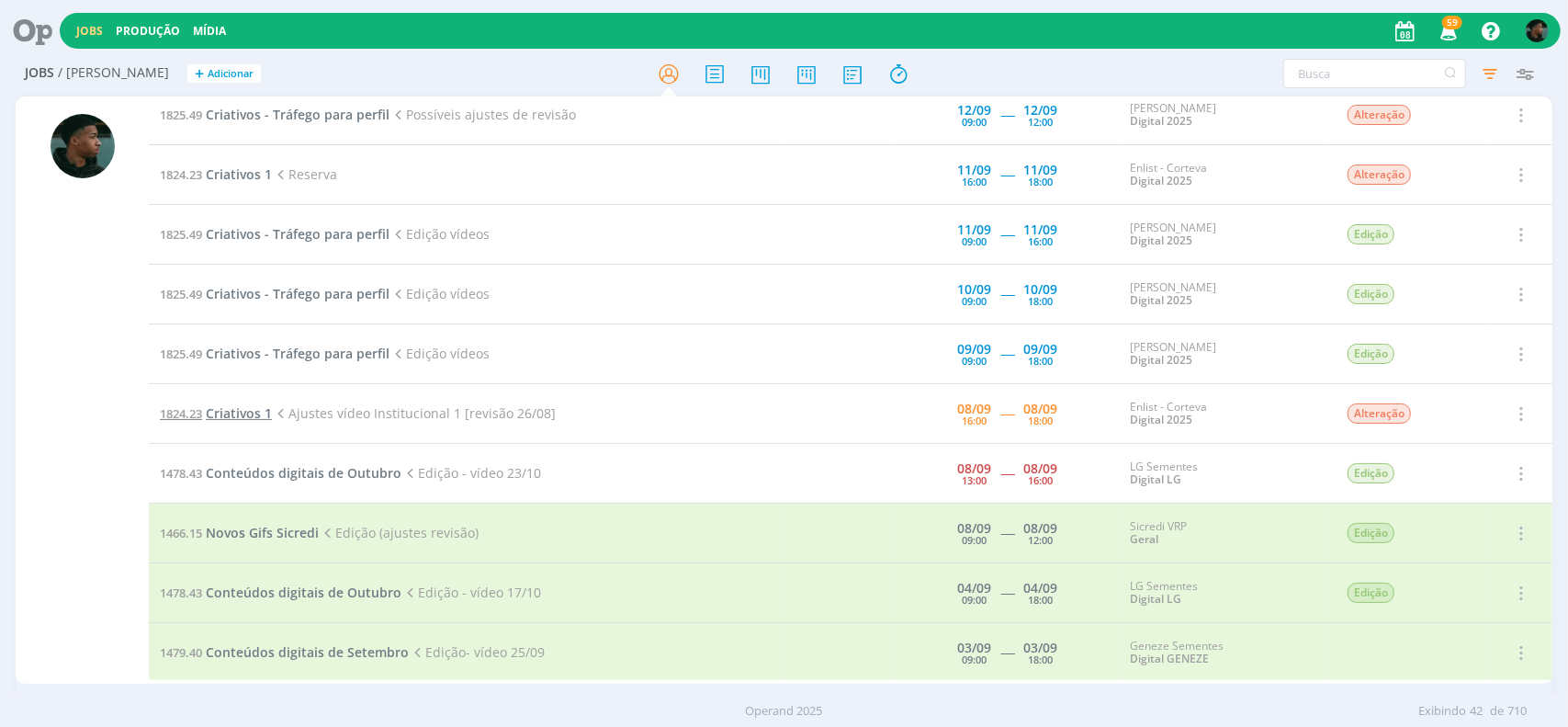
click at [250, 404] on span "Criativos 1" at bounding box center [238, 412] width 66 height 18
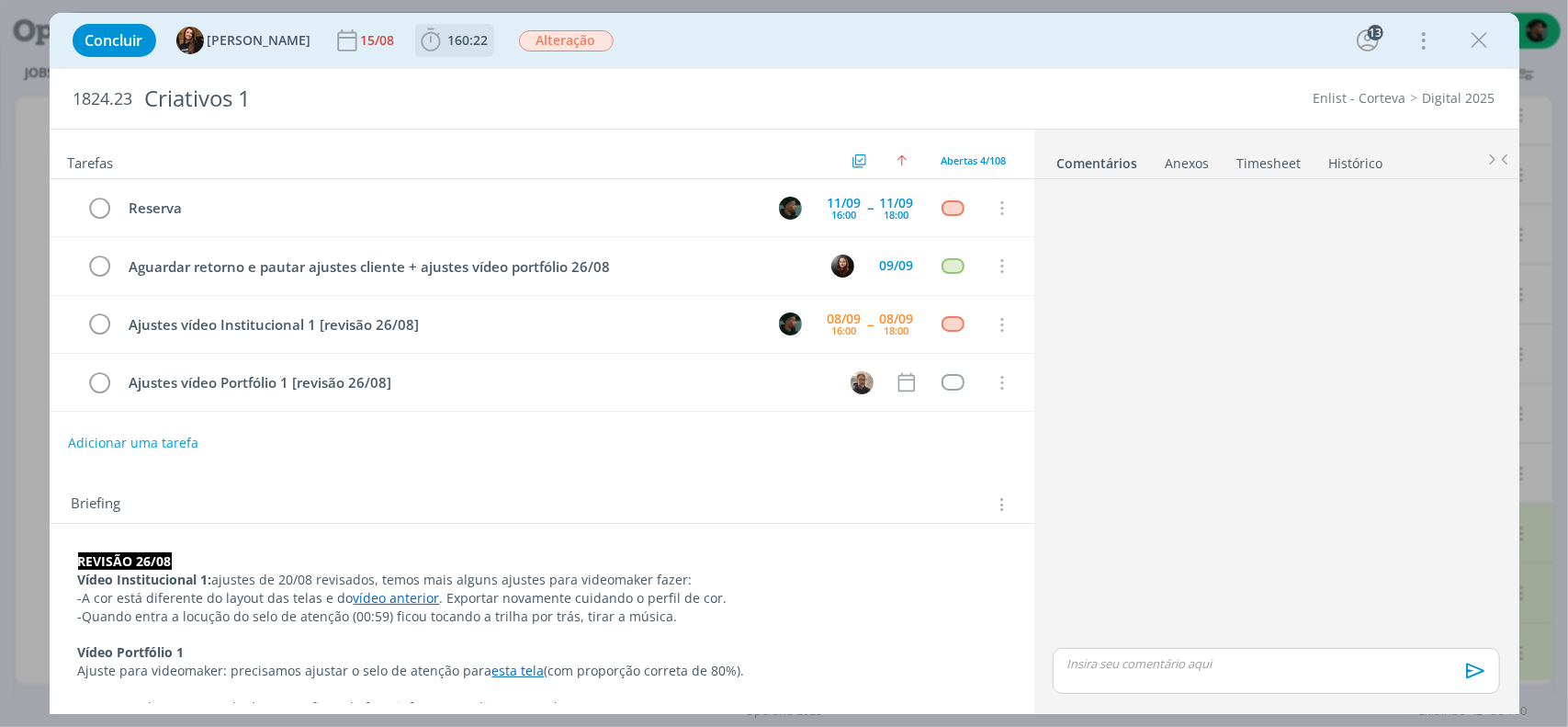
click at [417, 39] on icon "dialog" at bounding box center [430, 39] width 27 height 27
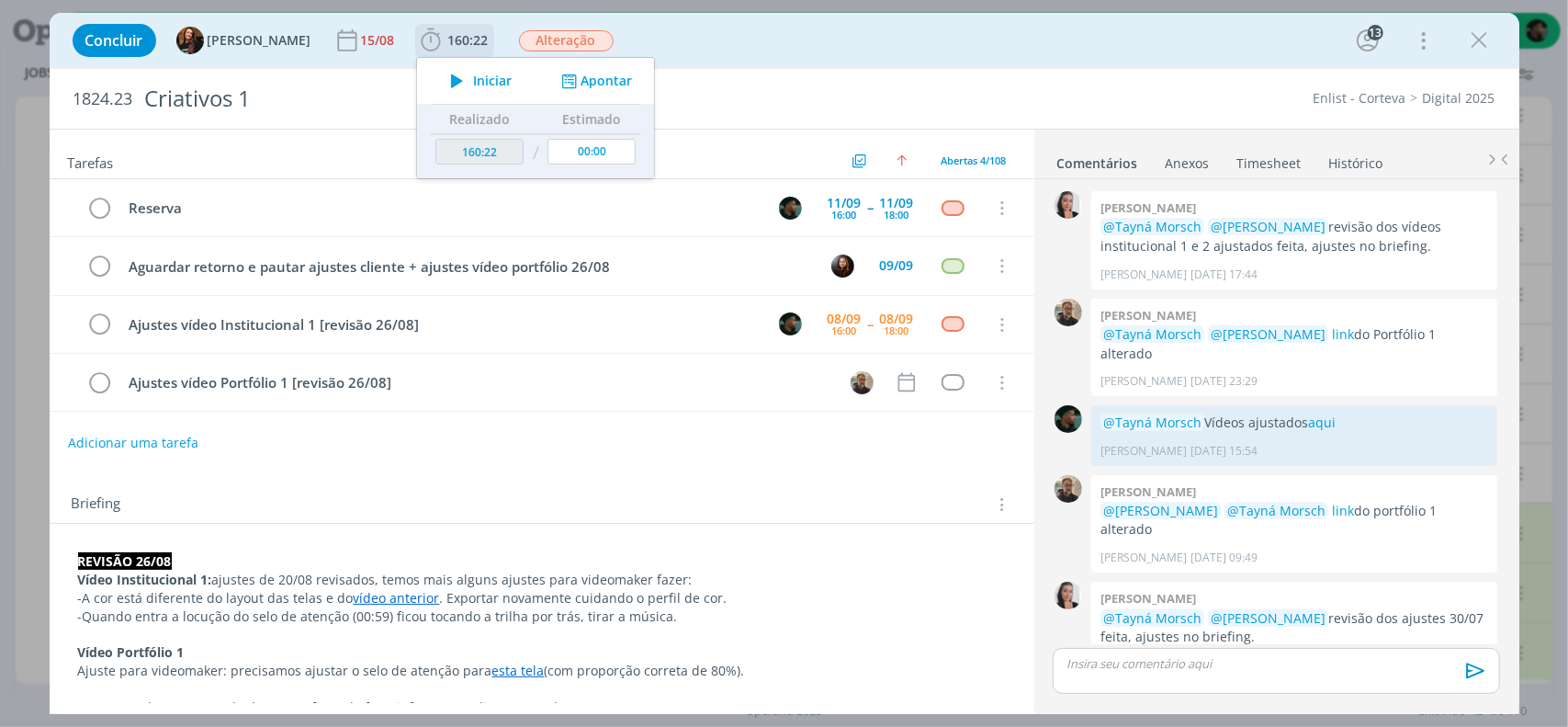
scroll to position [1795, 0]
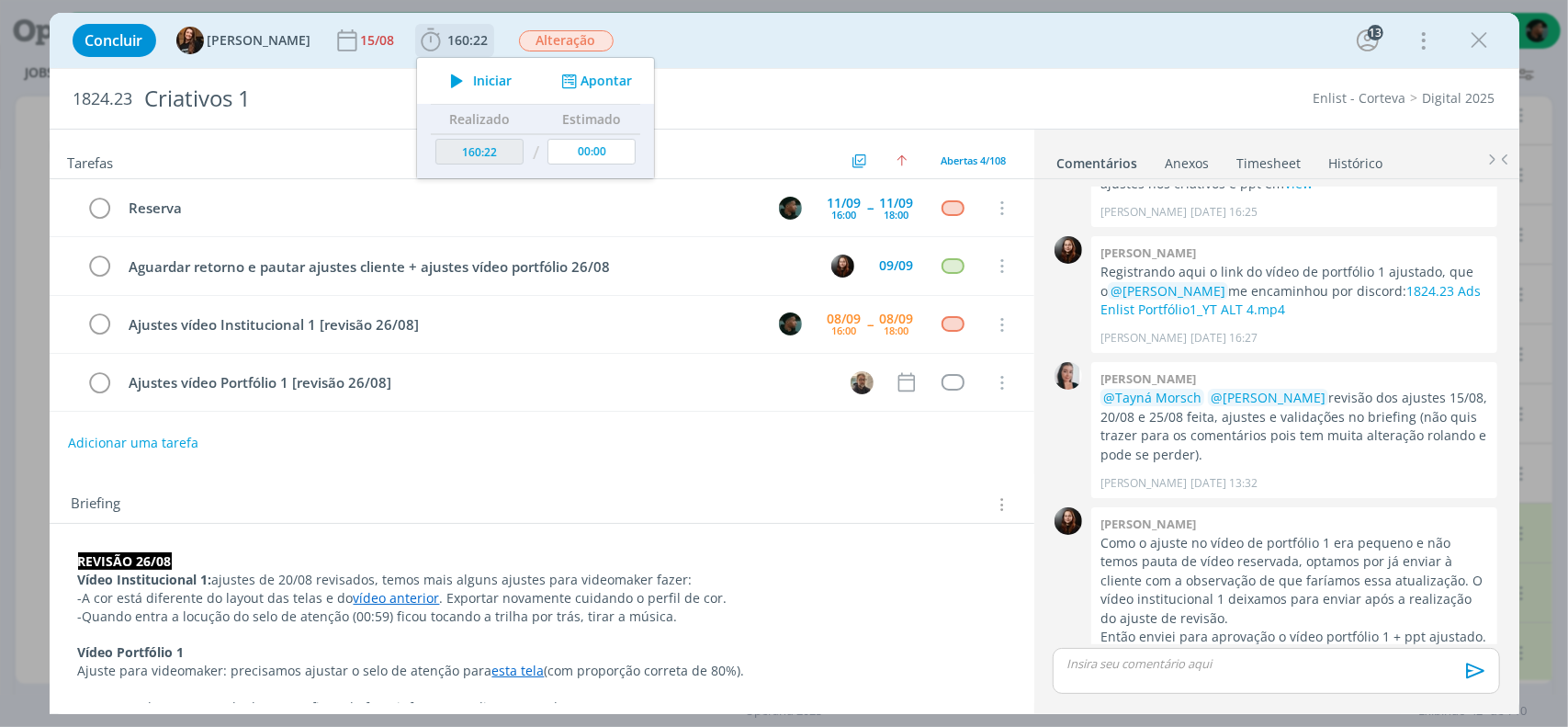
click at [441, 75] on icon "dialog" at bounding box center [457, 80] width 32 height 23
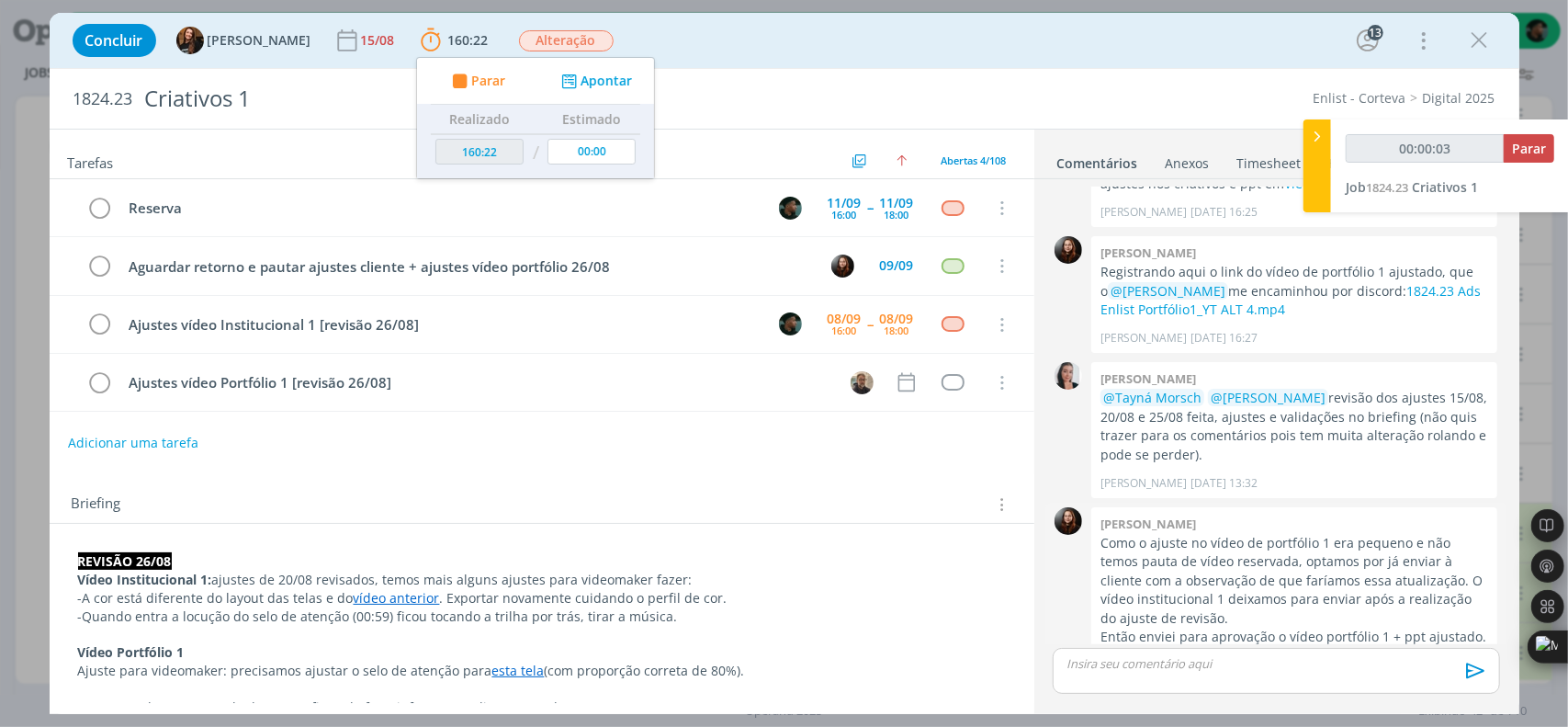
click at [1091, 564] on div "Eduarda pereira Como o ajuste no vídeo de portfólio 1 era pequeno e não temos p…" at bounding box center [1294, 594] width 406 height 173
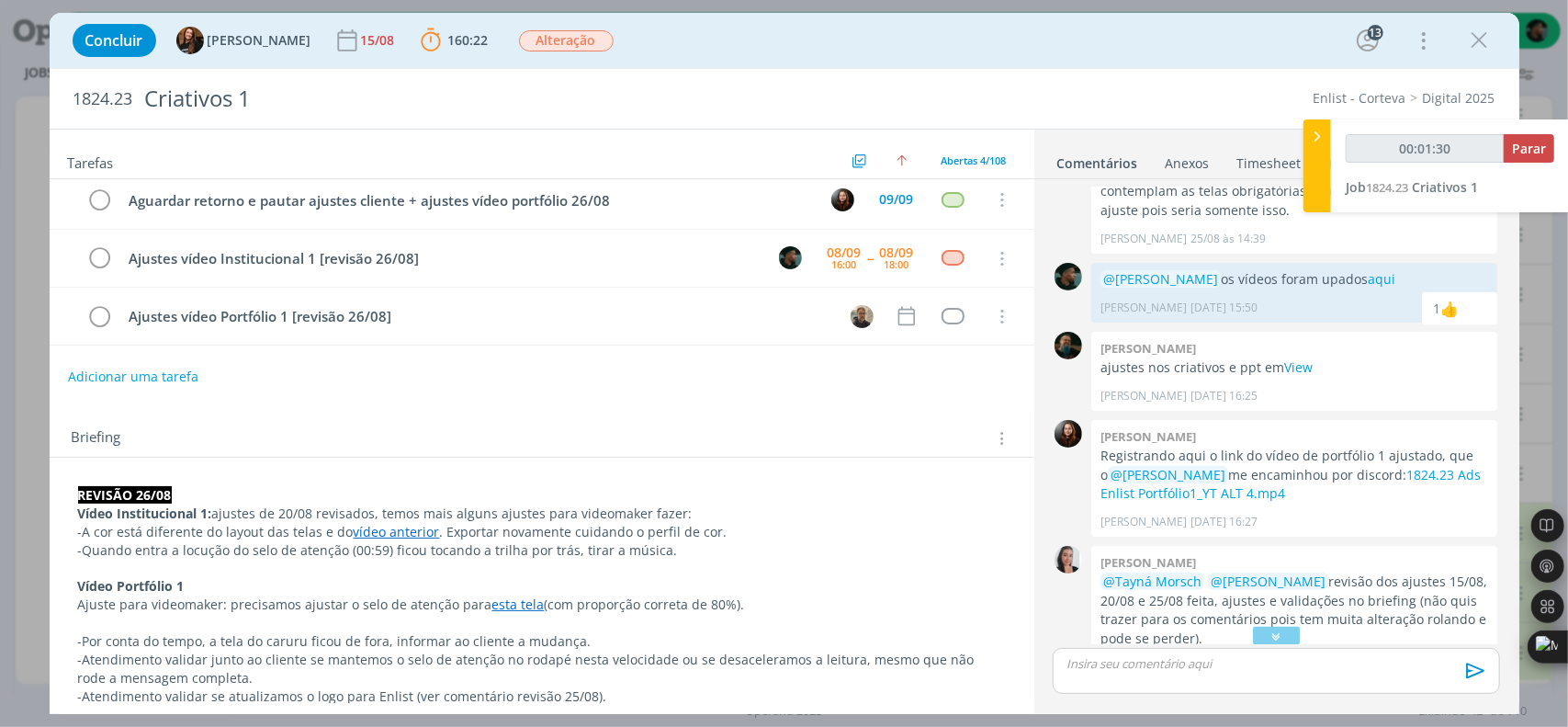
scroll to position [0, 0]
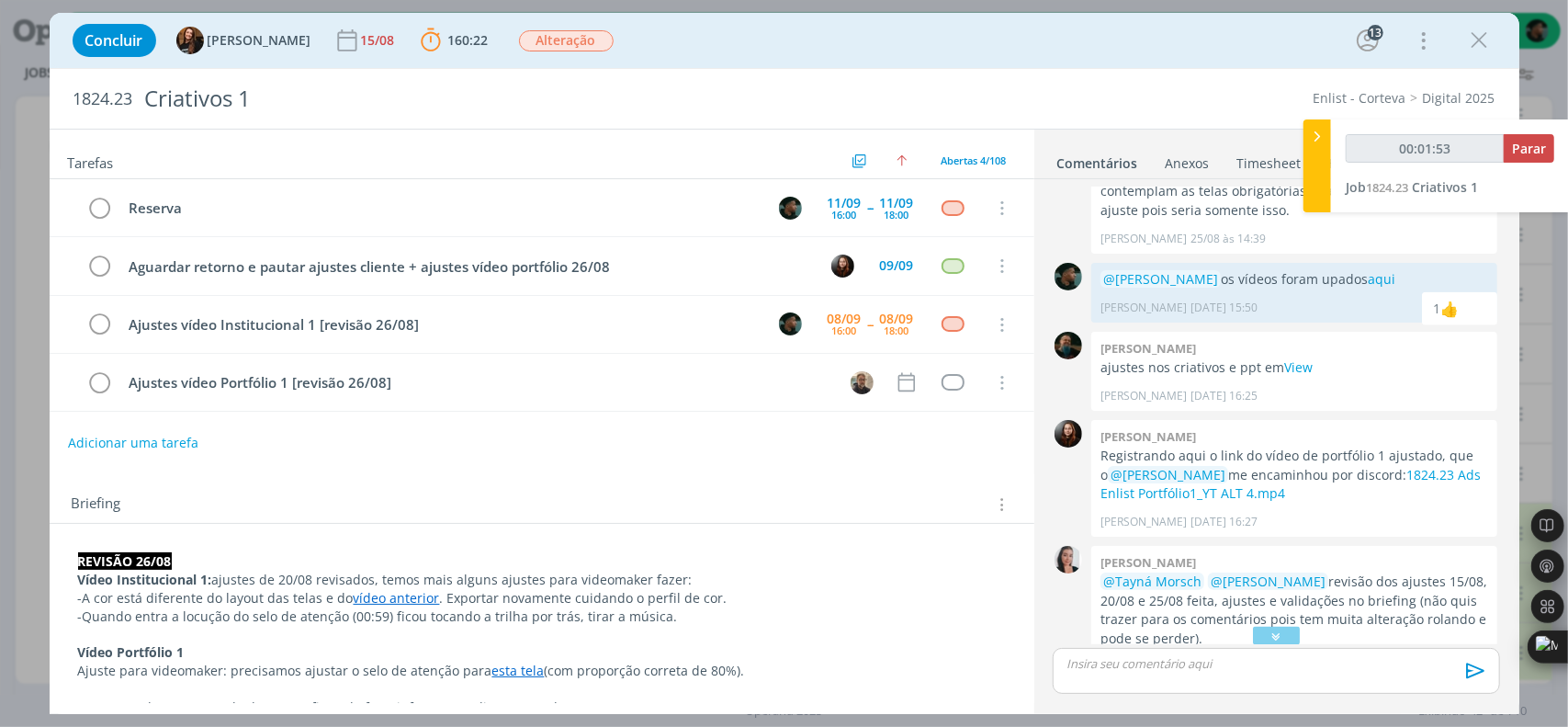
type input "00:01:54"
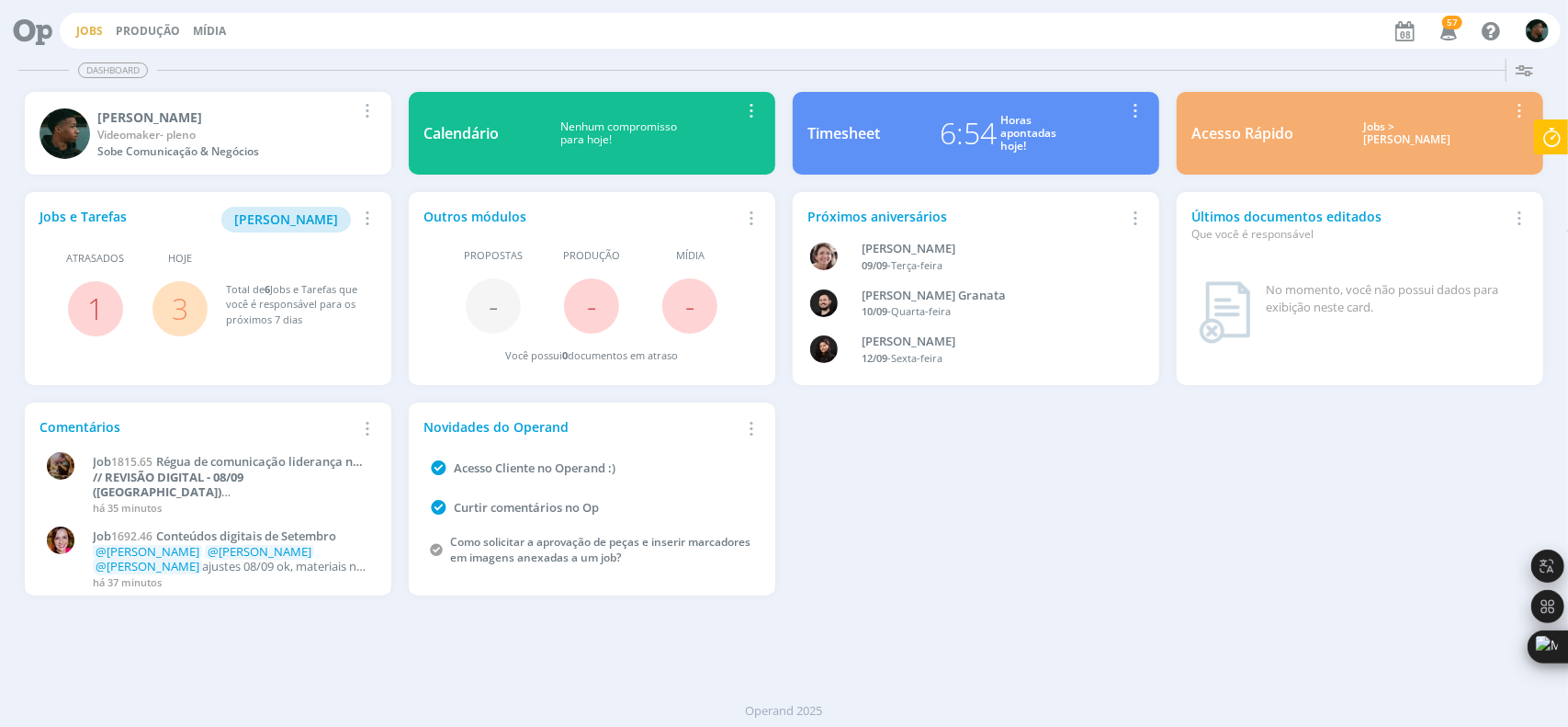
click at [91, 34] on link "Jobs" at bounding box center [89, 30] width 26 height 16
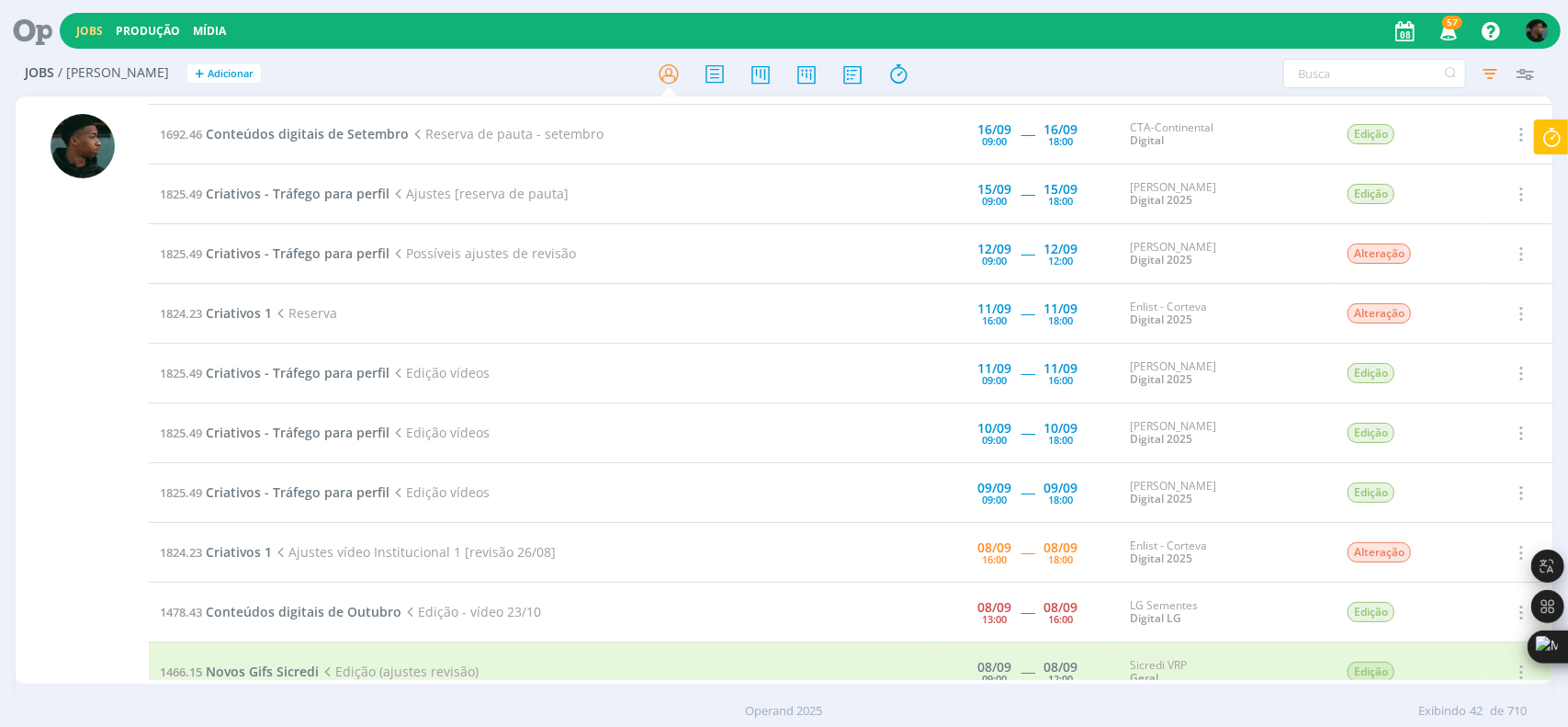
scroll to position [1002, 0]
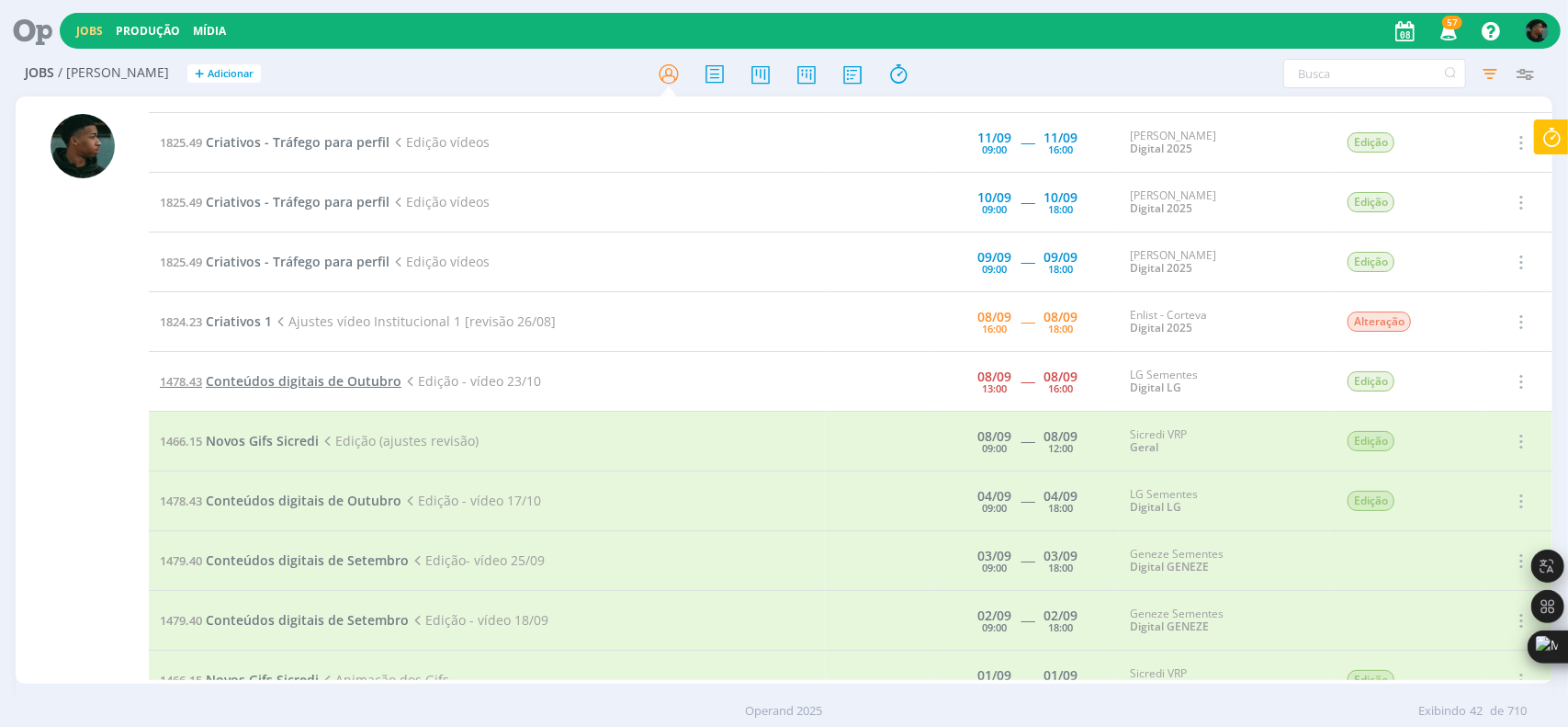
click at [319, 372] on span "Conteúdos digitais de Outubro" at bounding box center [303, 380] width 195 height 18
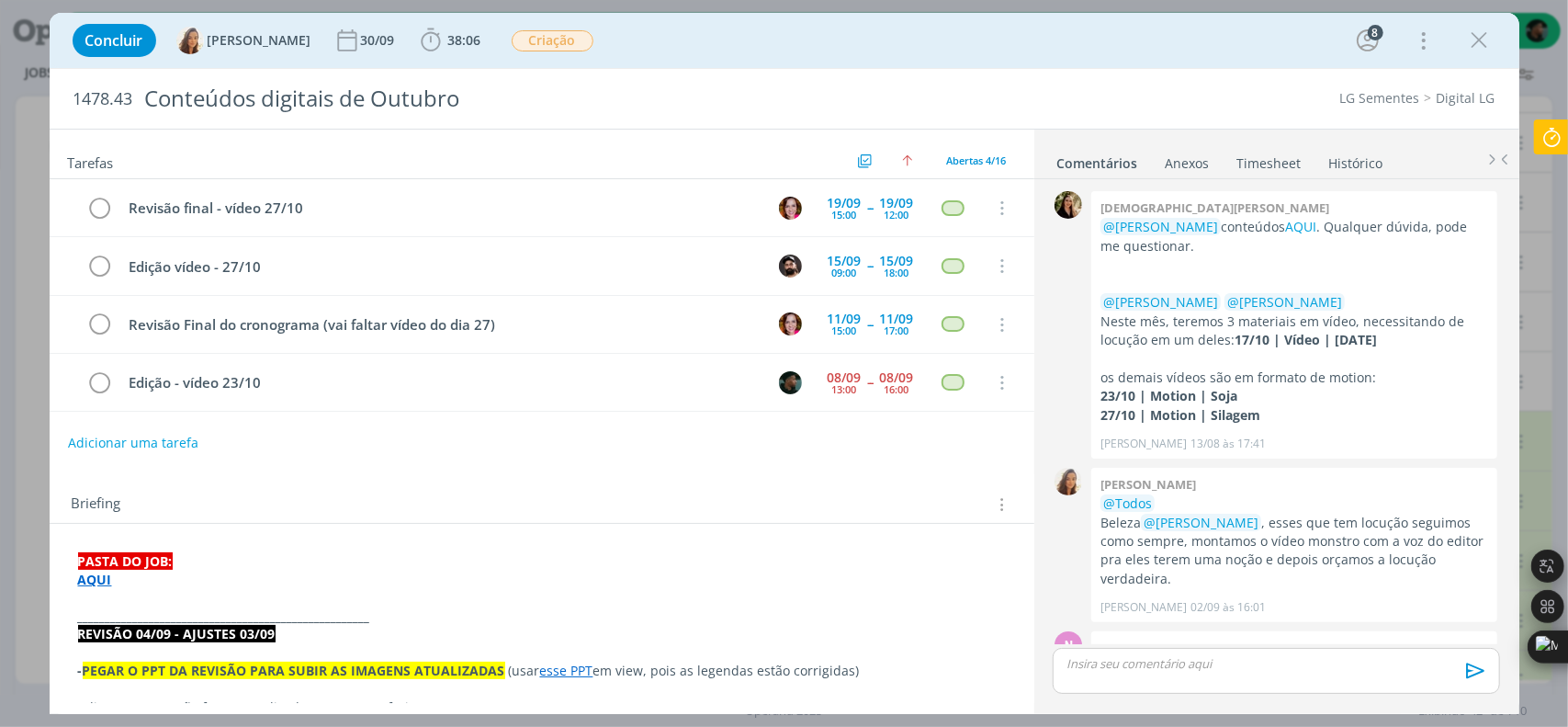
scroll to position [1061, 0]
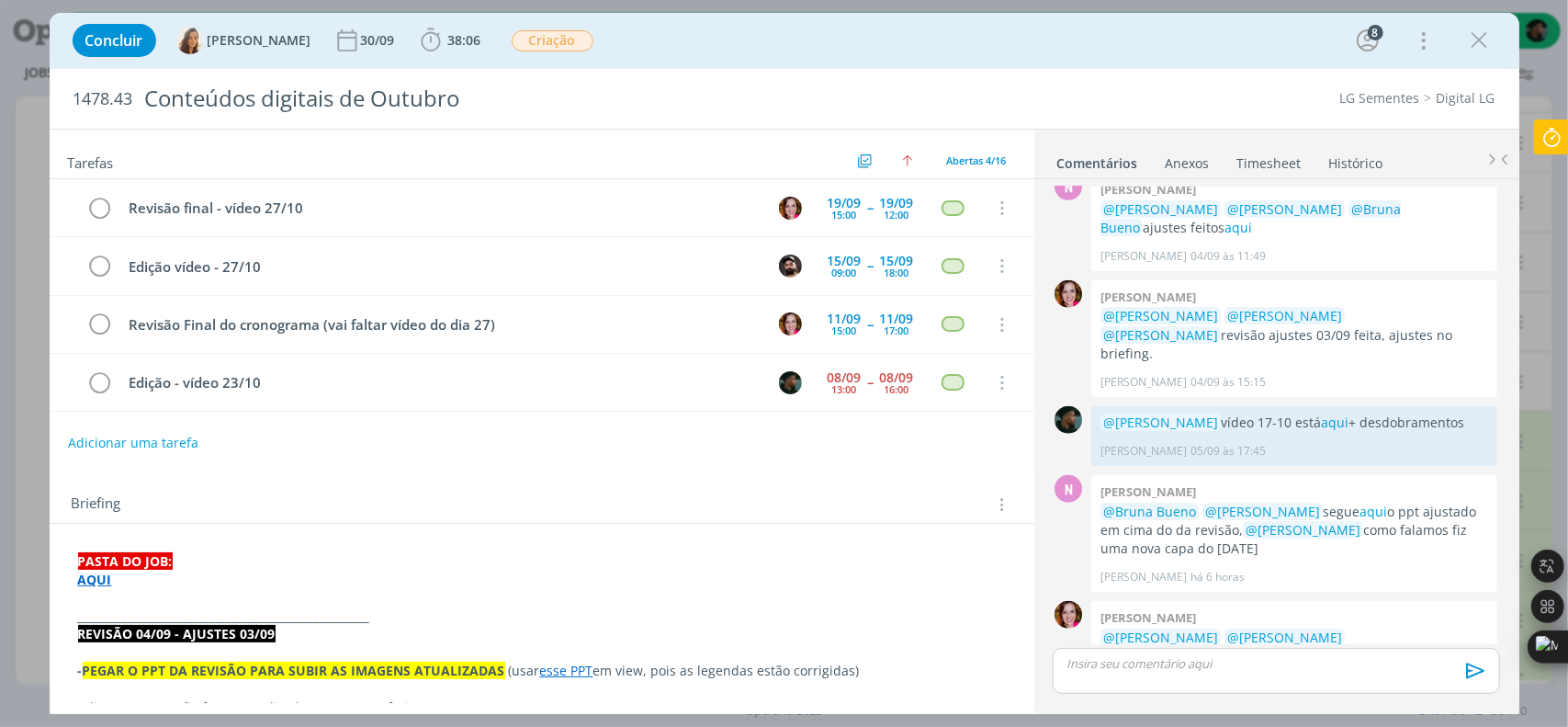
click at [90, 577] on strong "AQUI" at bounding box center [95, 579] width 34 height 18
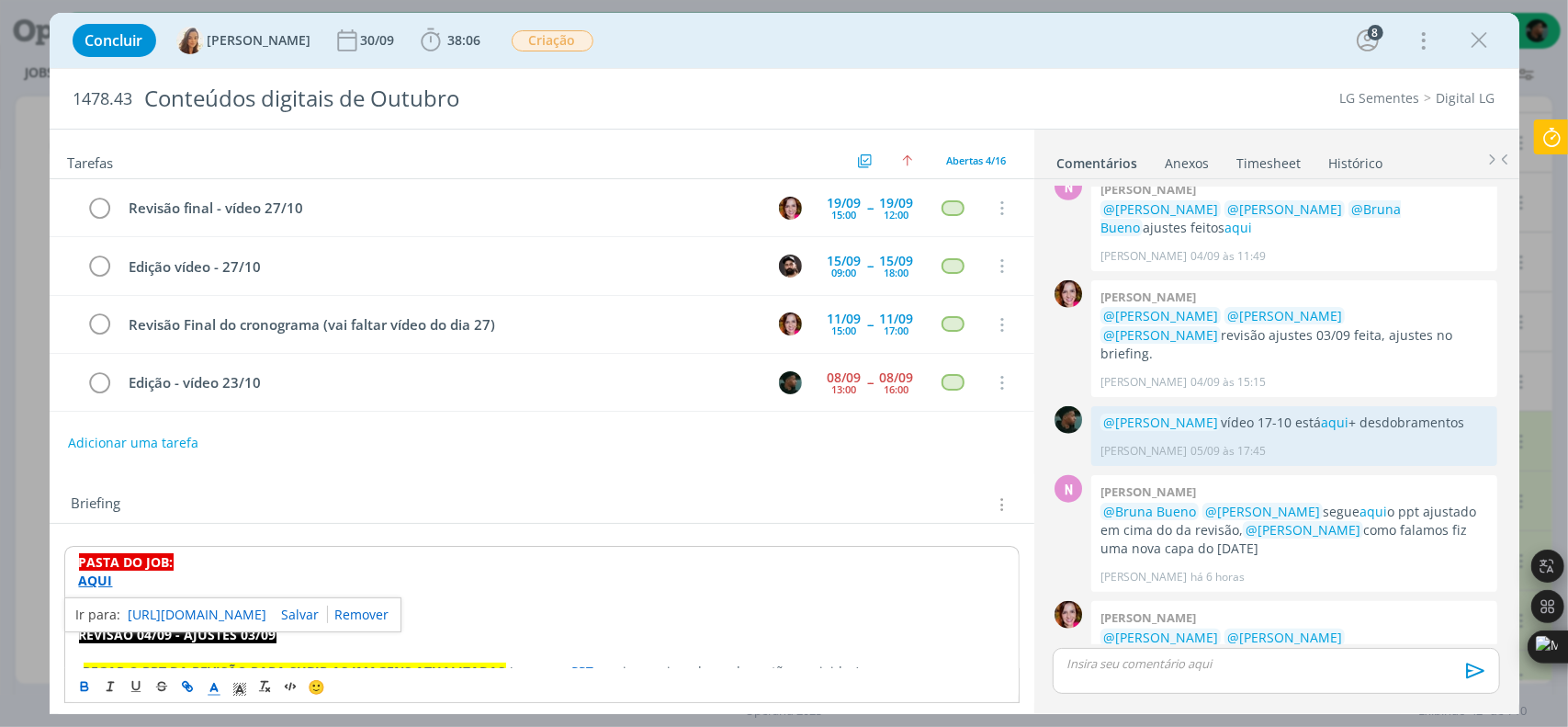
click at [157, 603] on link "[URL][DOMAIN_NAME]" at bounding box center [198, 614] width 139 height 23
click at [1161, 663] on p "dialog" at bounding box center [1276, 663] width 417 height 17
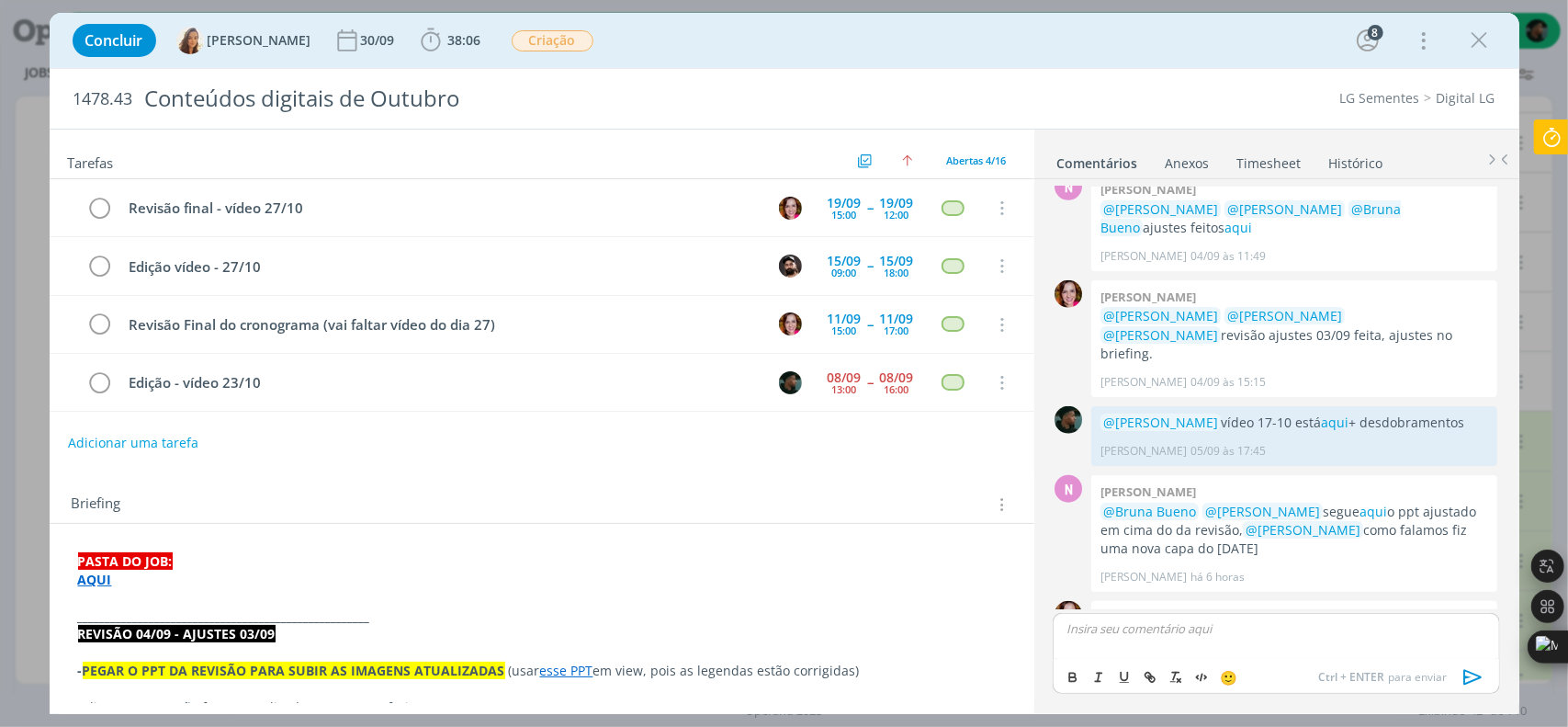
scroll to position [1096, 0]
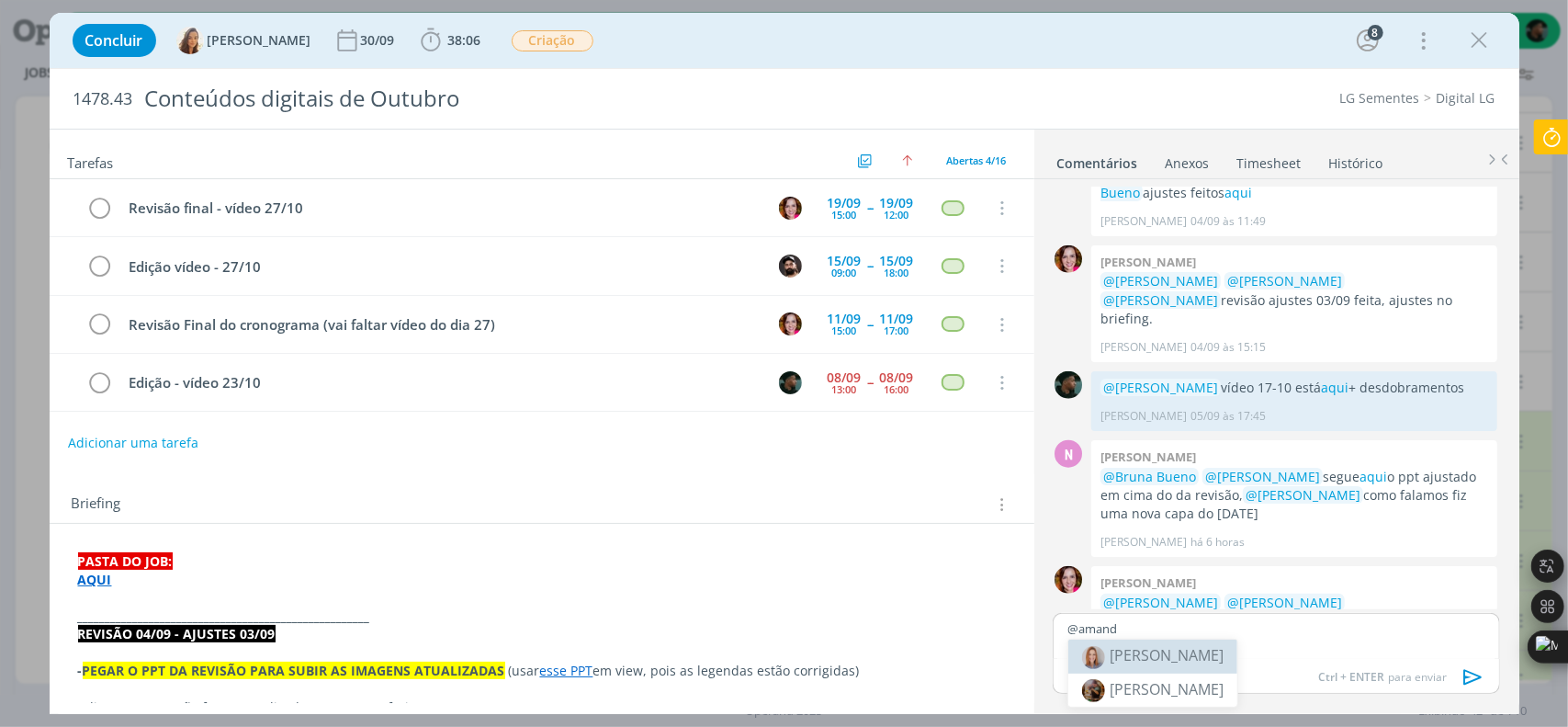
click at [1155, 662] on span "[PERSON_NAME]" at bounding box center [1166, 656] width 114 height 21
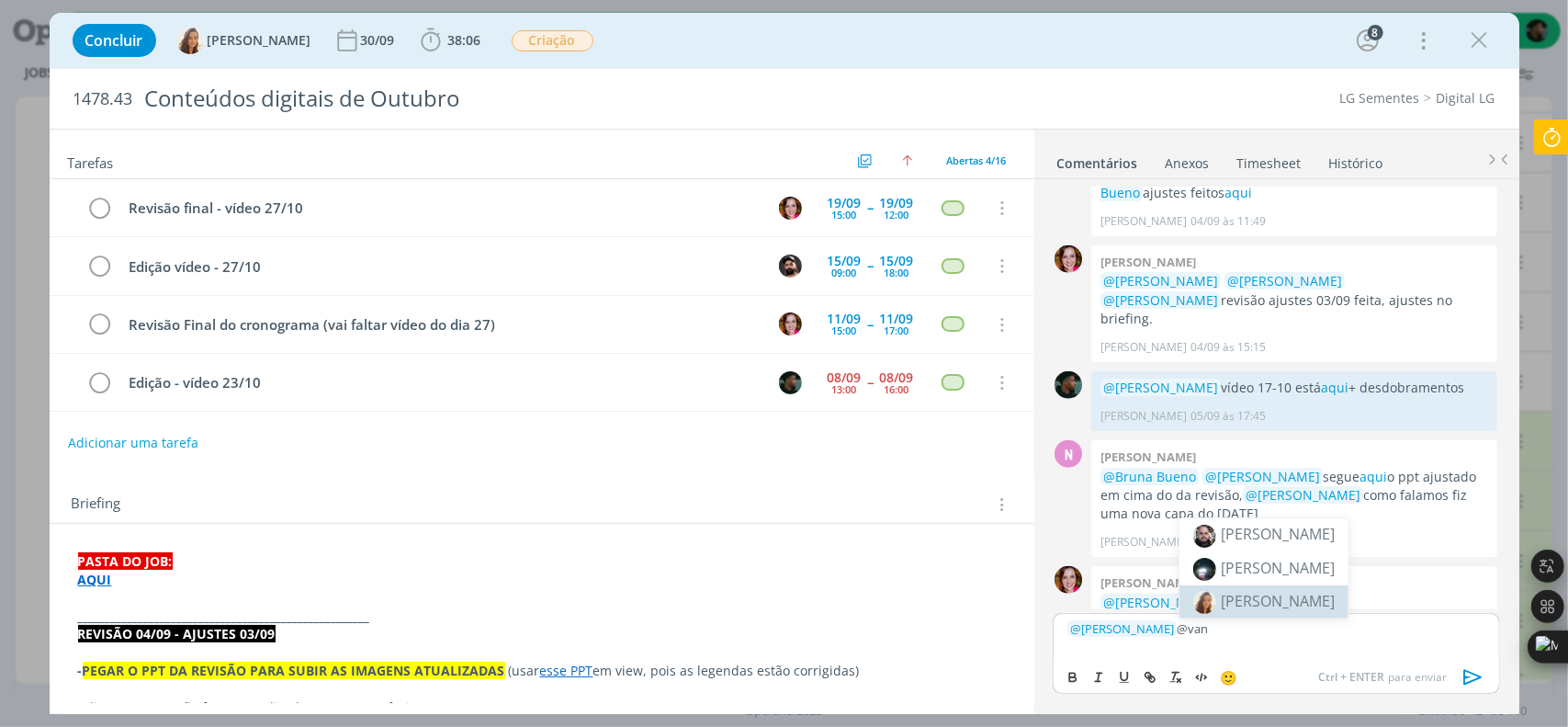
click at [1249, 601] on span "[PERSON_NAME]" at bounding box center [1277, 601] width 114 height 21
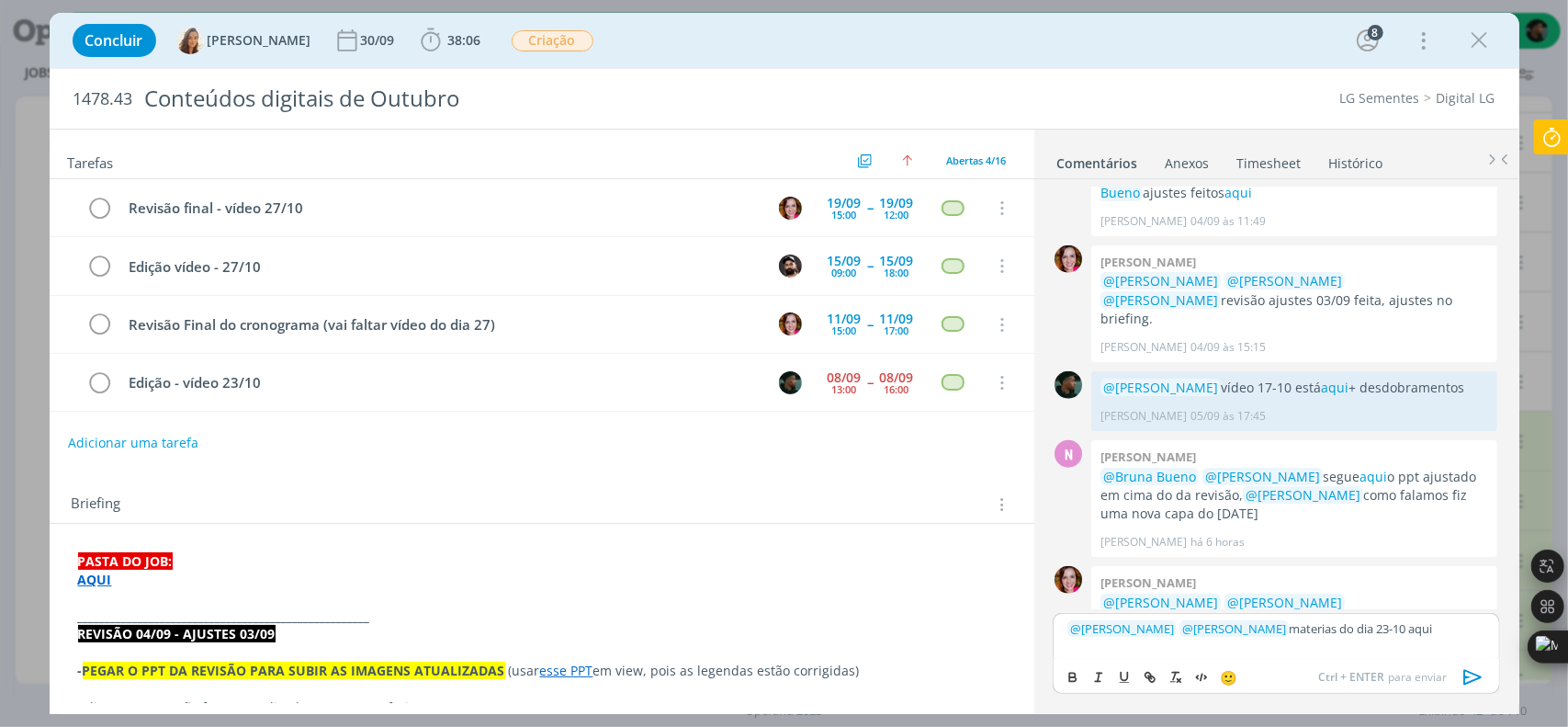
click at [1425, 641] on div "﻿ @ [PERSON_NAME] ﻿ ﻿ @ [PERSON_NAME] ﻿ materias do dia 23-10 aqui" at bounding box center [1275, 635] width 446 height 46
click at [1433, 636] on p "﻿ @ [PERSON_NAME] ﻿ ﻿ @ [PERSON_NAME] ﻿ materias do dia 23-10 aqui" at bounding box center [1276, 628] width 417 height 17
click at [1433, 637] on p "﻿ @ [PERSON_NAME] ﻿ ﻿ @ [PERSON_NAME] ﻿ materias do dia 23-10 aqui" at bounding box center [1276, 628] width 417 height 17
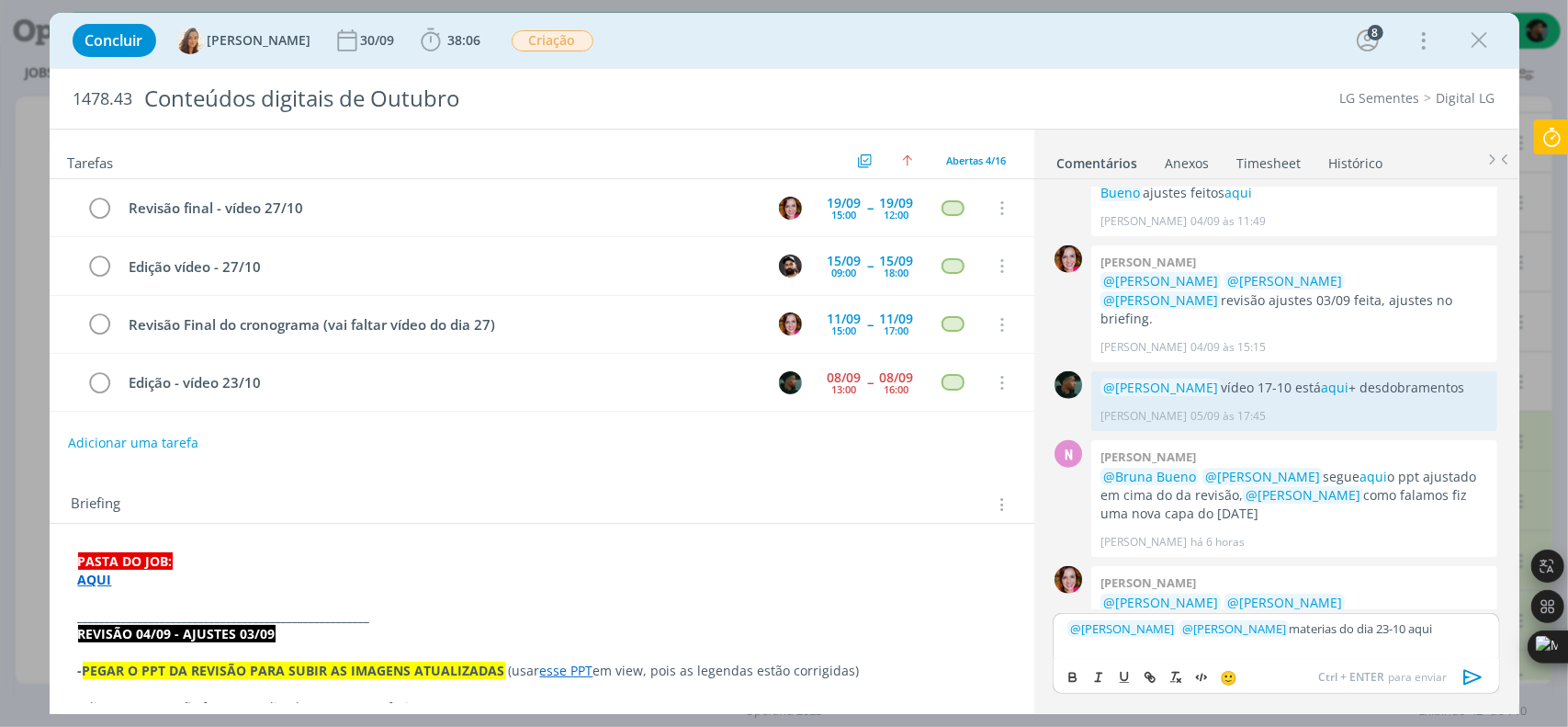
click at [1436, 632] on p "﻿ @ [PERSON_NAME] ﻿ ﻿ @ [PERSON_NAME] ﻿ materias do dia 23-10 aqui" at bounding box center [1276, 628] width 417 height 17
click at [1436, 626] on p "﻿ @ [PERSON_NAME] ﻿ ﻿ @ [PERSON_NAME] ﻿ materias do dia 23-10 aqui" at bounding box center [1276, 628] width 417 height 17
drag, startPoint x: 1406, startPoint y: 631, endPoint x: 1437, endPoint y: 631, distance: 31.0
click at [1437, 631] on p "﻿ @ Amanda Oliveira ﻿ ﻿ @ Vanessa Feron ﻿ materias do dia 23-10 aqui" at bounding box center [1276, 628] width 417 height 17
click at [1150, 682] on icon "dialog" at bounding box center [1152, 679] width 6 height 6
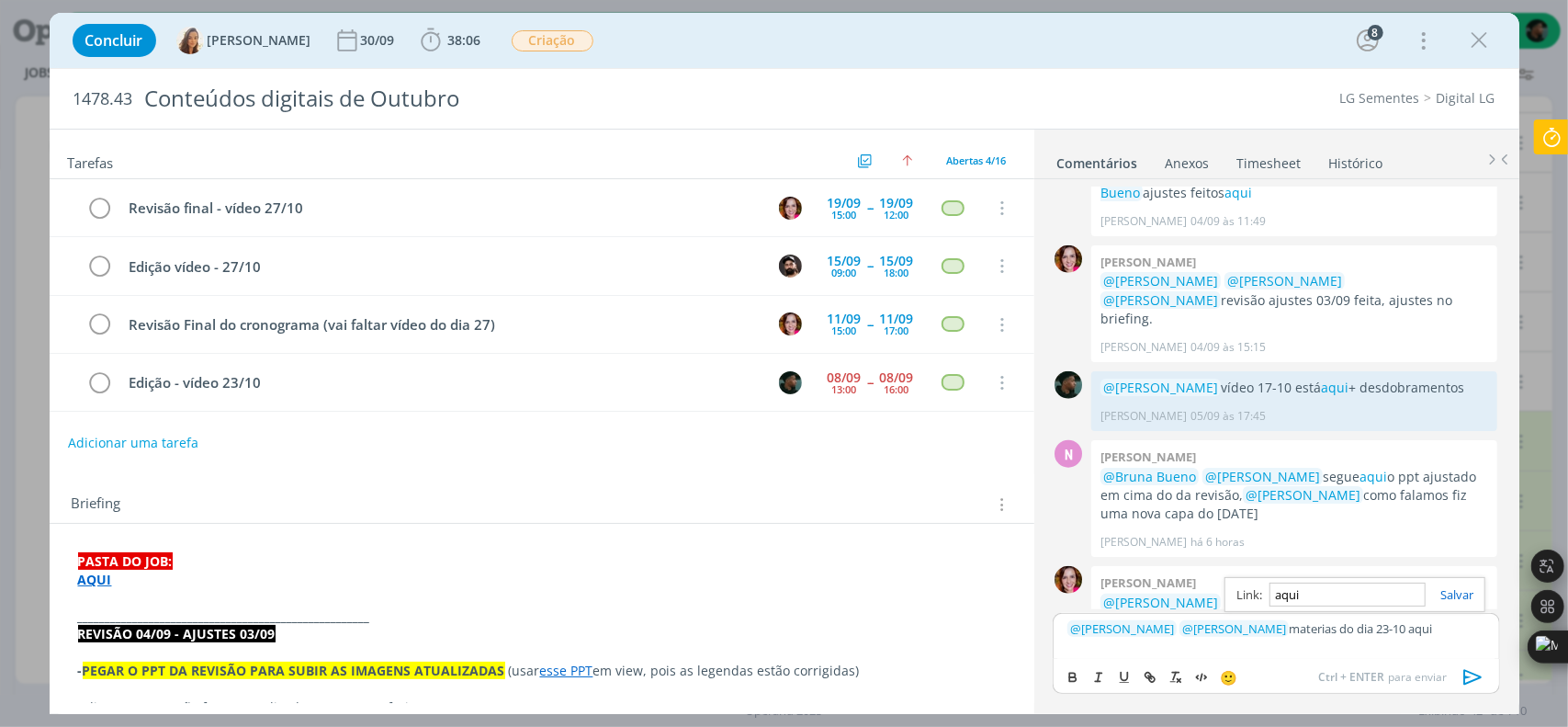
paste input "https://sobeae.sharepoint.com/:f:/s/SOBEAE/ElE_Mq3LtvBBtpqAaWbXz9ABkhVZOu_ZyGbB…"
type input "https://sobeae.sharepoint.com/:f:/s/SOBEAE/ElE_Mq3LtvBBtpqAaWbXz9ABkhVZOu_ZyGbB…"
click at [1453, 596] on link "dialog" at bounding box center [1449, 595] width 48 height 17
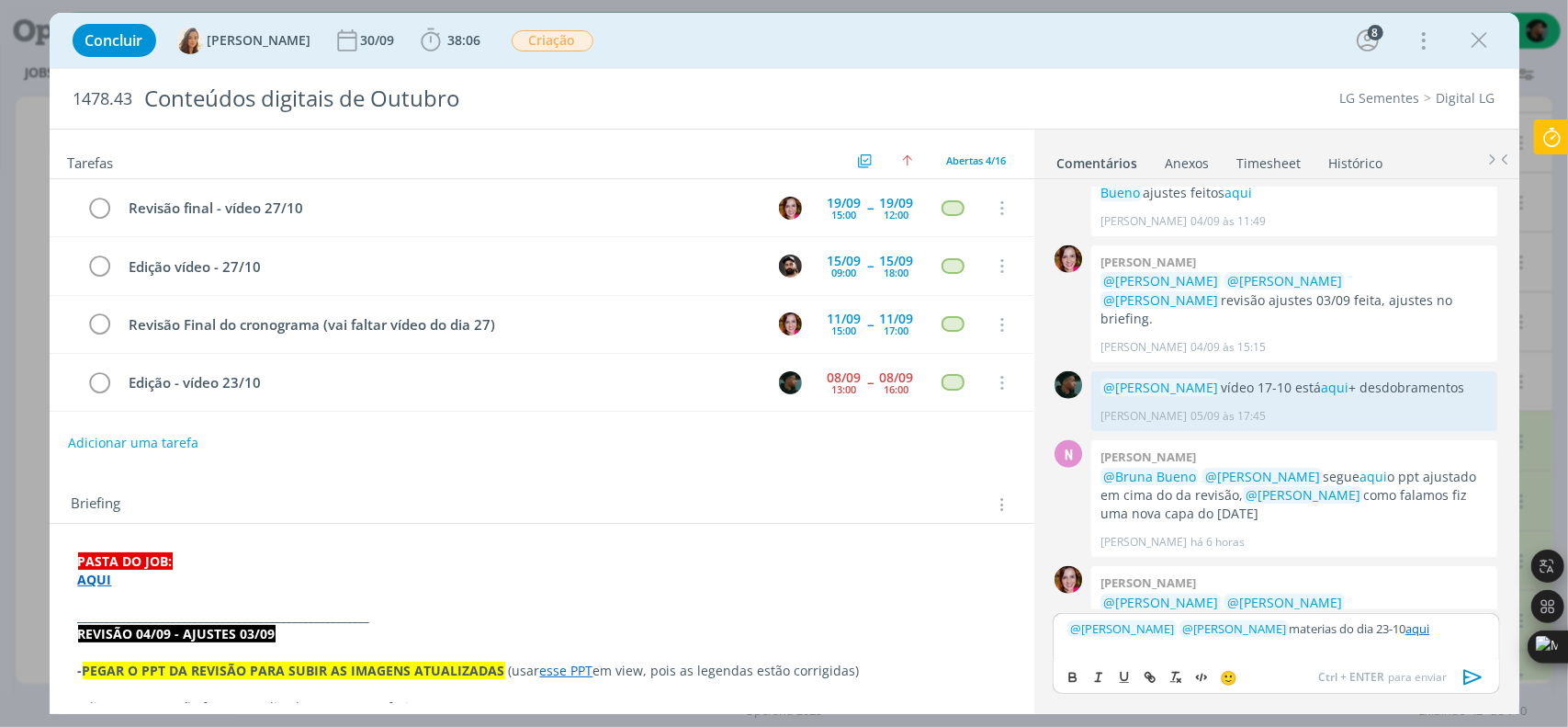
click at [1471, 672] on icon "dialog" at bounding box center [1472, 676] width 27 height 27
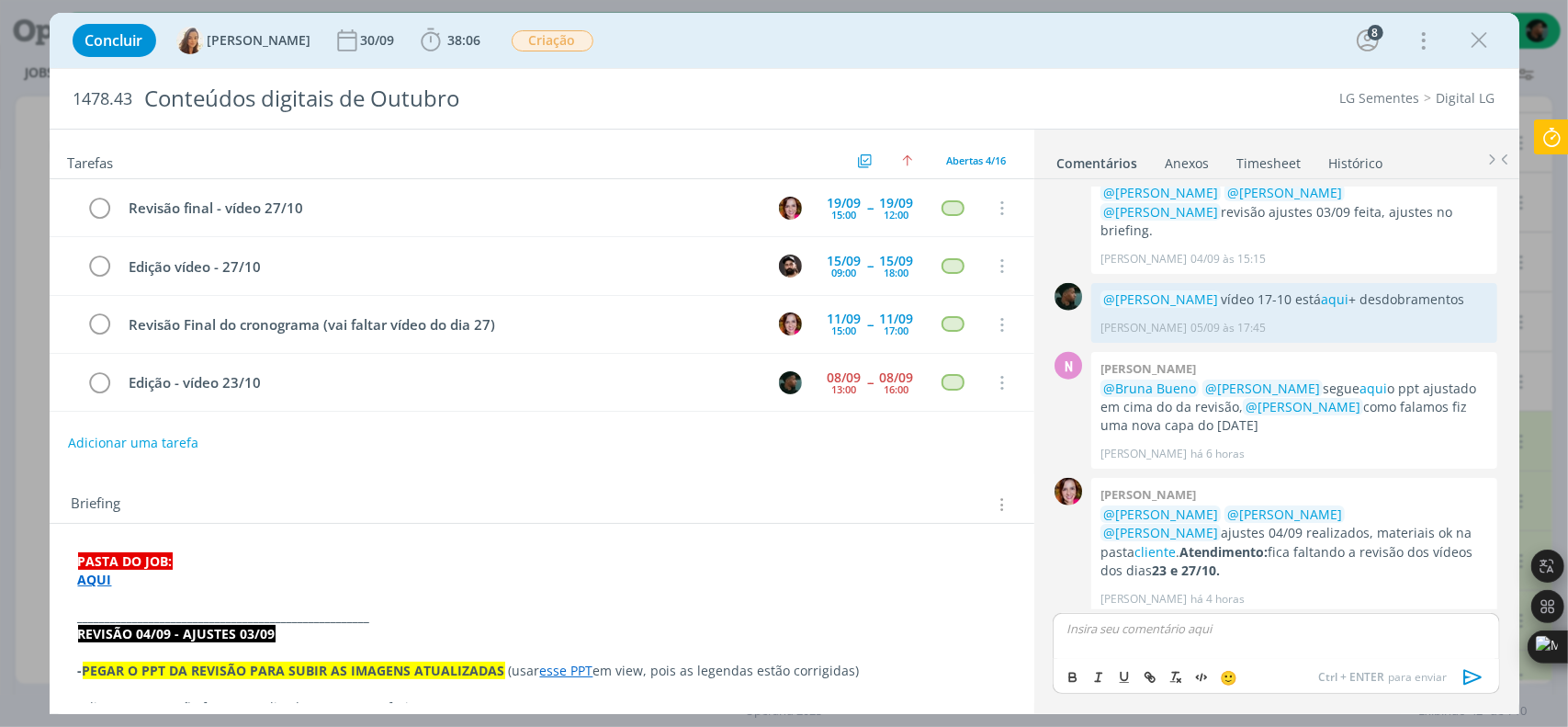
click at [1472, 680] on icon "dialog" at bounding box center [1476, 688] width 21 height 18
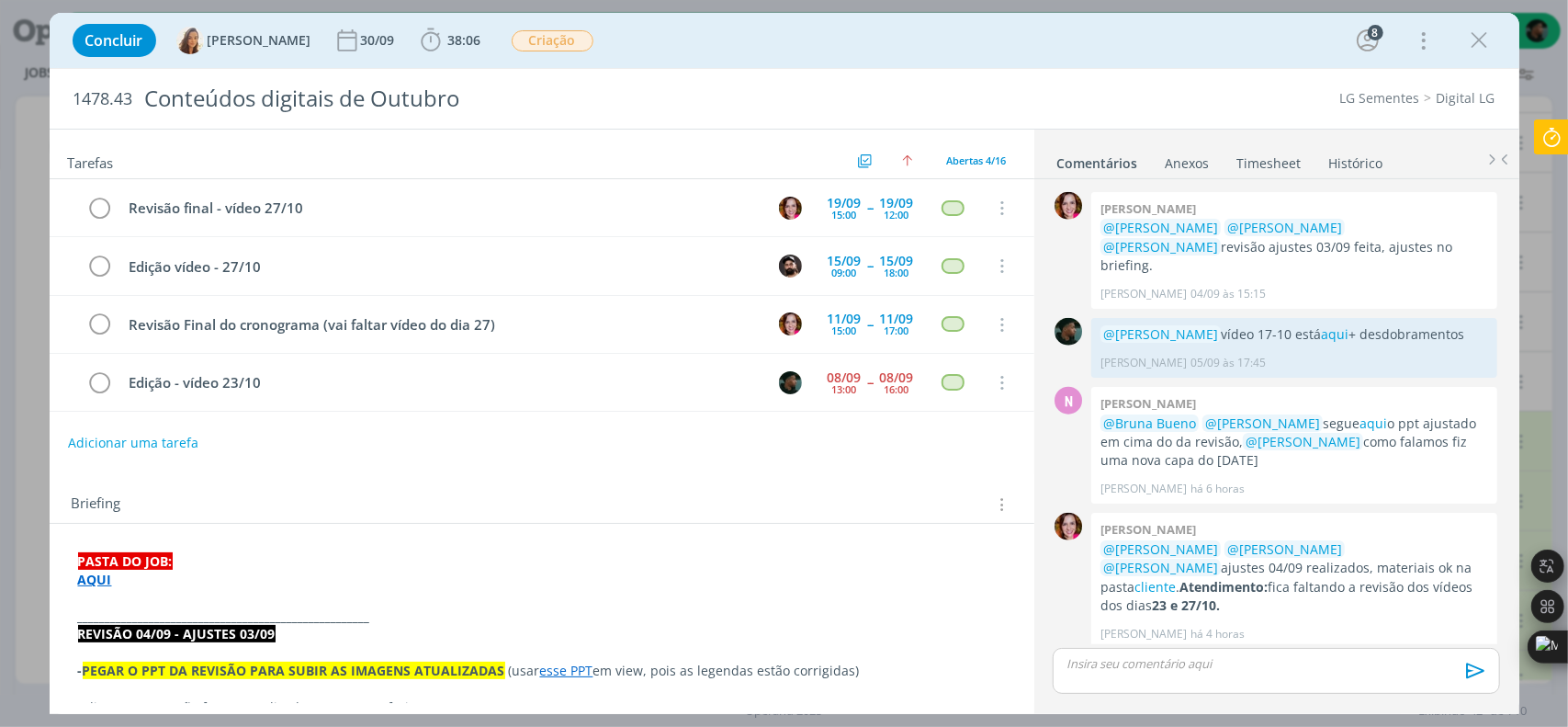
click at [1381, 655] on link "Editar" at bounding box center [1412, 669] width 146 height 29
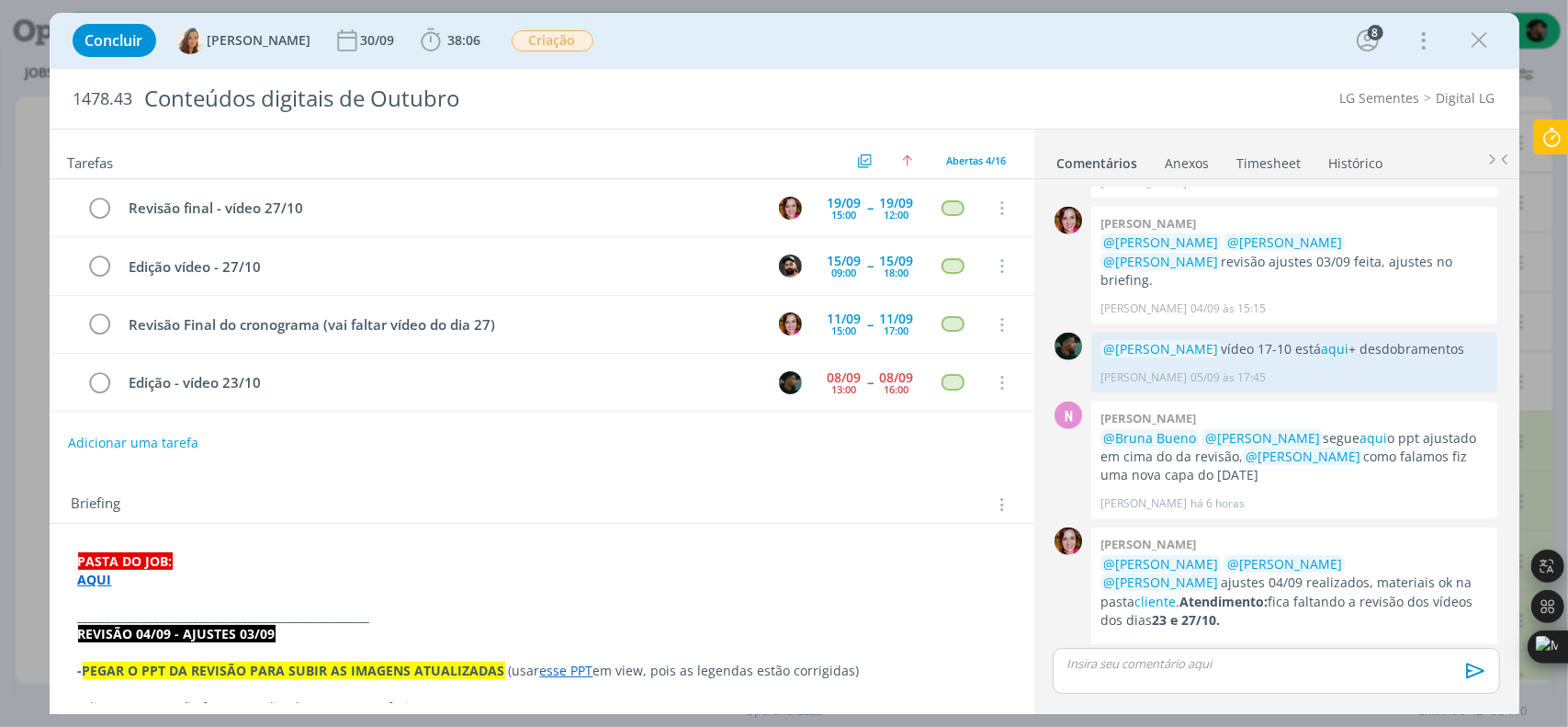
click at [1359, 685] on p "﻿ @ Amanda Oliveira ﻿ ﻿ @ Vanessa Feron ﻿ materias do dia 23-10 aqui" at bounding box center [1295, 693] width 377 height 17
click at [1415, 678] on div "﻿ @ Amanda Oliveira ﻿ ﻿ @ Vanessa Feron ﻿ materiais do dia 23-10 aqui" at bounding box center [1295, 715] width 404 height 73
click at [1468, 667] on icon "dialog" at bounding box center [1475, 671] width 19 height 16
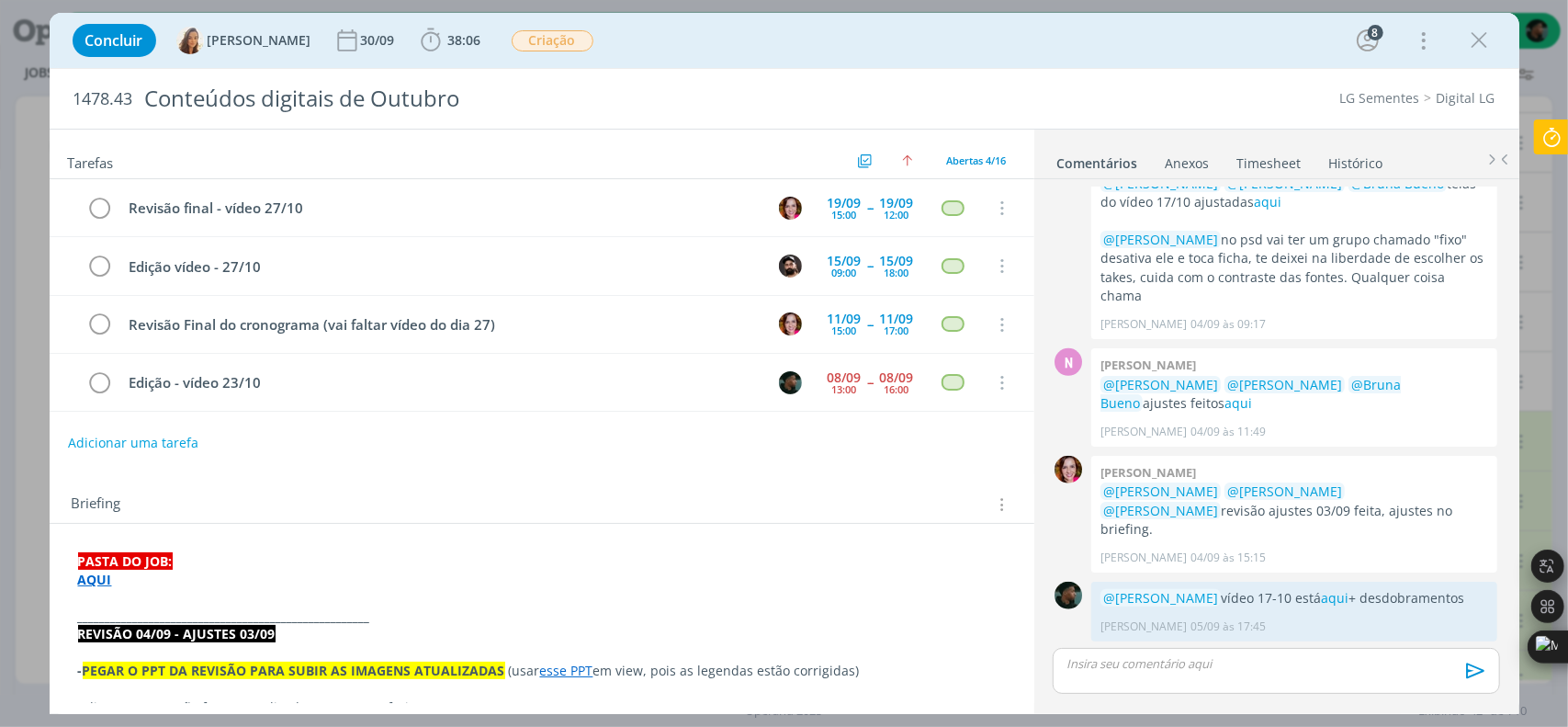
scroll to position [1137, 0]
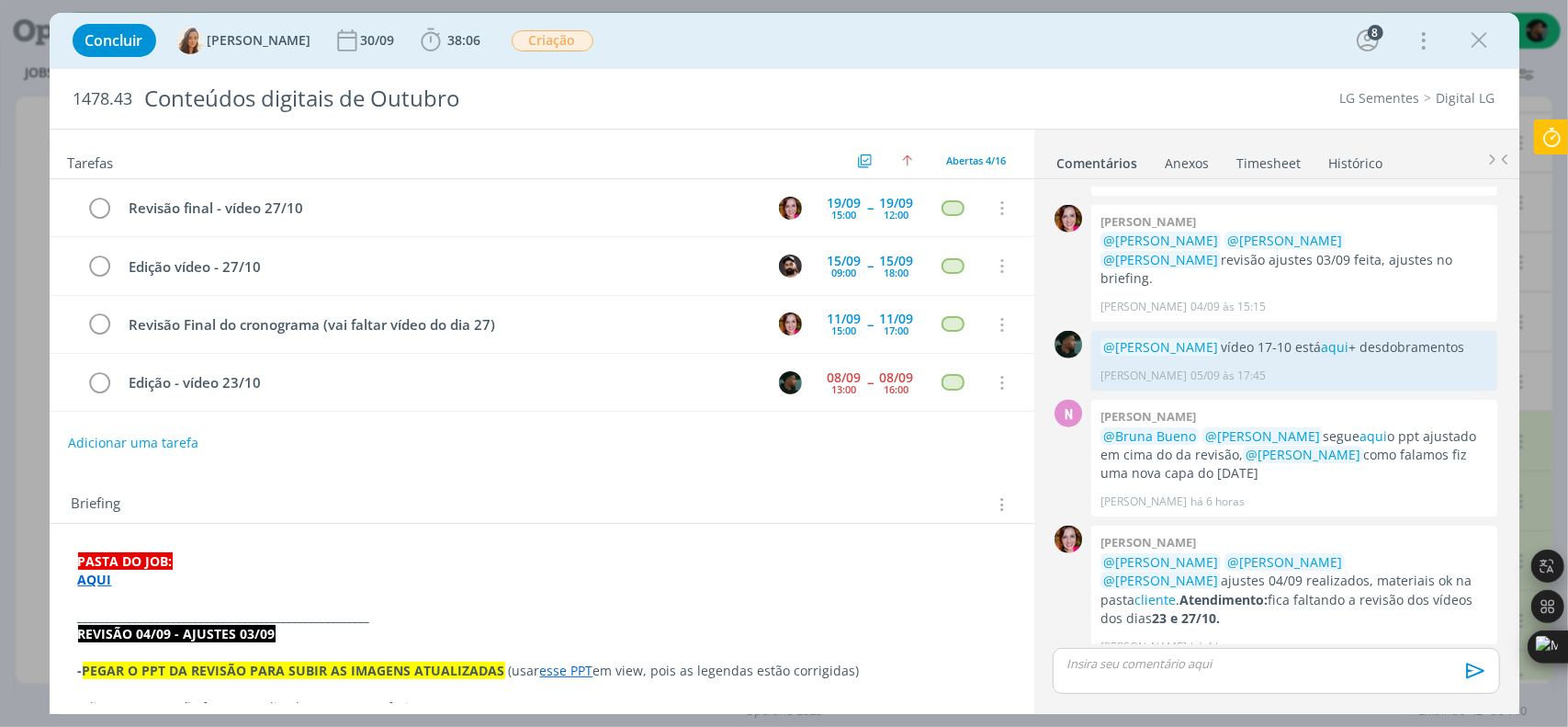
click at [1369, 683] on p "﻿ @ Amanda Oliveira ﻿ ﻿ @ Vanessa Feron ﻿ materiais do dia 23-10 aqui" at bounding box center [1295, 691] width 377 height 17
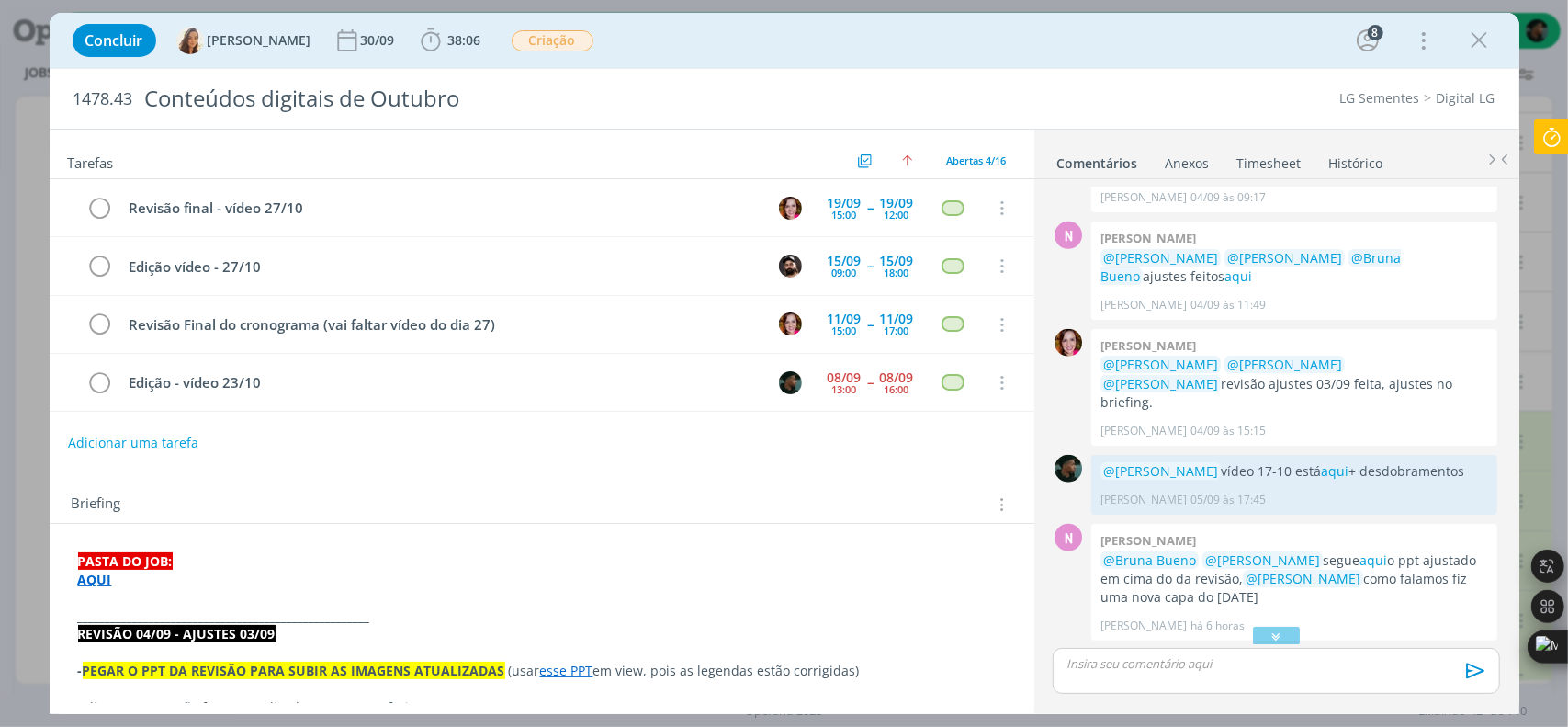
scroll to position [1180, 0]
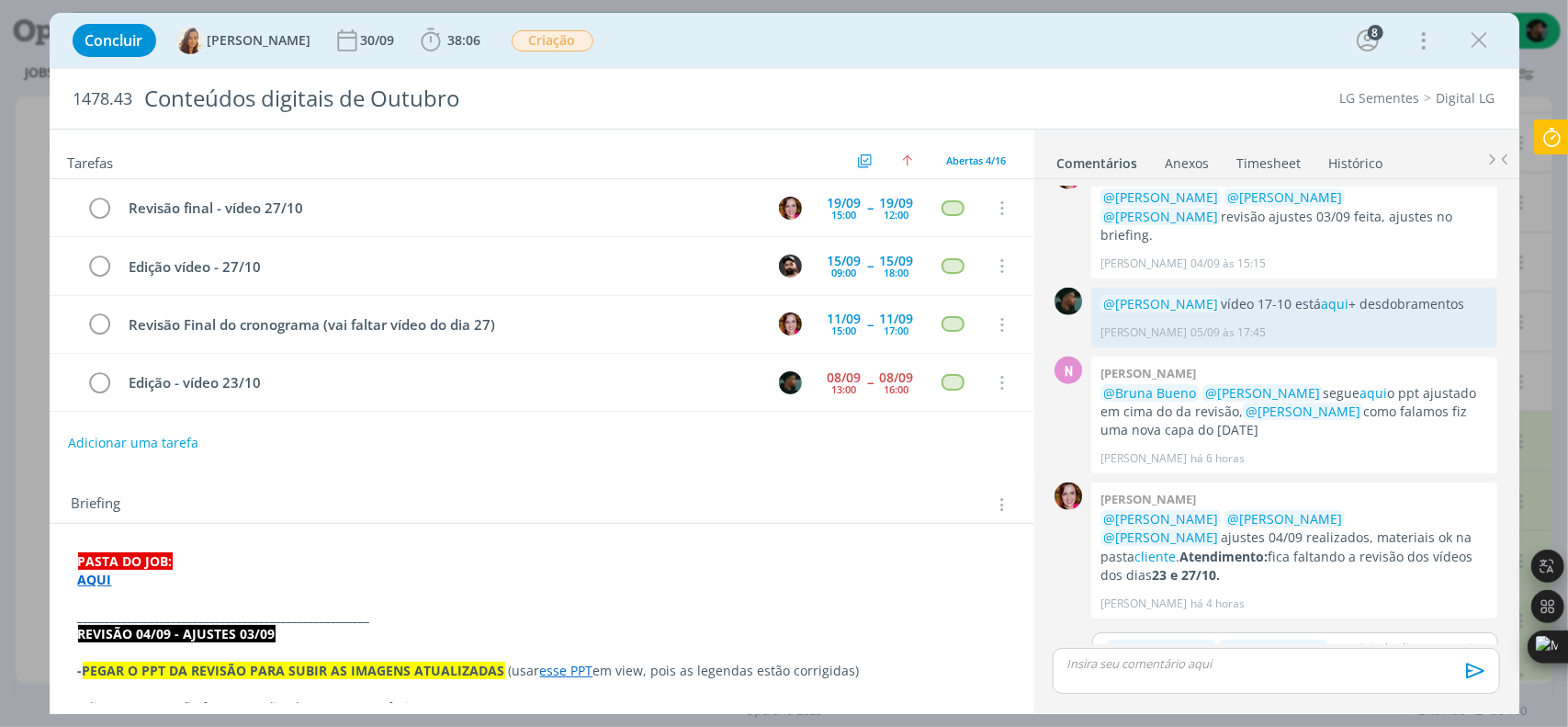
click at [1454, 715] on button "Salvar" at bounding box center [1469, 725] width 41 height 22
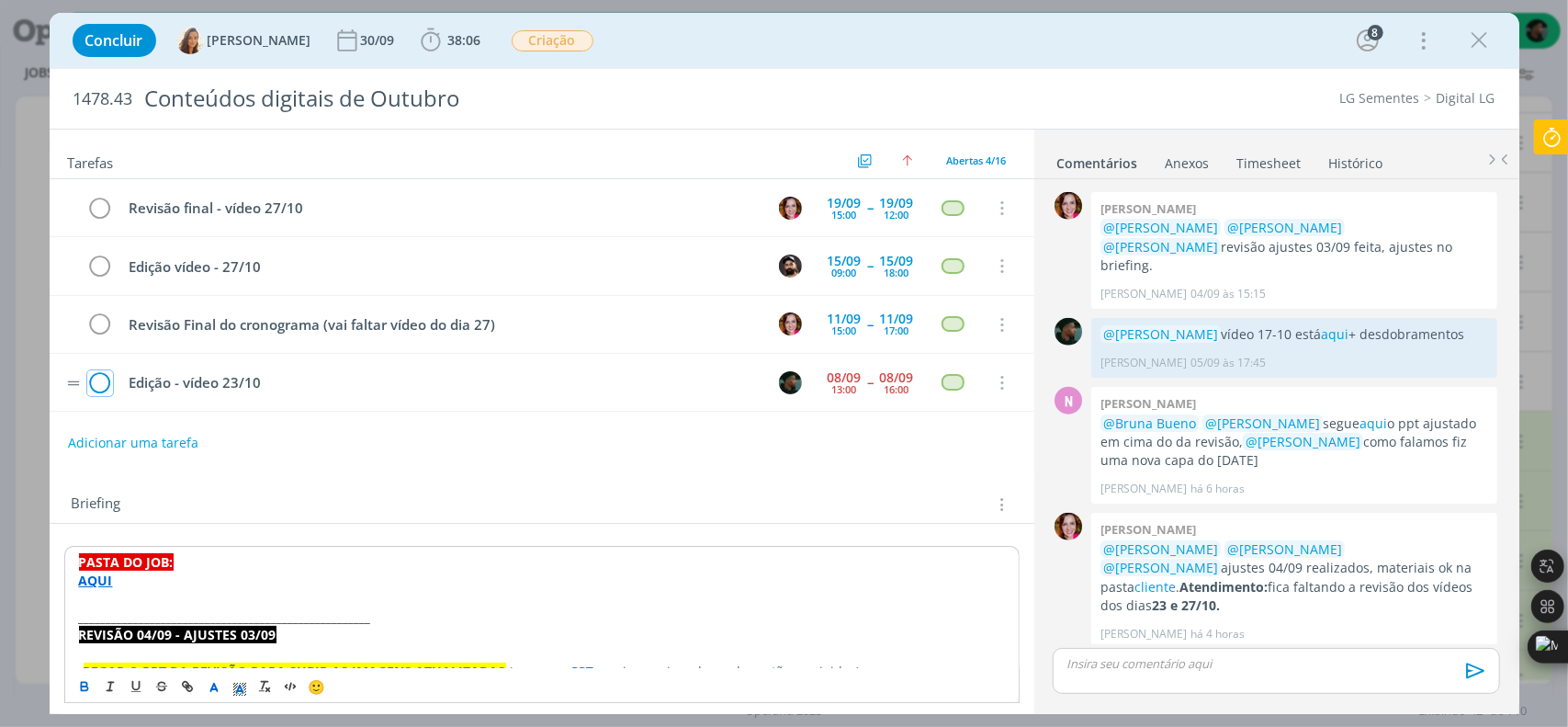
click at [100, 383] on icon "dialog" at bounding box center [100, 382] width 25 height 27
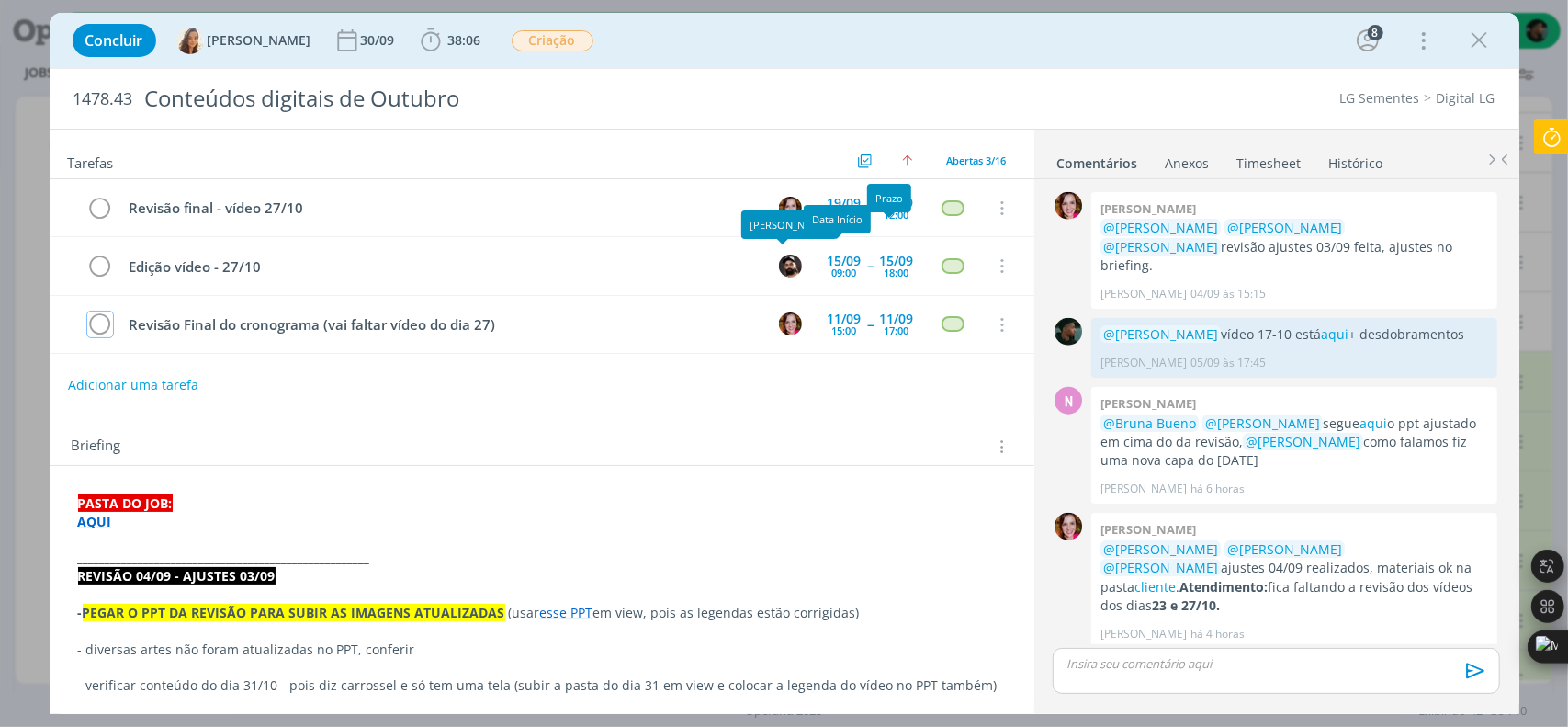
scroll to position [92, 0]
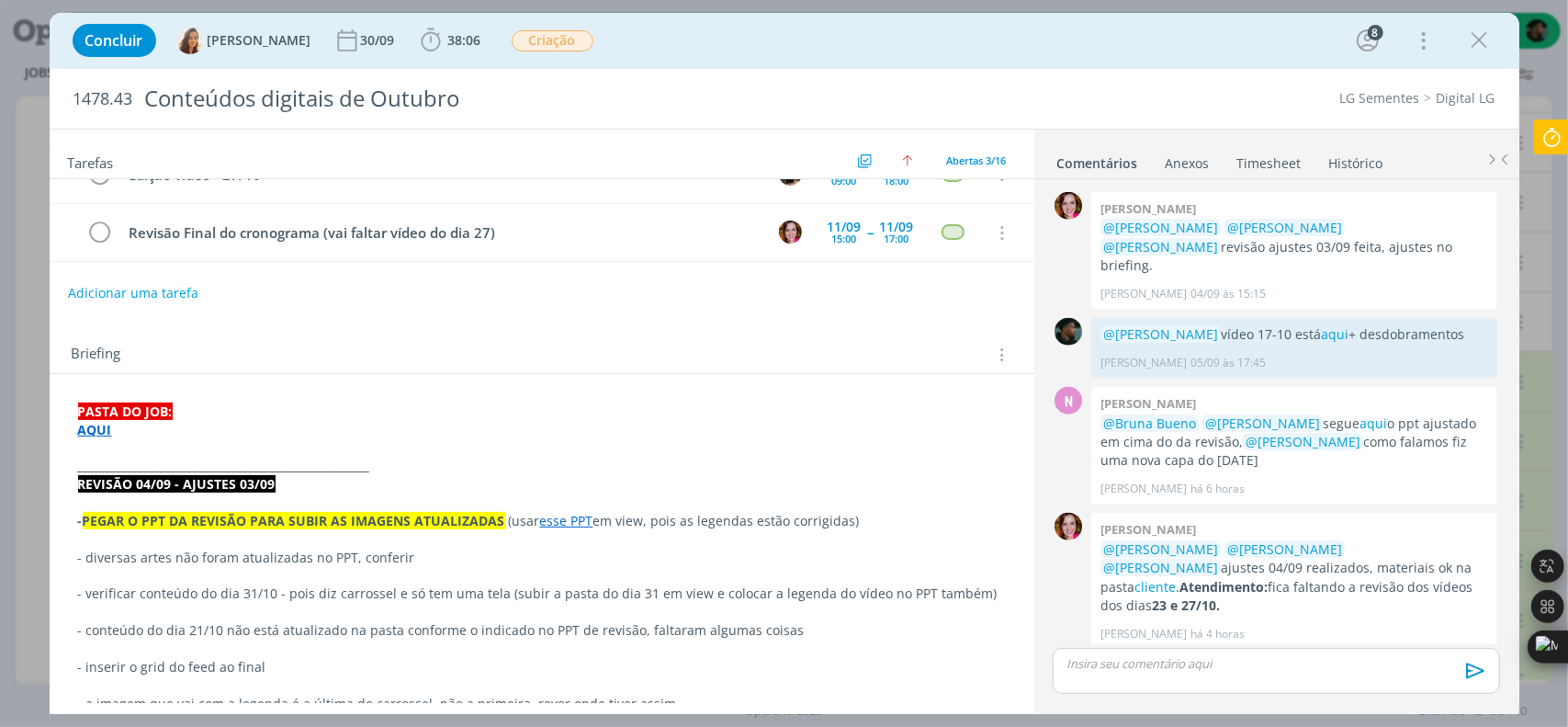
drag, startPoint x: 1474, startPoint y: 38, endPoint x: 1466, endPoint y: 61, distance: 24.4
click at [1474, 38] on icon "dialog" at bounding box center [1479, 39] width 27 height 27
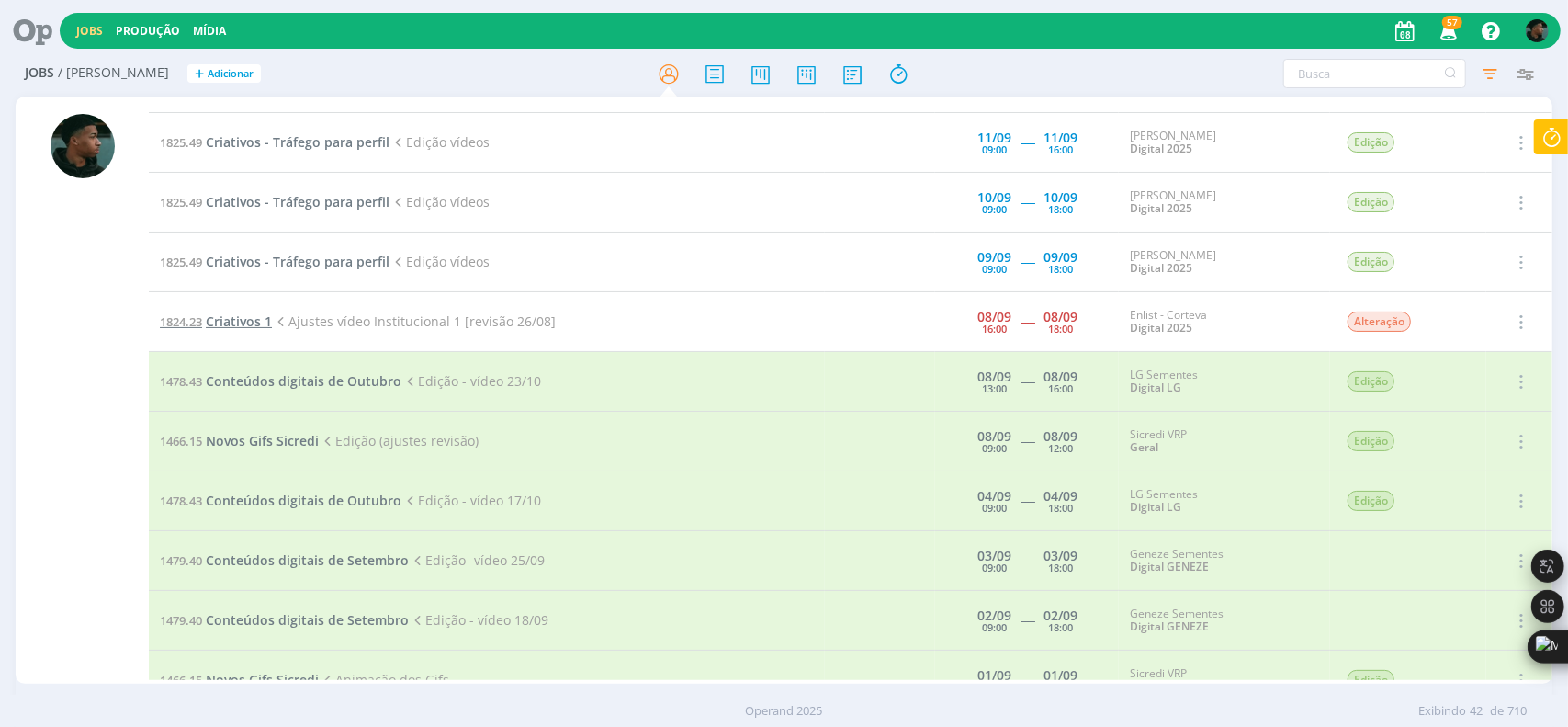
click at [219, 314] on span "Criativos 1" at bounding box center [238, 321] width 66 height 18
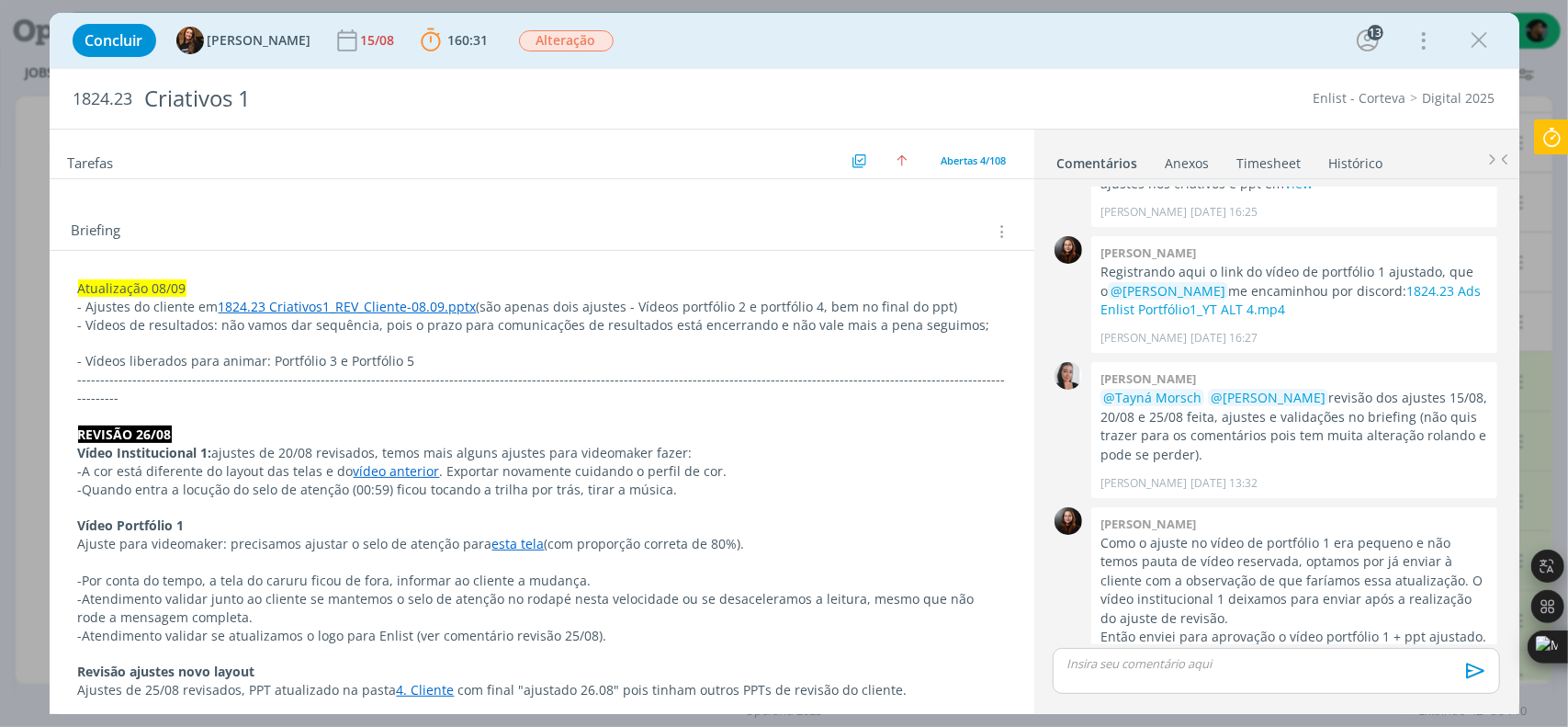
scroll to position [275, 0]
click at [402, 459] on link "vídeo anterior" at bounding box center [397, 468] width 86 height 18
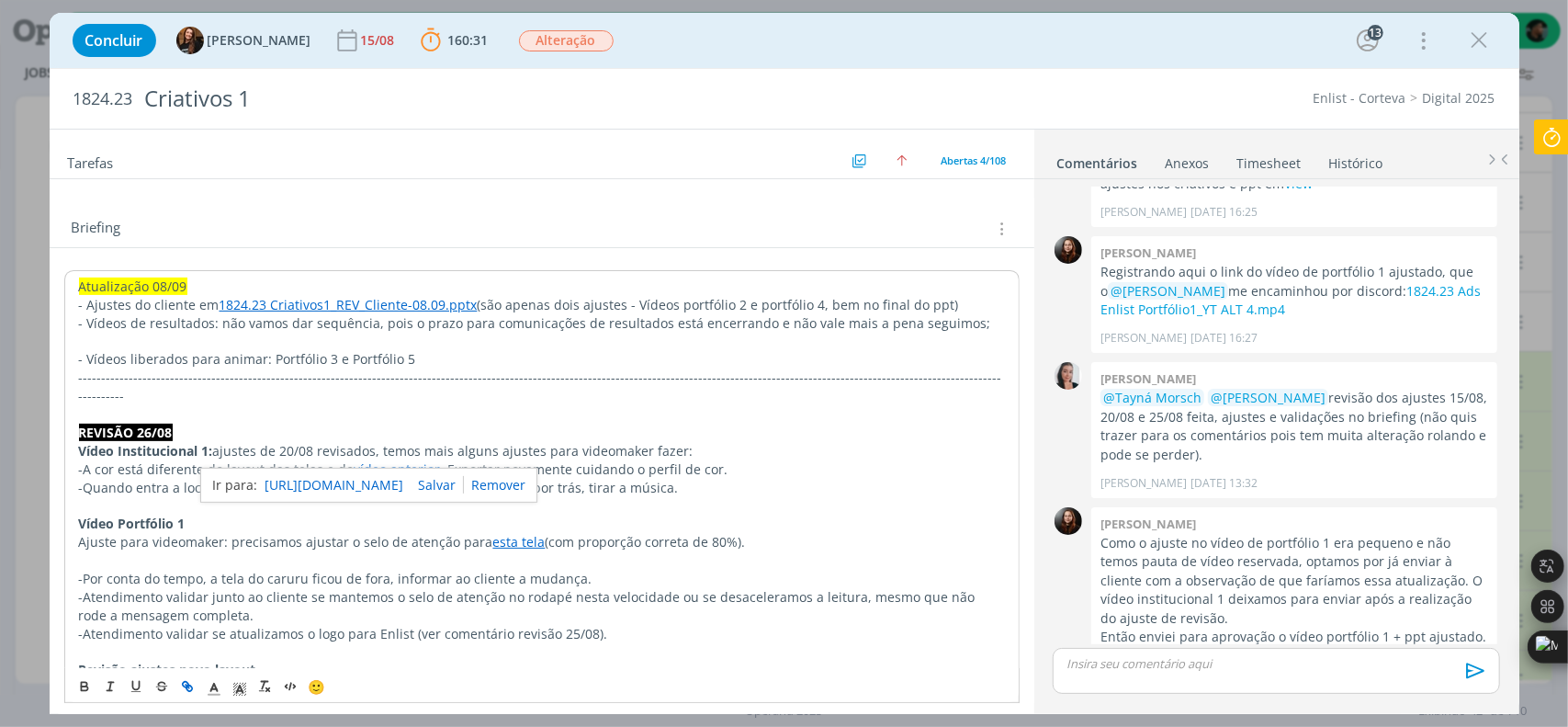
click at [395, 473] on link "https://sobeae.sharepoint.com/sites/SOBEAE/_layouts/15/stream.aspx?id=%2Fsites%…" at bounding box center [334, 485] width 139 height 23
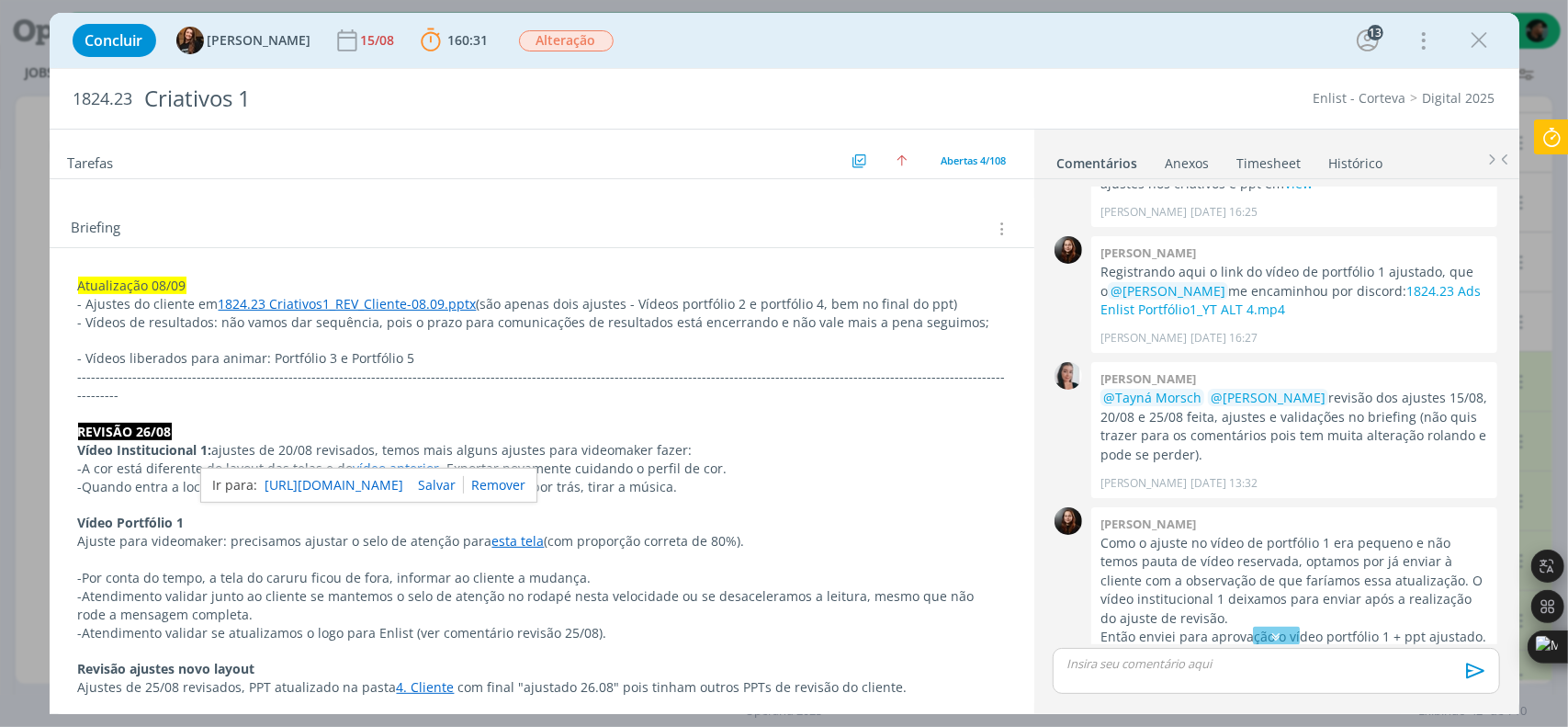
scroll to position [1519, 0]
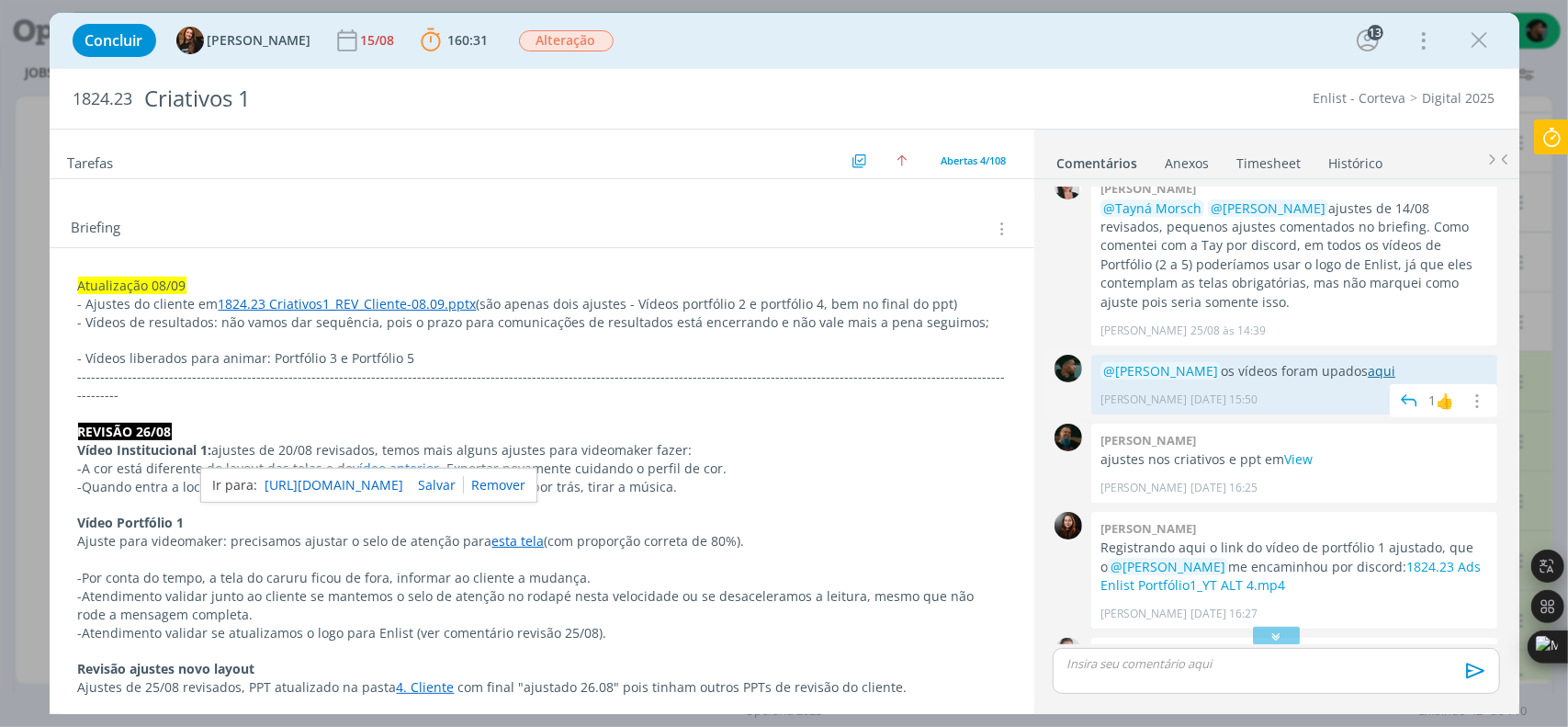
click at [1374, 362] on link "aqui" at bounding box center [1381, 370] width 27 height 18
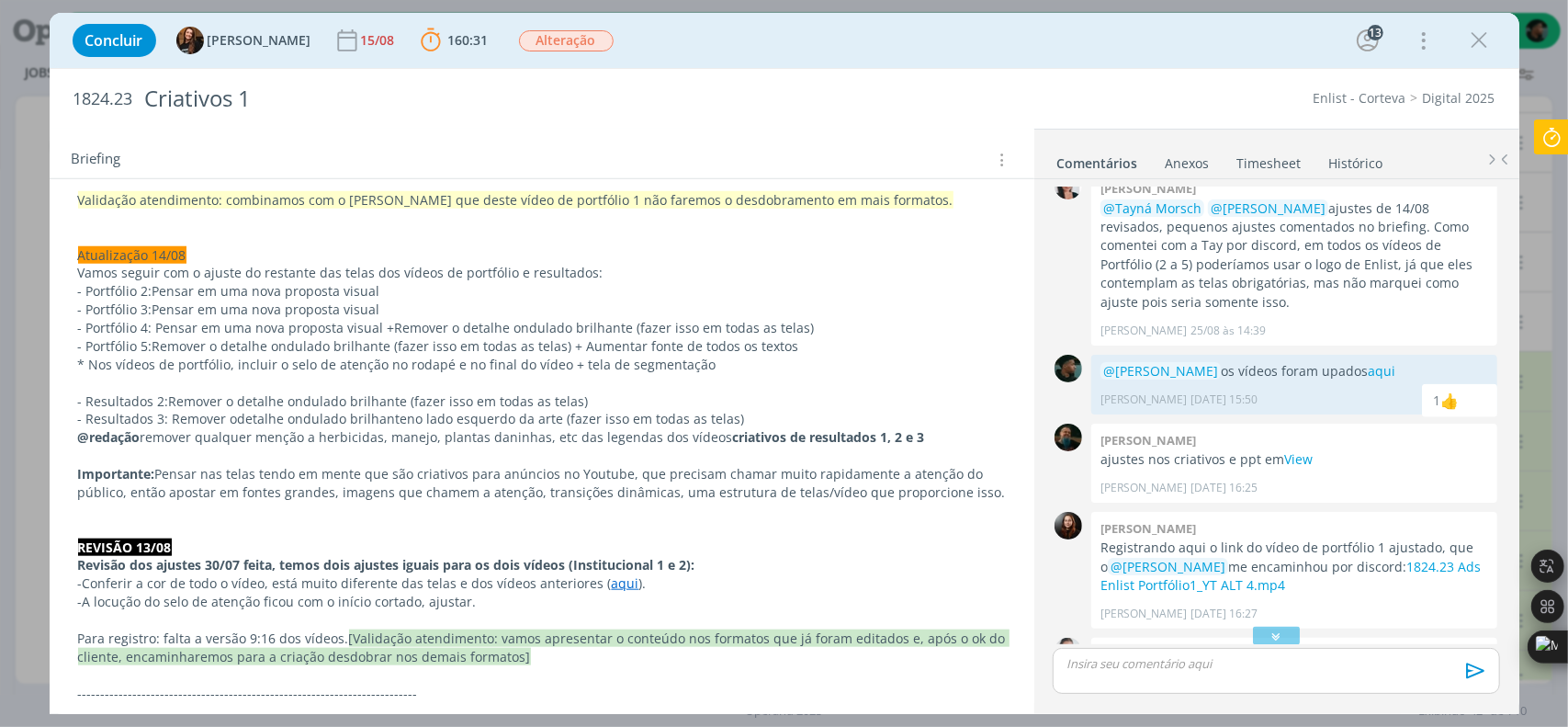
scroll to position [1195, 0]
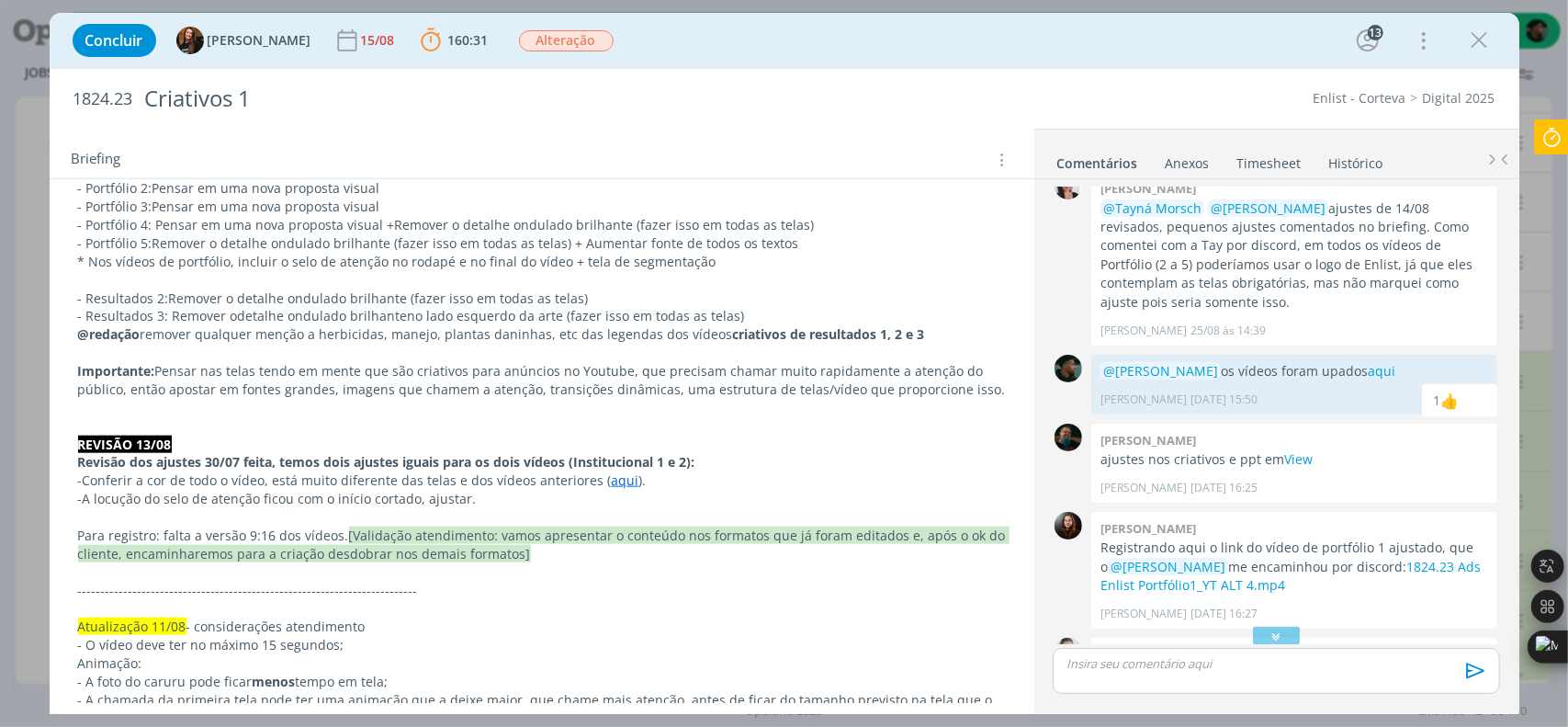
click at [612, 472] on link "aqui" at bounding box center [625, 480] width 27 height 18
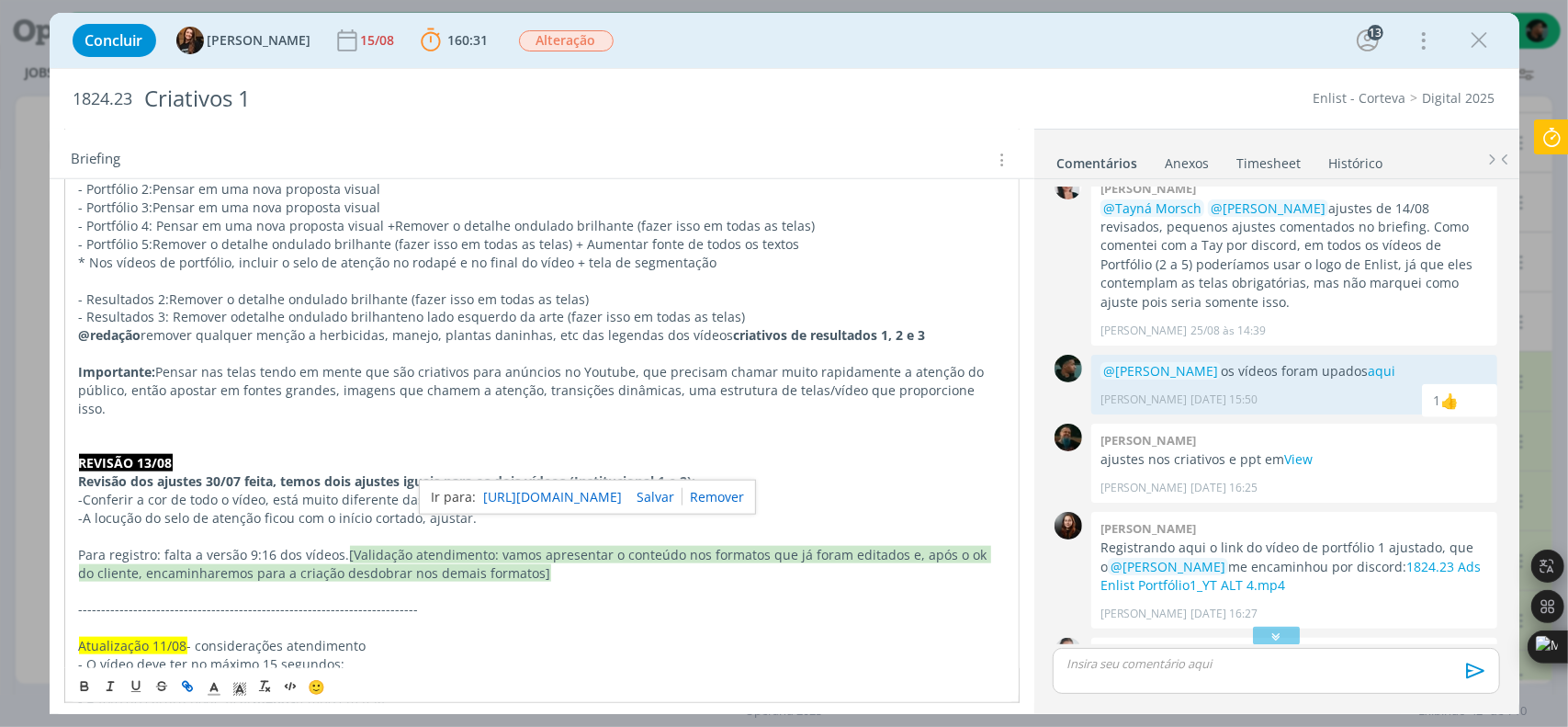
click at [599, 490] on link "https://sobeae.sharepoint.com/sites/SOBEAE/Documentos%20Compartilhados/Forms/Al…" at bounding box center [553, 497] width 139 height 23
click at [271, 582] on p "dialog" at bounding box center [542, 592] width 926 height 19
click at [612, 490] on link "aqui" at bounding box center [625, 499] width 27 height 18
click at [604, 503] on div "https://sobeae.sharepoint.com/sites/SOBEAE/Documentos%20Compartilhados/Forms/Al…" at bounding box center [588, 498] width 337 height 35
click at [610, 487] on link "https://sobeae.sharepoint.com/sites/SOBEAE/Documentos%20Compartilhados/Forms/Al…" at bounding box center [554, 497] width 139 height 23
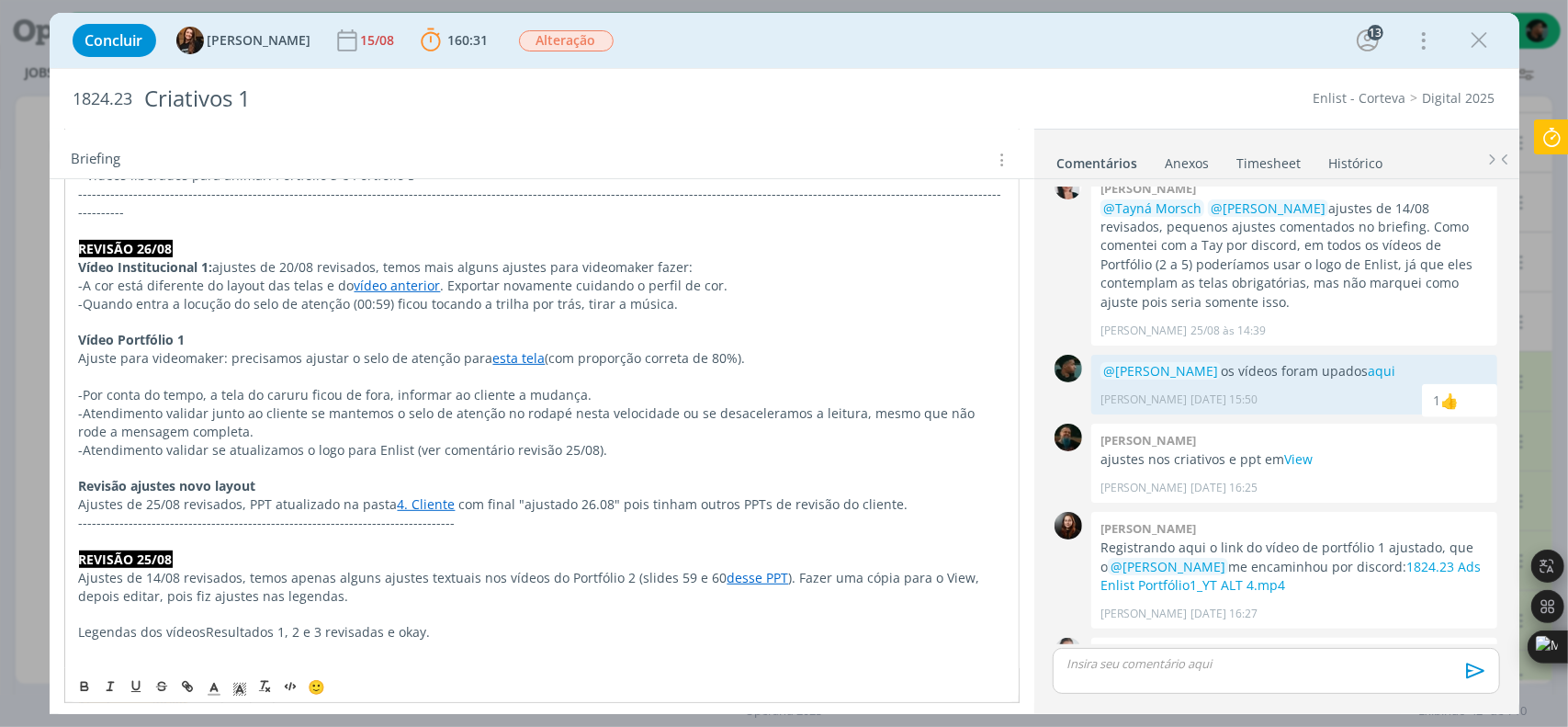
scroll to position [1795, 0]
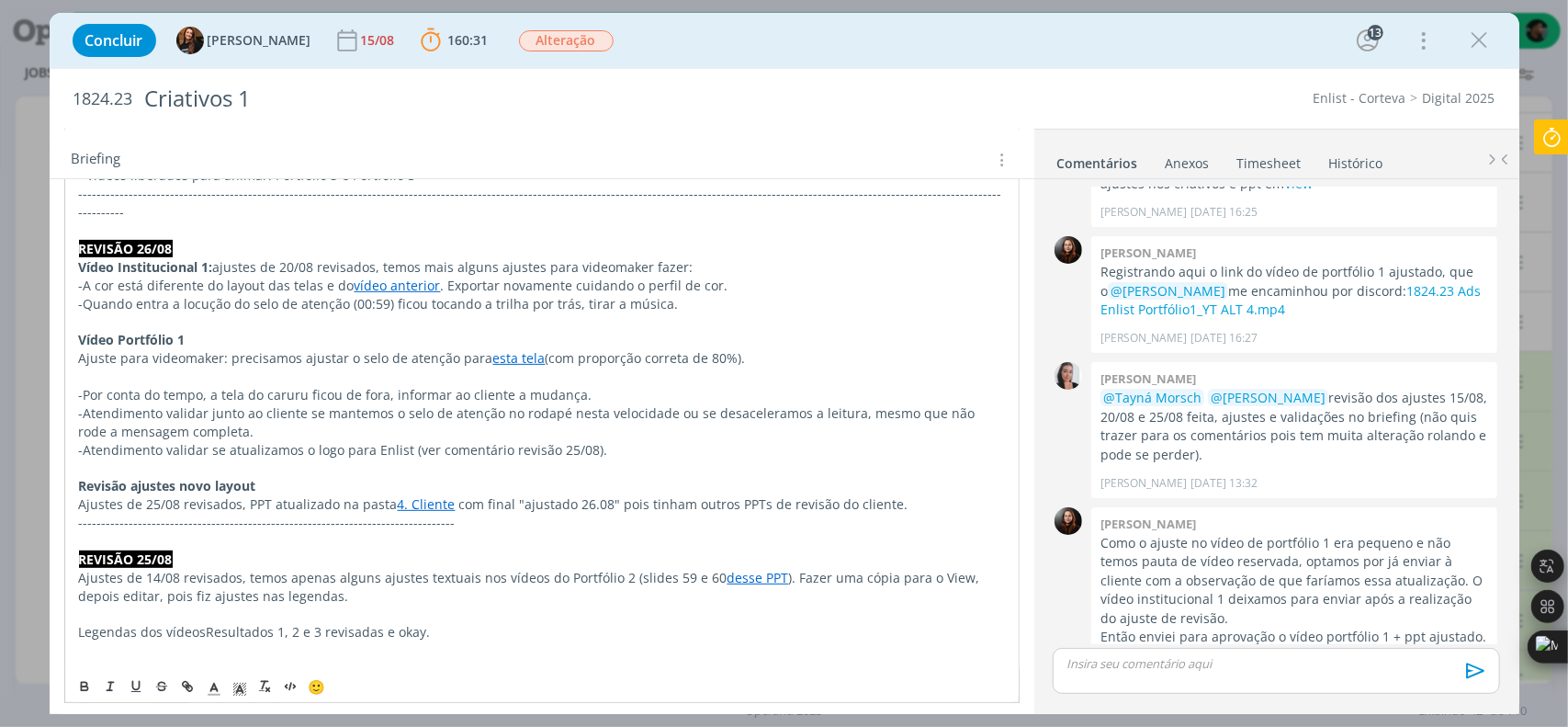
click at [1132, 664] on p "dialog" at bounding box center [1276, 663] width 417 height 17
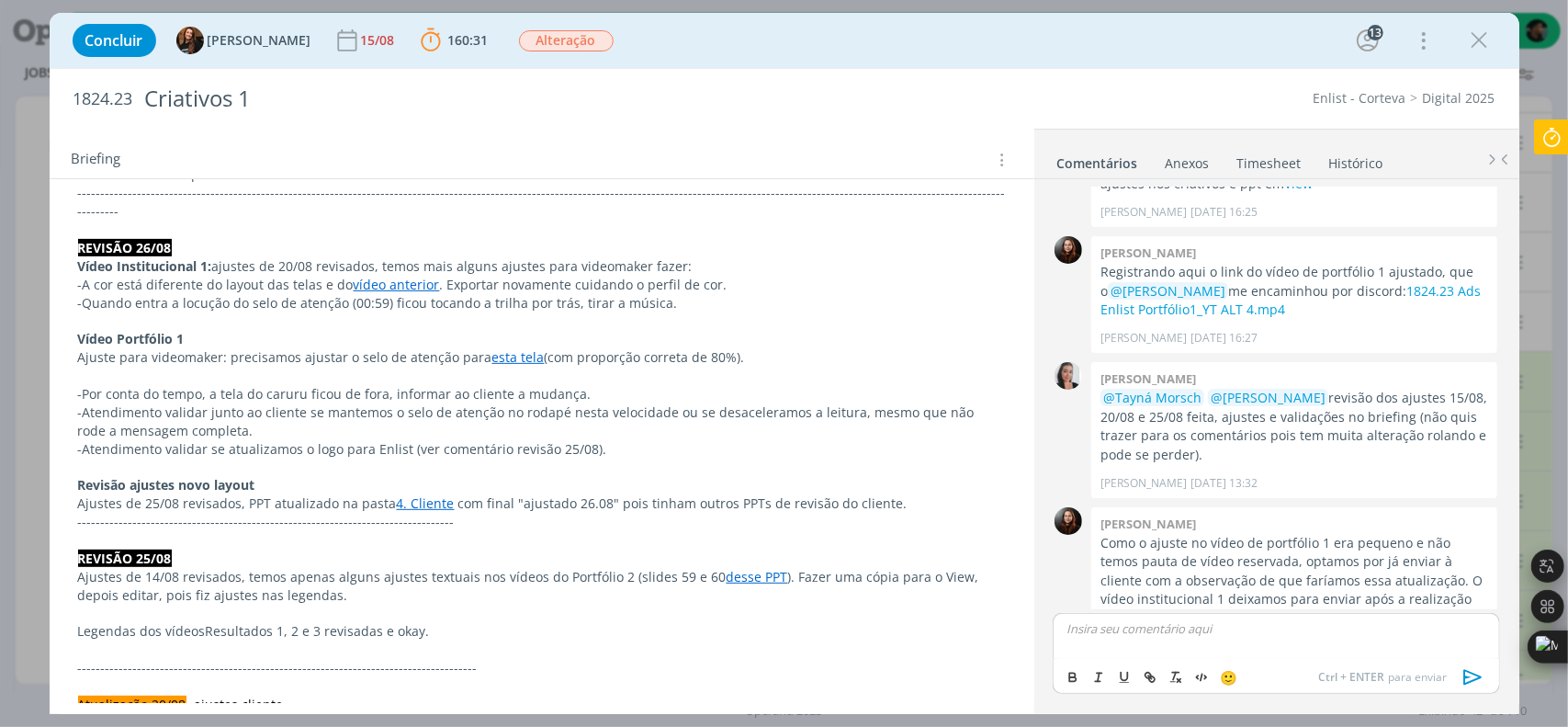
scroll to position [1830, 0]
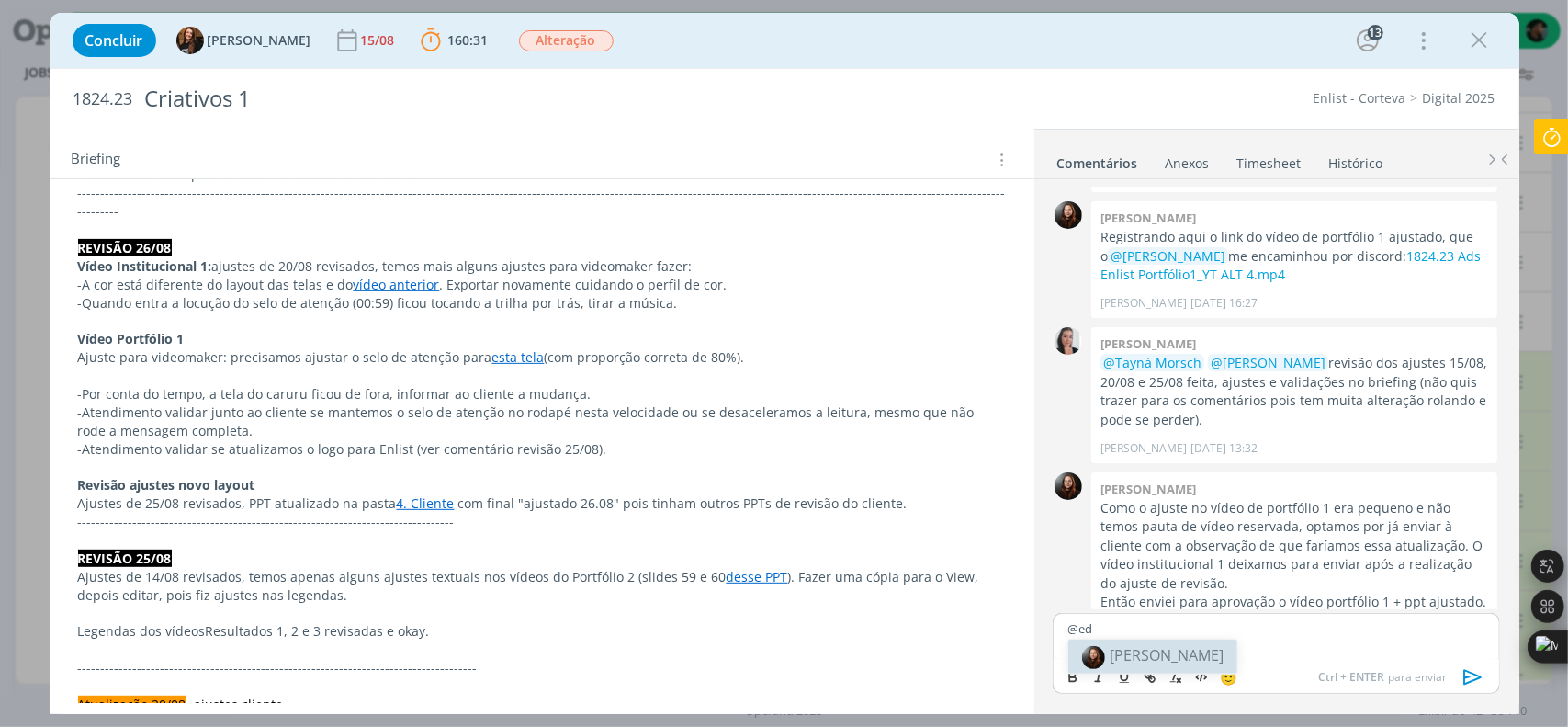
click at [1148, 655] on span "[PERSON_NAME]" at bounding box center [1166, 656] width 114 height 21
drag, startPoint x: 1248, startPoint y: 633, endPoint x: 1215, endPoint y: 643, distance: 34.5
click at [1215, 643] on div "﻿ @ Eduarda Pereira ﻿ ajuste aqui" at bounding box center [1275, 635] width 446 height 46
click at [1150, 678] on icon "dialog" at bounding box center [1152, 679] width 6 height 6
paste input "https://sobeae.sharepoint.com/:v:/s/SOBEAE/ERsbfXg1ywRPqIwutsNW0QIBGTSyVeNtSrZ8…"
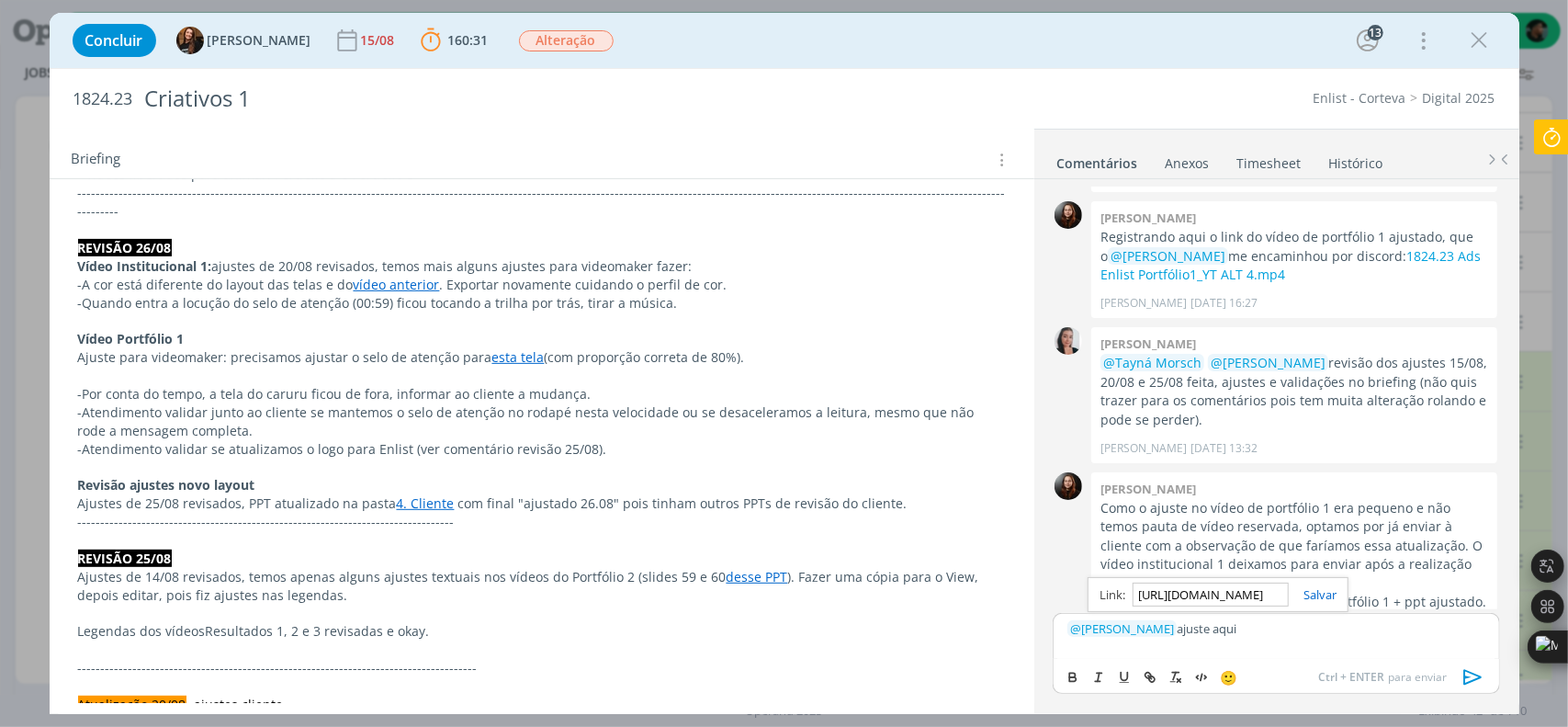
scroll to position [0, 489]
type input "https://sobeae.sharepoint.com/:v:/s/SOBEAE/ERsbfXg1ywRPqIwutsNW0QIBGTSyVeNtSrZ8…"
click at [1312, 591] on link "dialog" at bounding box center [1312, 595] width 48 height 17
click at [1277, 650] on div "﻿ @ Eduarda Pereira ﻿ ajuste aqui" at bounding box center [1275, 635] width 446 height 46
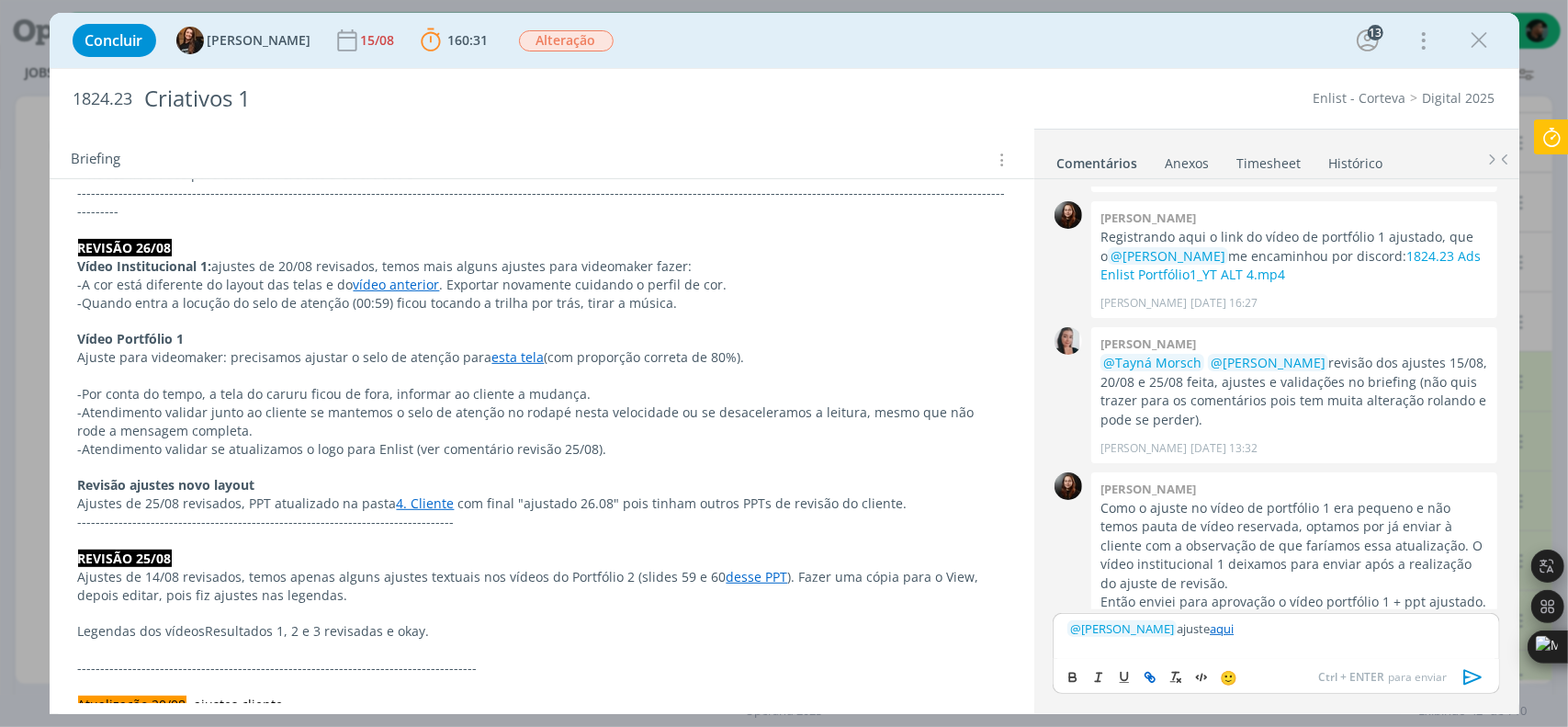
click at [1207, 627] on p "﻿ @ Eduarda Pereira ﻿ ajuste aqui" at bounding box center [1276, 628] width 417 height 17
click at [1176, 631] on p "﻿ @ Eduarda Pereira ﻿ ajustes aqui" at bounding box center [1276, 628] width 417 height 17
click at [1263, 655] on span "[PERSON_NAME]" at bounding box center [1275, 656] width 114 height 21
click at [1337, 633] on p "﻿ @ Eduarda Pereira ﻿ ﻿ @ Caroline Pieczarka ﻿ ajustes aqui" at bounding box center [1276, 628] width 417 height 17
drag, startPoint x: 1297, startPoint y: 635, endPoint x: 1189, endPoint y: 641, distance: 108.2
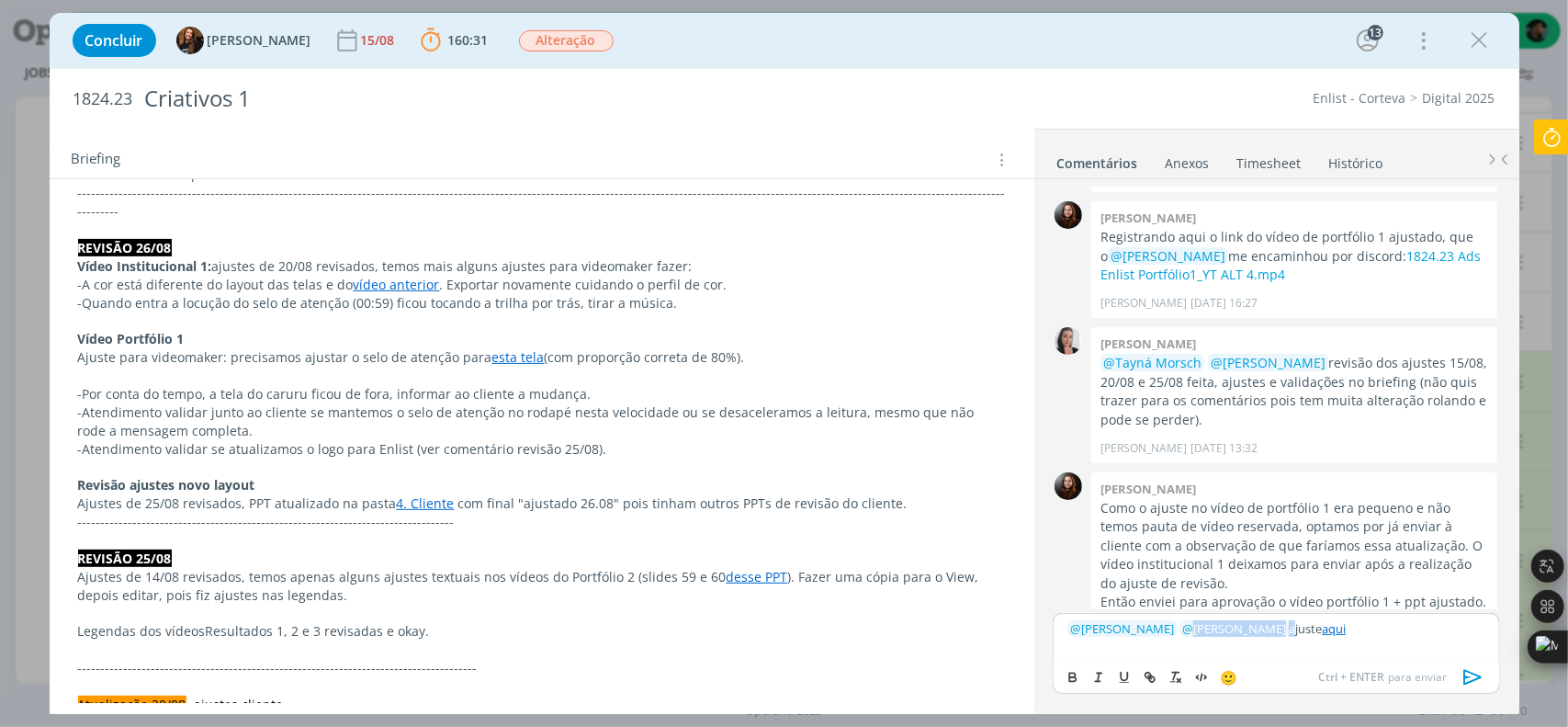
click at [1189, 641] on div "﻿ @ Eduarda Pereira ﻿ ﻿ @ Caroline Pieczarka ﻿ ajuste aqui" at bounding box center [1275, 635] width 446 height 46
click at [1256, 639] on div "﻿ @ Eduarda Pereira ﻿ ajuste aqui" at bounding box center [1275, 635] width 446 height 46
click at [1319, 681] on span "[PERSON_NAME]" at bounding box center [1340, 689] width 114 height 21
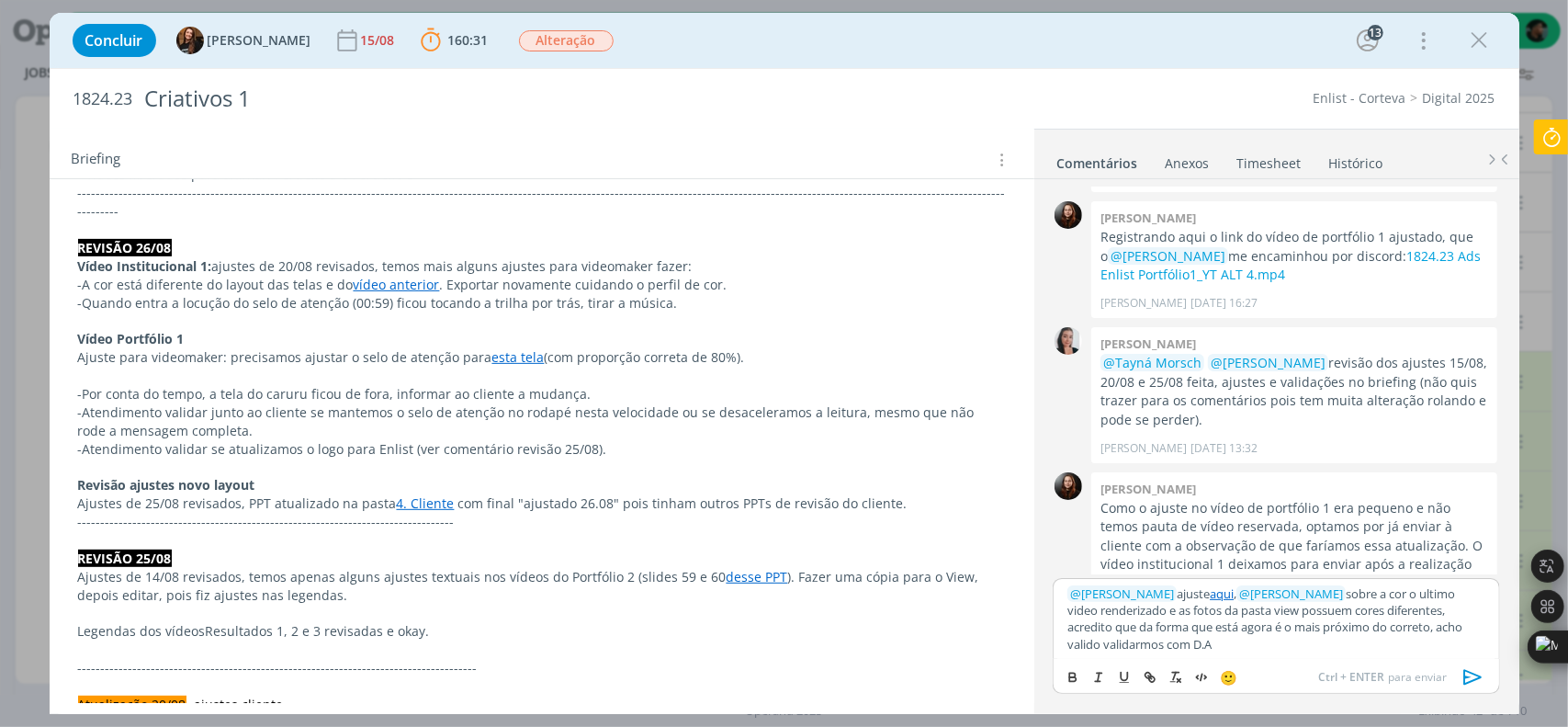
click at [1162, 614] on p "﻿ @ Eduarda Pereira ﻿ ajuste aqui , ﻿ @ Caroline Pieczarka ﻿ sobre a cor o ulti…" at bounding box center [1276, 619] width 417 height 68
click at [1167, 611] on p "﻿ @ Eduarda Pereira ﻿ ajuste aqui , ﻿ @ Caroline Pieczarka ﻿ sobre a cor o ulti…" at bounding box center [1276, 619] width 417 height 68
click at [1268, 612] on p "﻿ @ Eduarda Pereira ﻿ ajuste aqui , ﻿ @ Caroline Pieczarka ﻿ sobre a cor o ulti…" at bounding box center [1276, 619] width 417 height 68
click at [1176, 646] on p "﻿ @ Eduarda Pereira ﻿ ajuste aqui , ﻿ @ Caroline Pieczarka ﻿ sobre a cor o ulti…" at bounding box center [1276, 619] width 417 height 68
click at [1448, 653] on div "﻿ @ Eduarda Pereira ﻿ ajuste aqui , ﻿ @ Caroline Pieczarka ﻿ sobre a cor o ulti…" at bounding box center [1275, 618] width 446 height 82
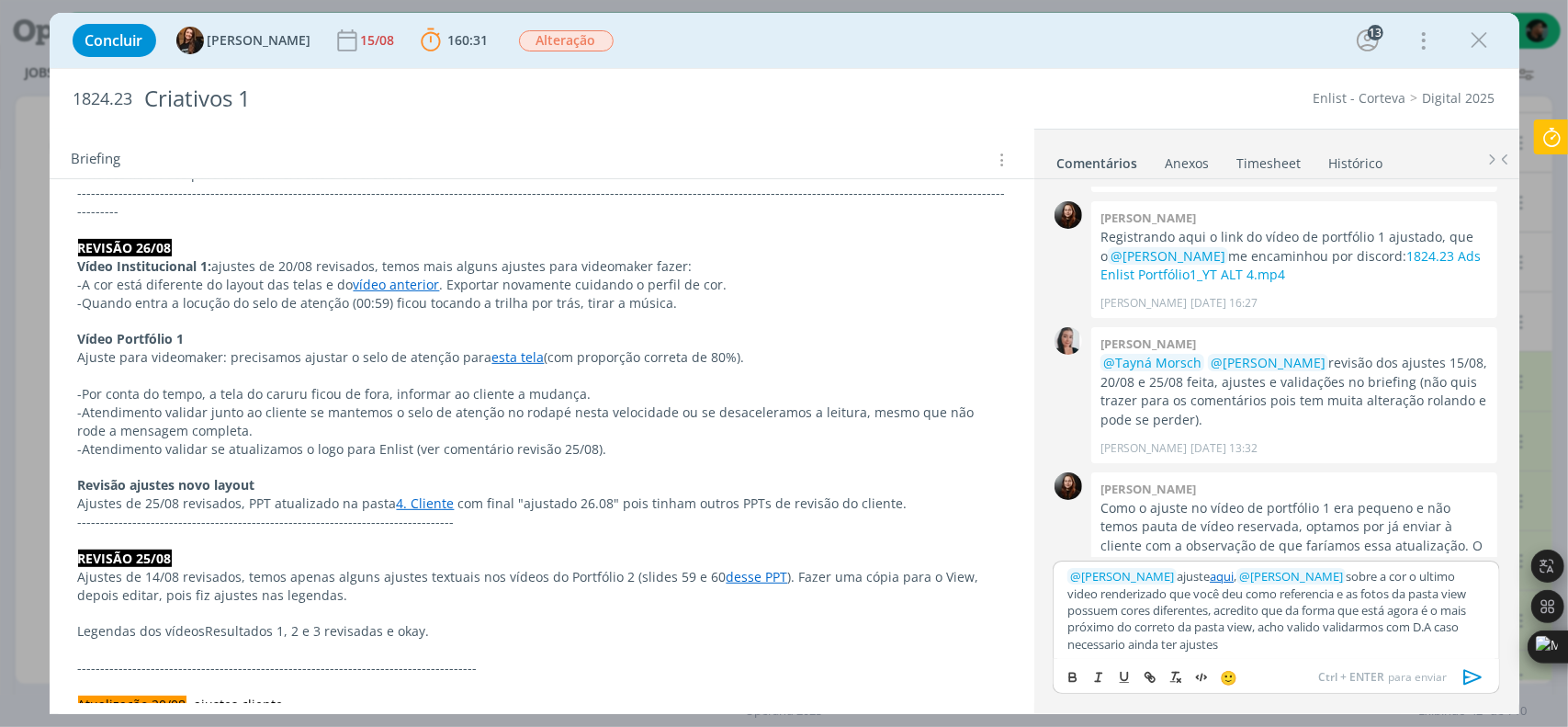
click at [1468, 668] on icon "dialog" at bounding box center [1472, 676] width 27 height 27
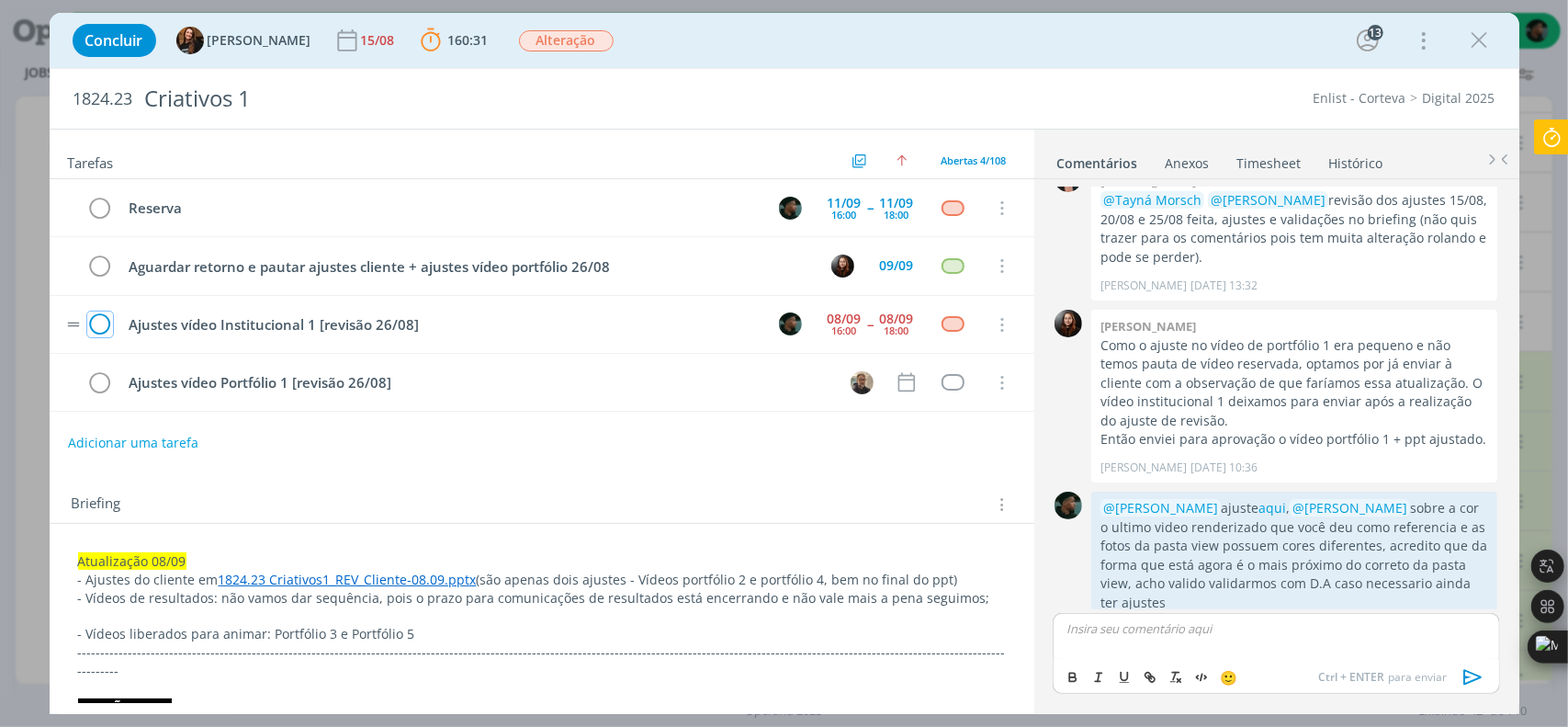
click at [103, 320] on icon "dialog" at bounding box center [100, 325] width 25 height 27
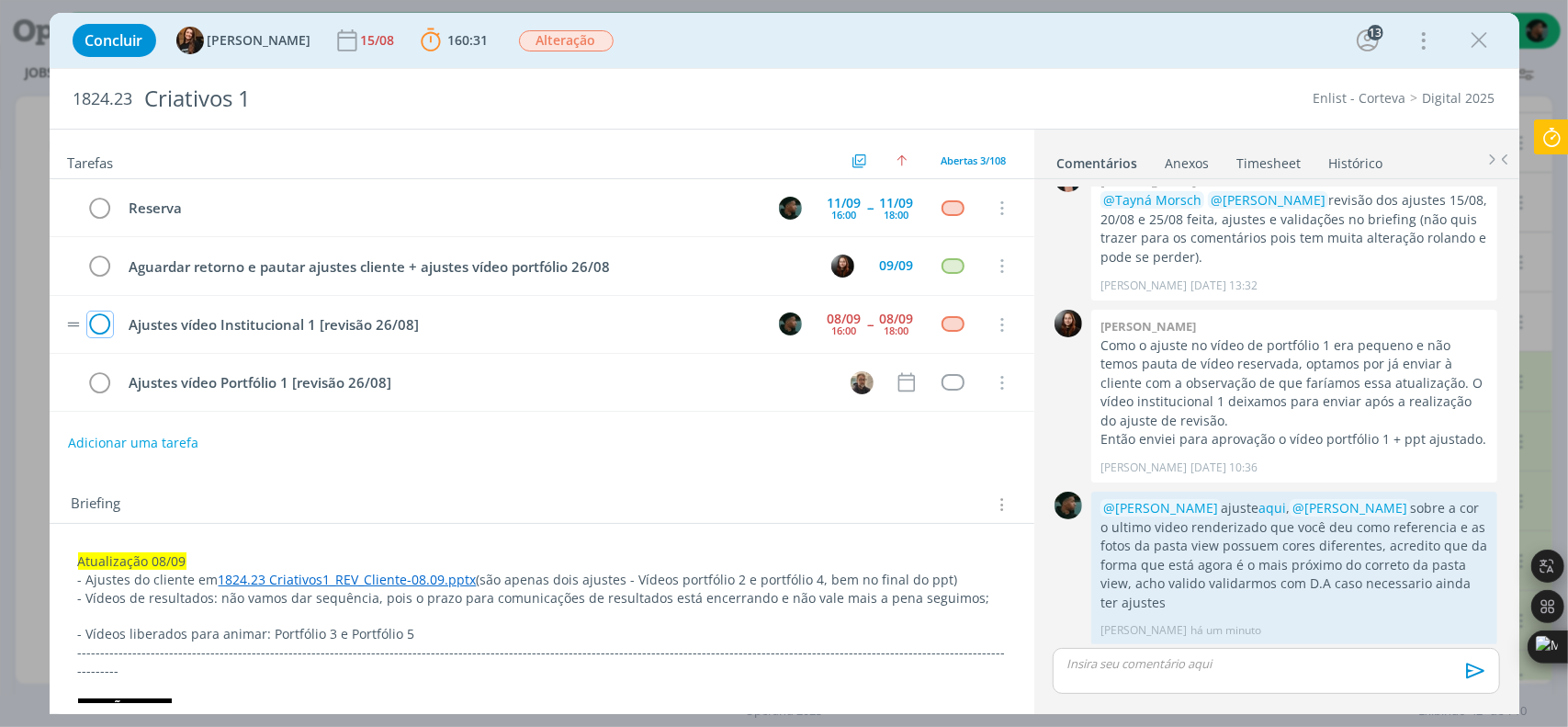
scroll to position [1957, 0]
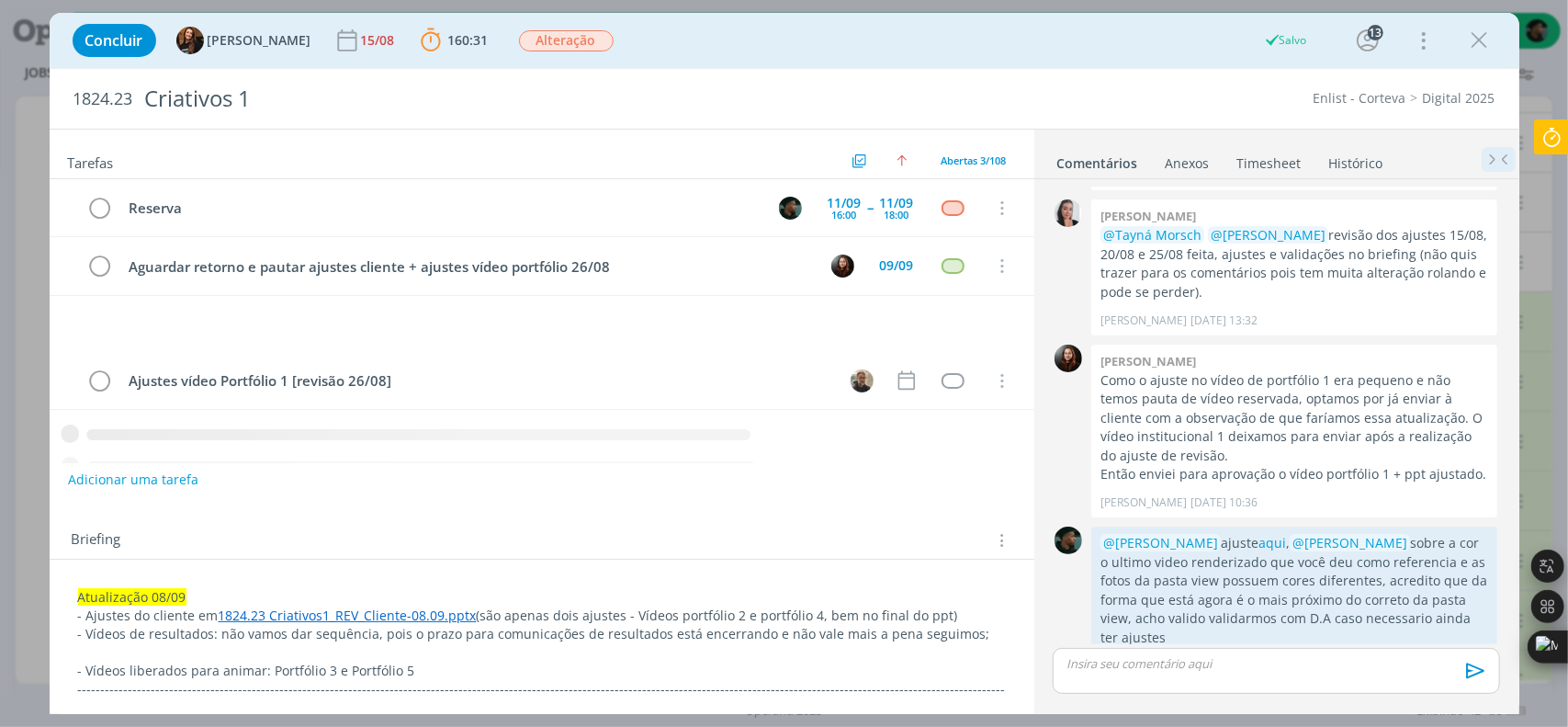
click at [1558, 141] on icon at bounding box center [1551, 137] width 33 height 36
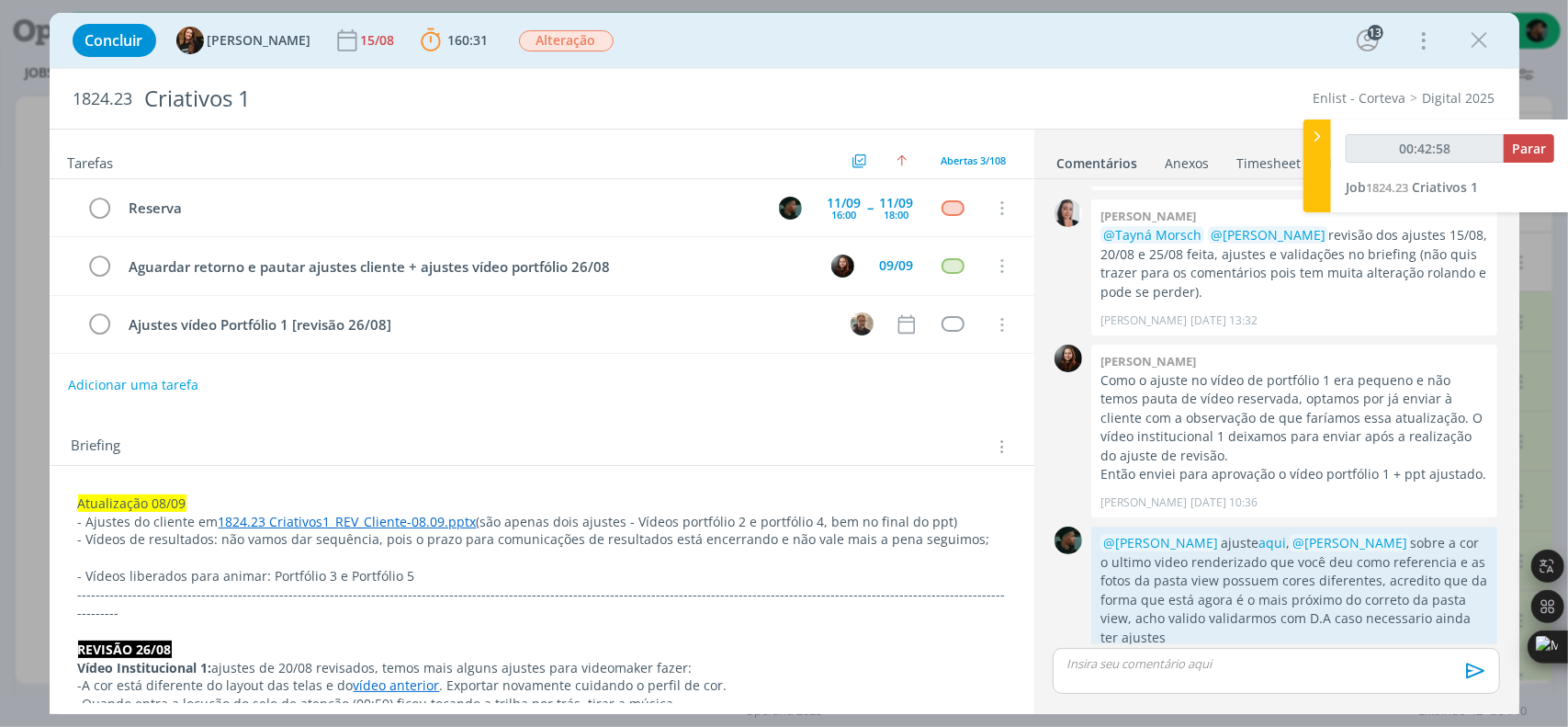
type input "00:42:59"
click at [1530, 151] on span "Parar" at bounding box center [1529, 148] width 34 height 18
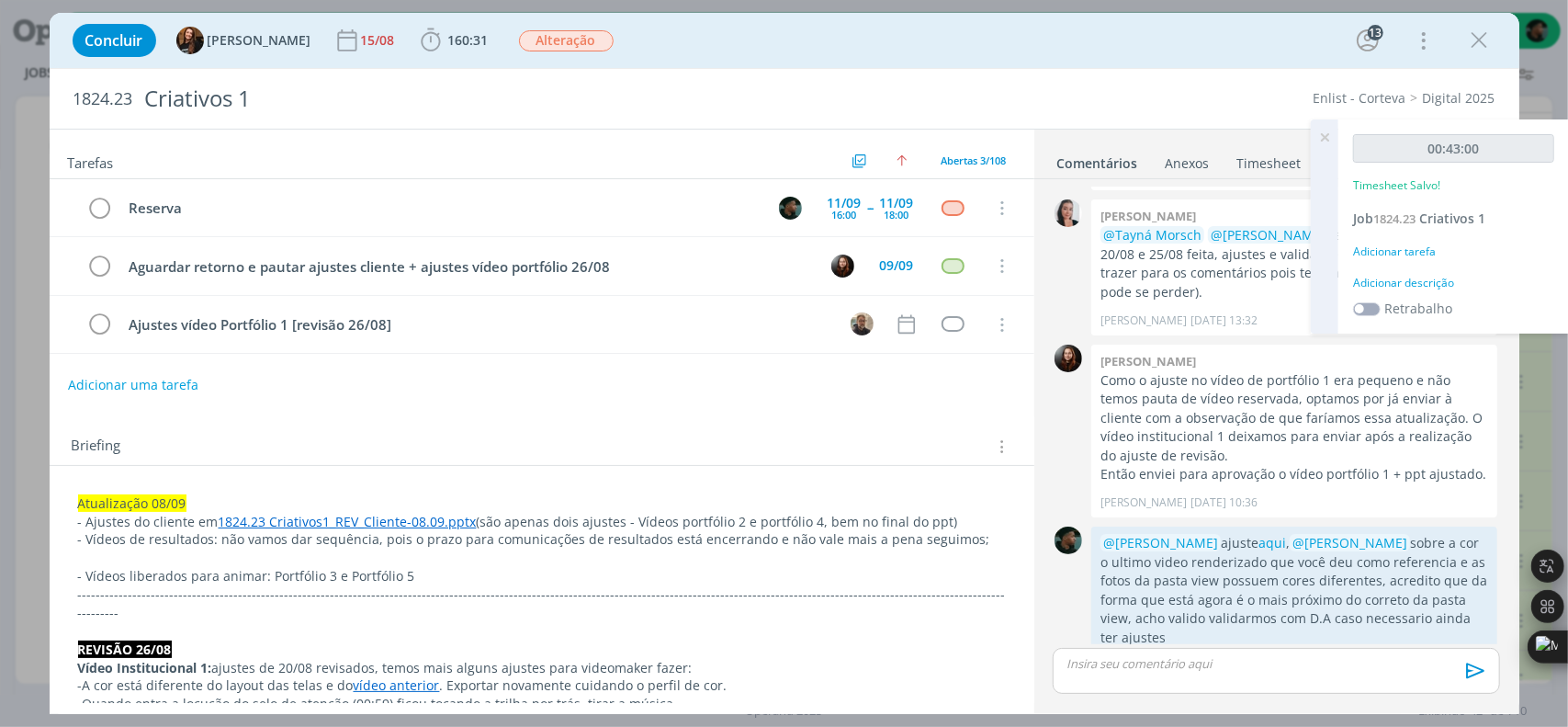
click at [1407, 280] on div "Adicionar descrição" at bounding box center [1453, 283] width 201 height 17
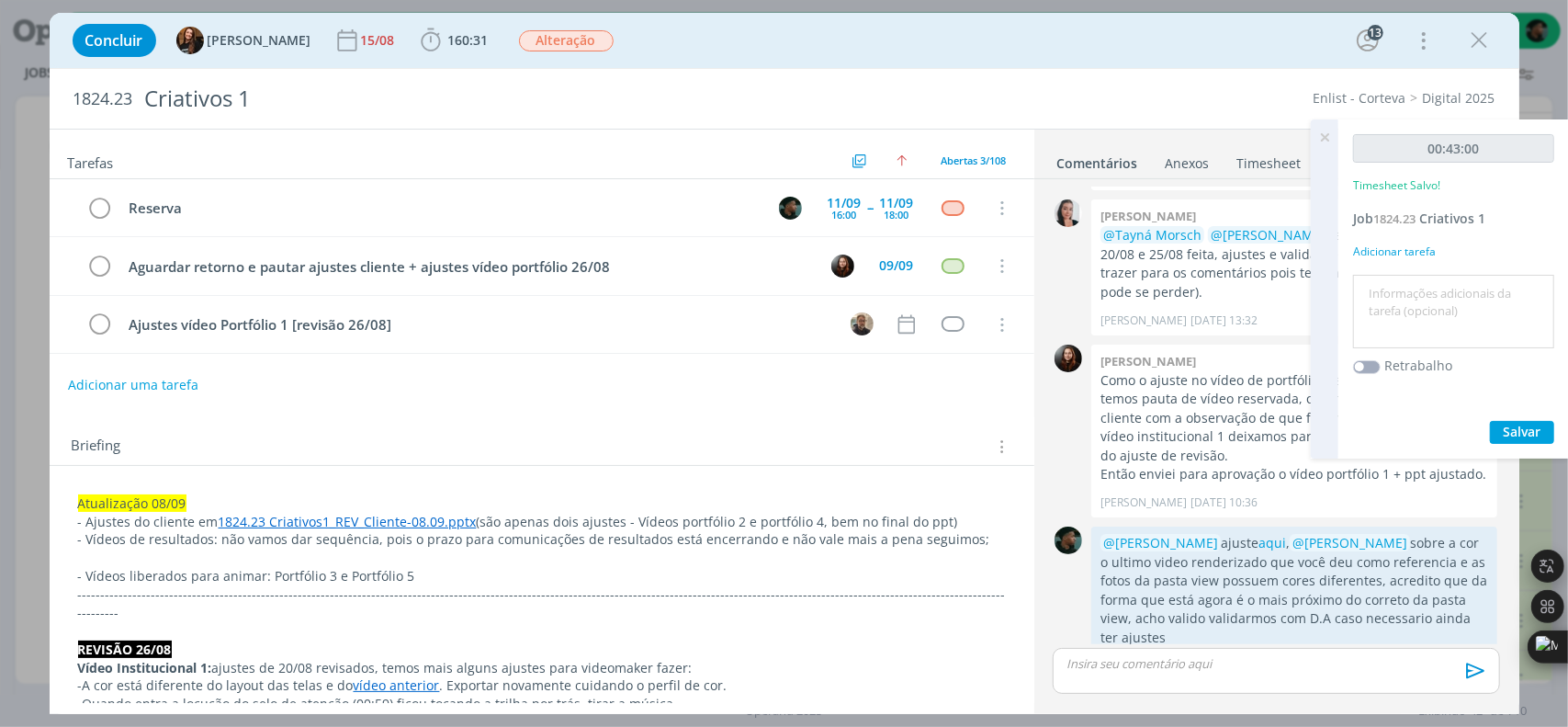
click at [1410, 297] on textarea at bounding box center [1453, 311] width 192 height 65
type textarea "ajuste"
click at [1519, 429] on span "Salvar" at bounding box center [1522, 431] width 38 height 18
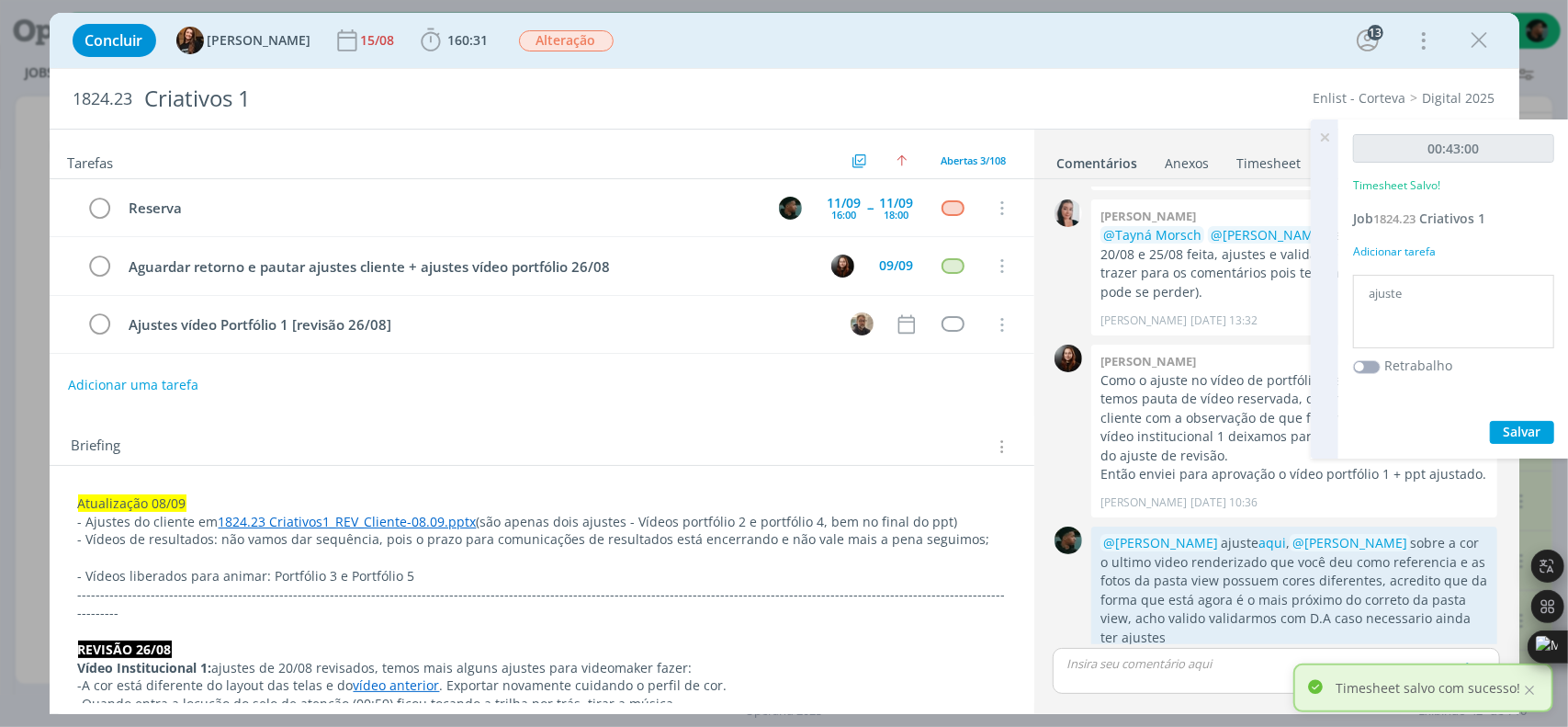
click at [1325, 128] on icon at bounding box center [1324, 137] width 33 height 36
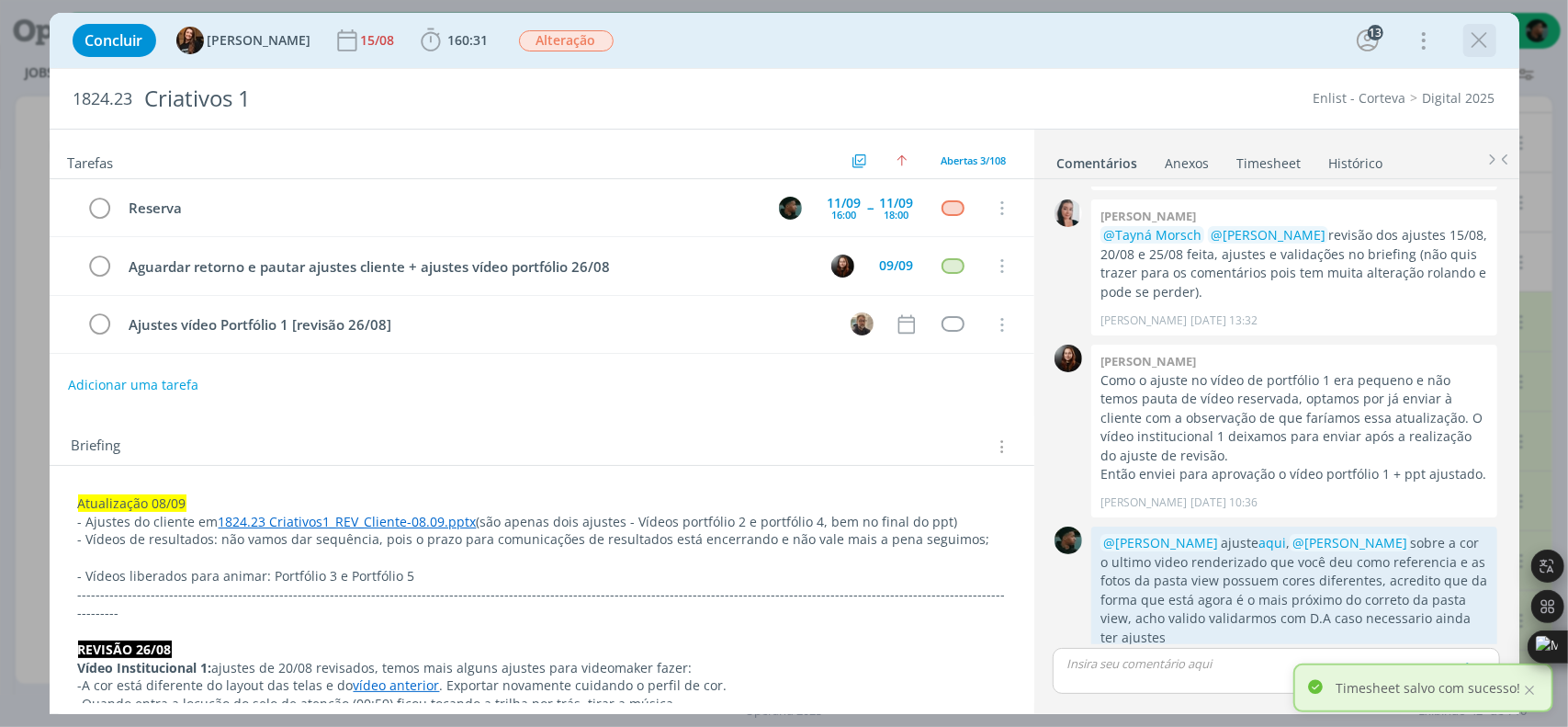
click at [1484, 39] on icon "dialog" at bounding box center [1479, 39] width 27 height 27
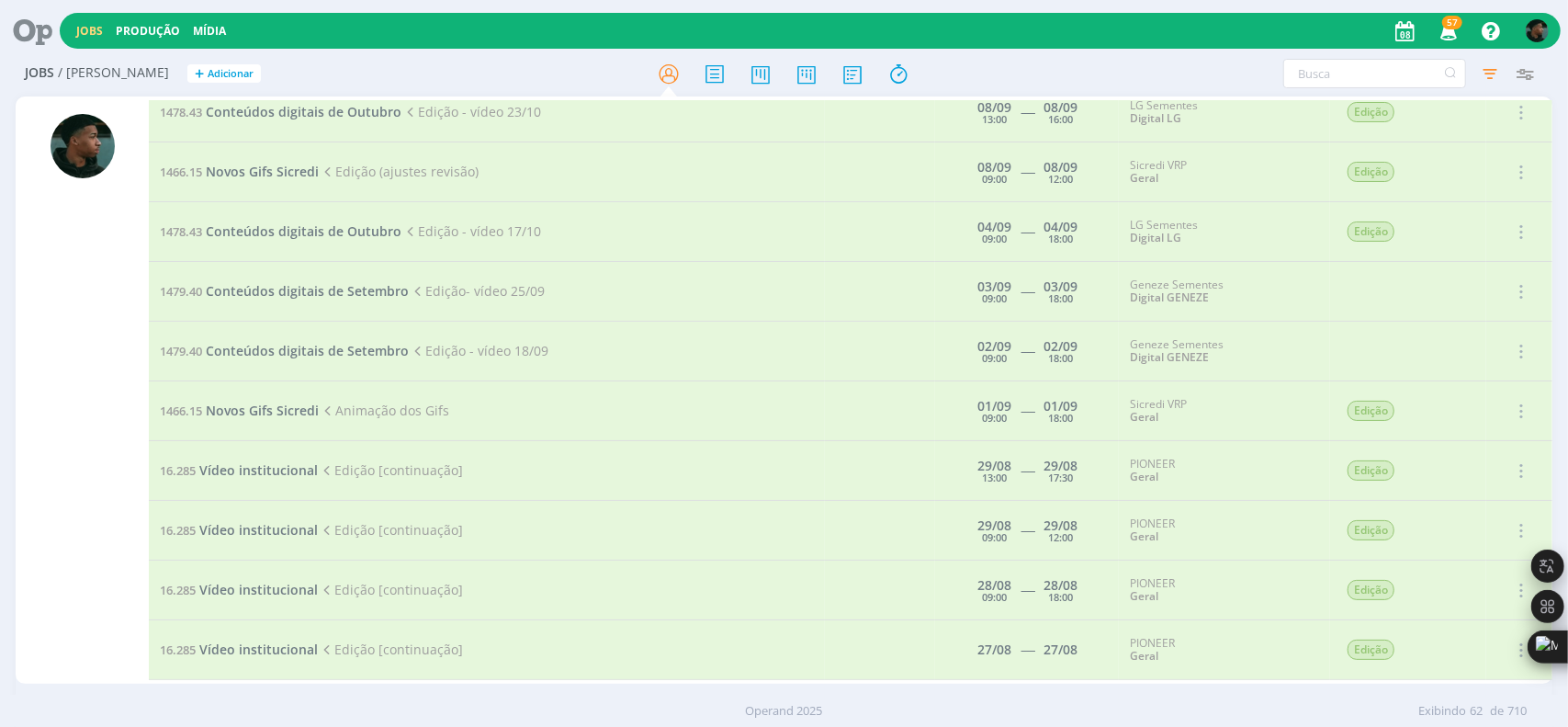
scroll to position [628, 0]
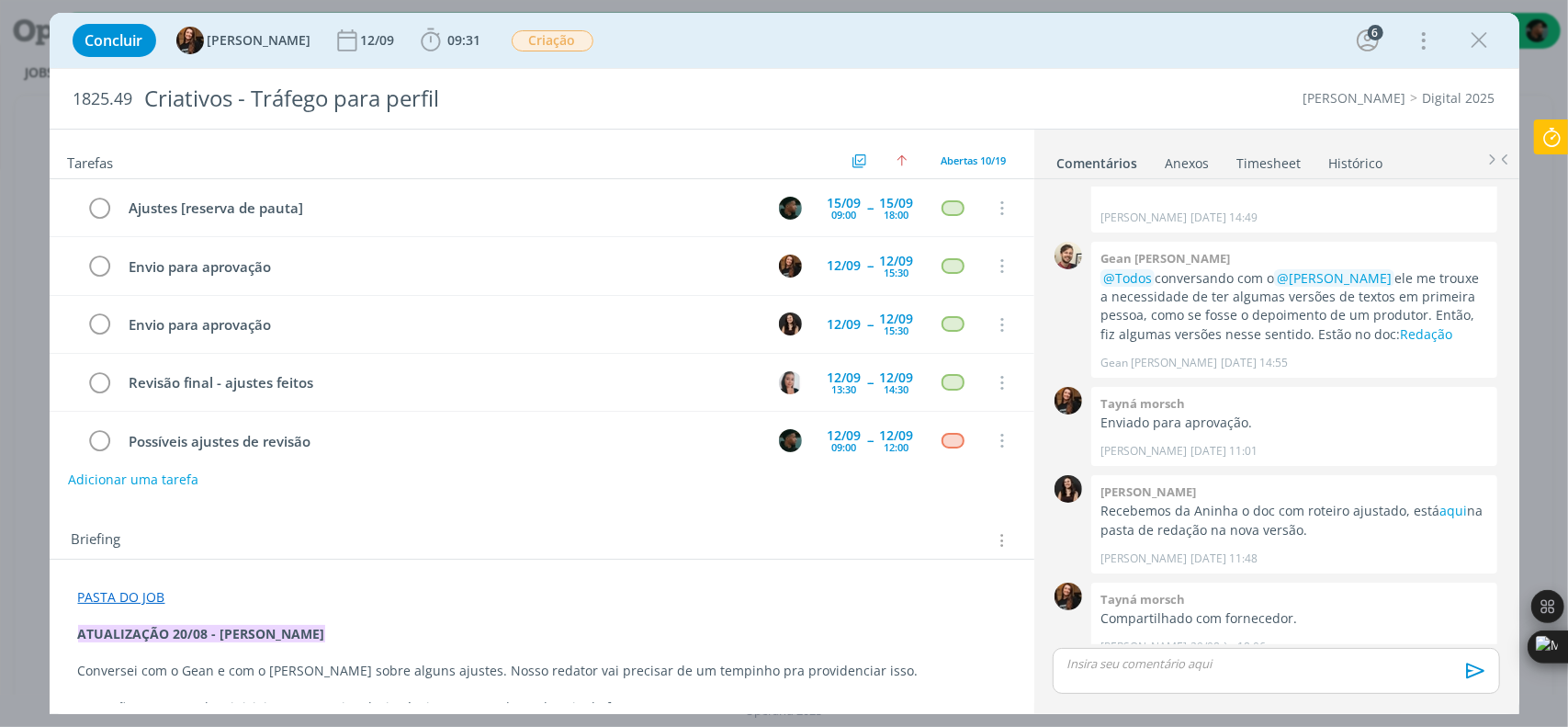
click at [1483, 43] on icon "dialog" at bounding box center [1479, 39] width 27 height 27
